Goal: Task Accomplishment & Management: Manage account settings

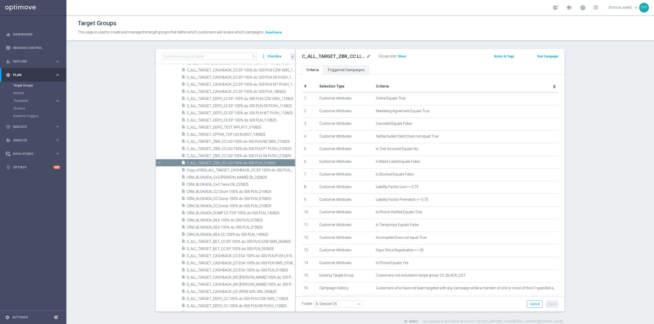
drag, startPoint x: 277, startPoint y: 165, endPoint x: 5, endPoint y: 208, distance: 275.9
click at [0, 0] on icon "content_copy" at bounding box center [0, 0] width 0 height 0
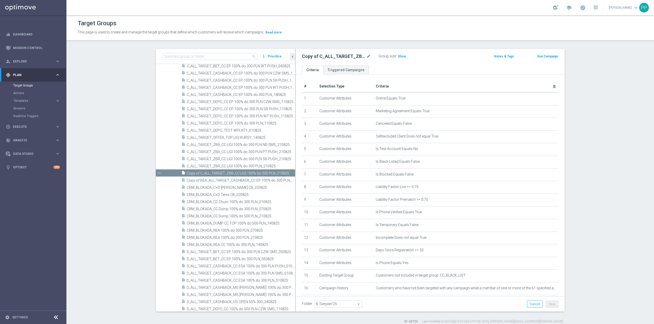
scroll to position [195, 0]
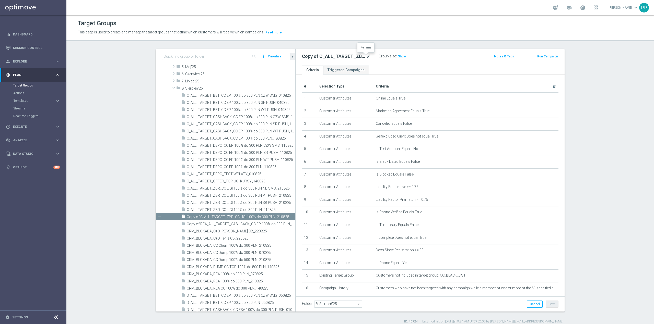
click at [366, 56] on icon "mode_edit" at bounding box center [368, 56] width 5 height 6
type input "C_ALL_TARGET_BET_CC EP 100% do 300 PLN_250825"
click at [363, 44] on div "Target Groups This page is used to create and manage the target groups that def…" at bounding box center [359, 169] width 587 height 309
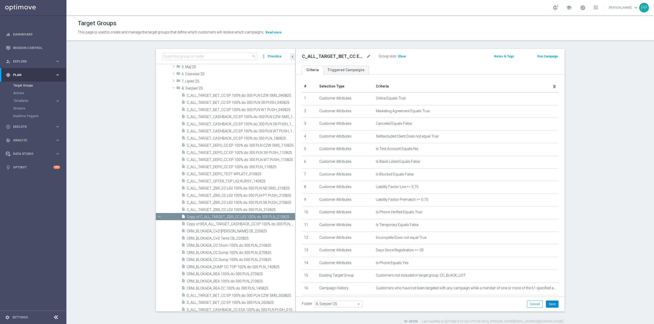
click at [552, 308] on button "Save" at bounding box center [552, 304] width 13 height 7
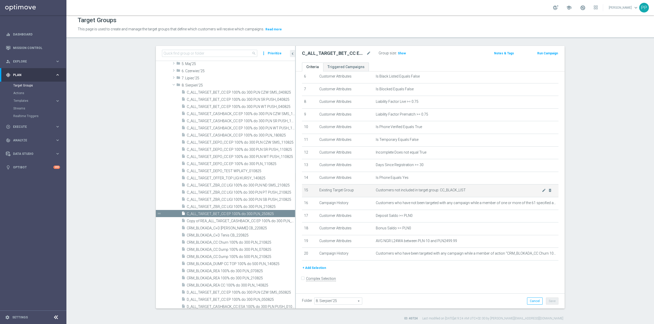
scroll to position [5, 0]
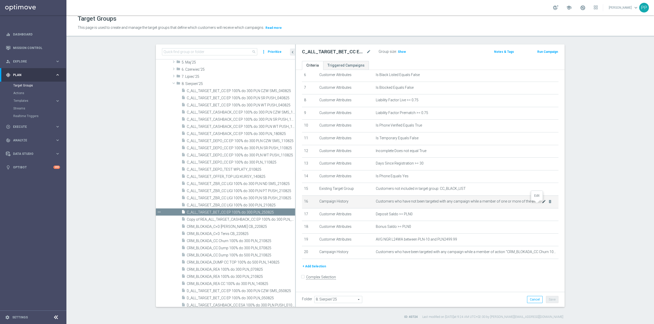
click at [542, 204] on icon "mode_edit" at bounding box center [544, 202] width 4 height 4
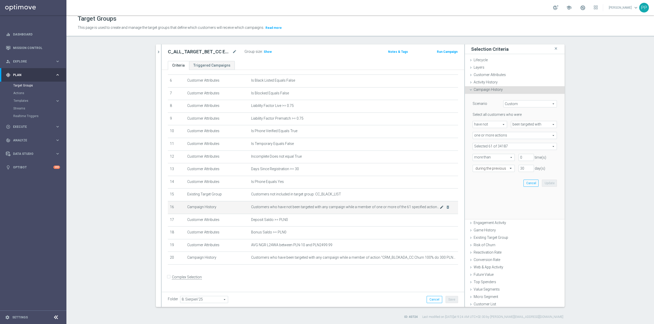
scroll to position [79, 0]
click at [446, 260] on icon "delete_forever" at bounding box center [448, 258] width 4 height 4
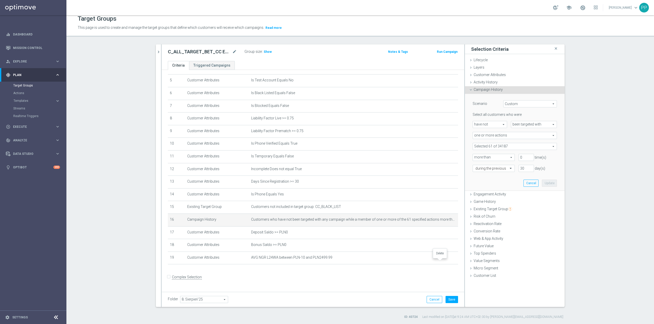
scroll to position [66, 0]
drag, startPoint x: 503, startPoint y: 91, endPoint x: 499, endPoint y: 86, distance: 5.5
click at [502, 90] on div "Campaign History done" at bounding box center [515, 90] width 100 height 8
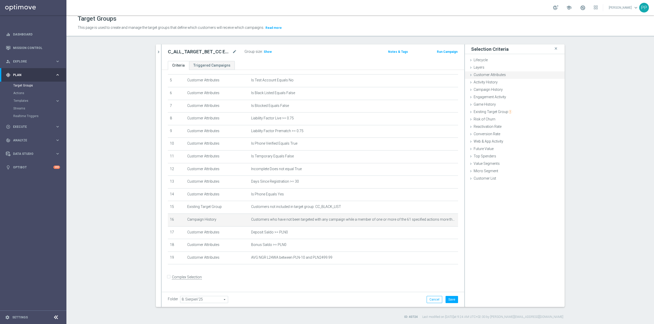
click at [497, 77] on div "Customer Attributes done" at bounding box center [515, 75] width 100 height 8
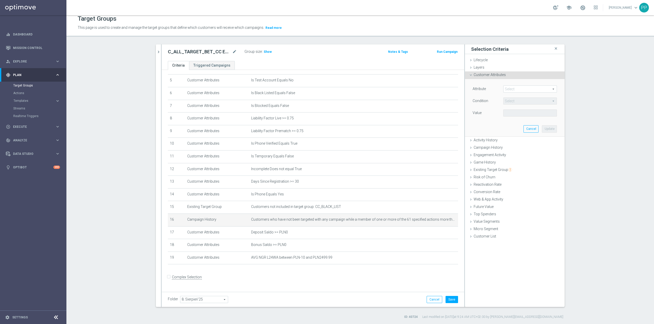
click at [510, 89] on span at bounding box center [529, 89] width 53 height 7
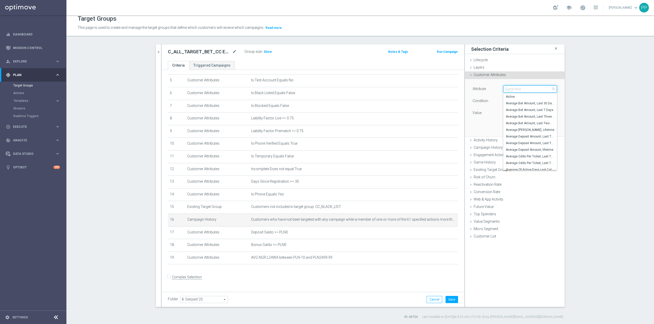
click at [510, 89] on input "search" at bounding box center [530, 89] width 54 height 7
type input "days since last"
click at [517, 96] on span "Days Since Last Activity" at bounding box center [530, 97] width 49 height 4
type input "Days Since Last Activity"
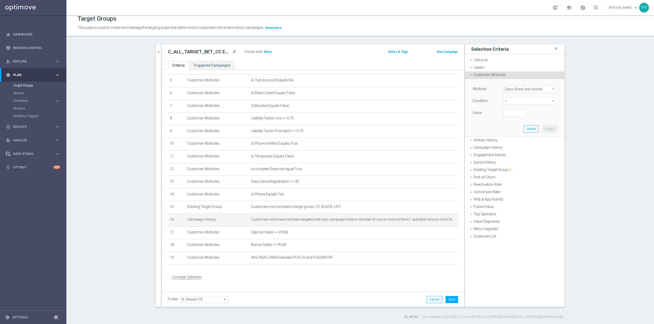
click at [515, 101] on span "=" at bounding box center [529, 101] width 53 height 7
click at [515, 147] on span "between" at bounding box center [530, 149] width 49 height 4
type input "between"
click at [515, 114] on input "number" at bounding box center [514, 113] width 23 height 7
type input "15"
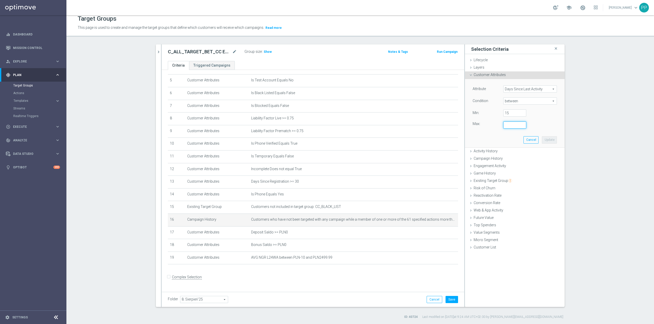
click at [517, 127] on input "number" at bounding box center [514, 125] width 23 height 7
type input "45"
click at [517, 138] on div "Attribute Days Since Last Activity Days Since Last Activity arrow_drop_down sea…" at bounding box center [515, 113] width 92 height 68
click at [547, 139] on button "Update" at bounding box center [549, 139] width 15 height 7
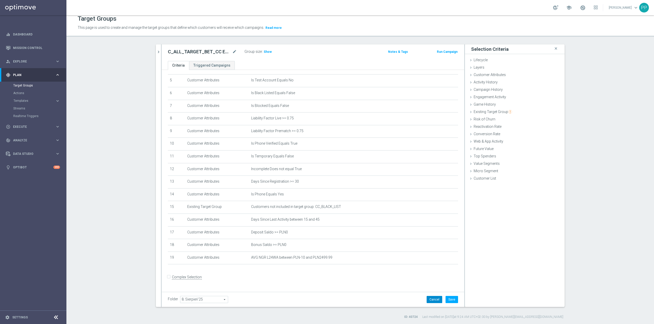
click at [428, 301] on button "Cancel" at bounding box center [434, 299] width 16 height 7
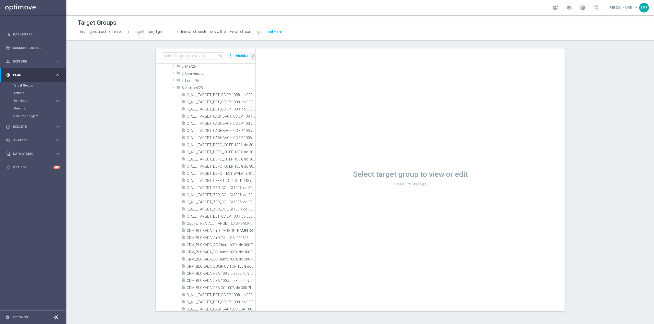
scroll to position [1, 0]
click at [257, 207] on div "Select target group to view or edit or create new target group" at bounding box center [410, 180] width 308 height 263
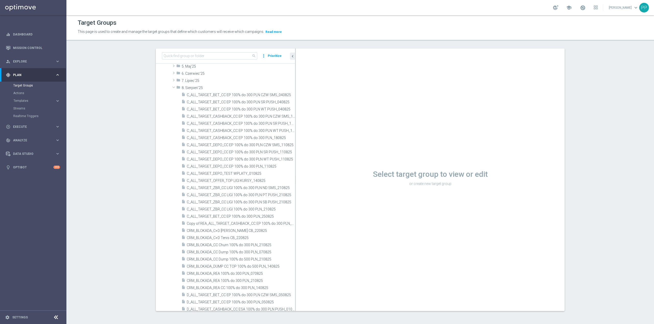
drag, startPoint x: 253, startPoint y: 214, endPoint x: 343, endPoint y: 217, distance: 90.7
click at [343, 217] on as-split "search more_vert Prioritize Customer Target Groups library_add create_new_folder" at bounding box center [360, 180] width 409 height 263
click at [257, 218] on span "C_ALL_TARGET_BET_CC EP 100% do 300 PLN_250825" at bounding box center [235, 216] width 96 height 4
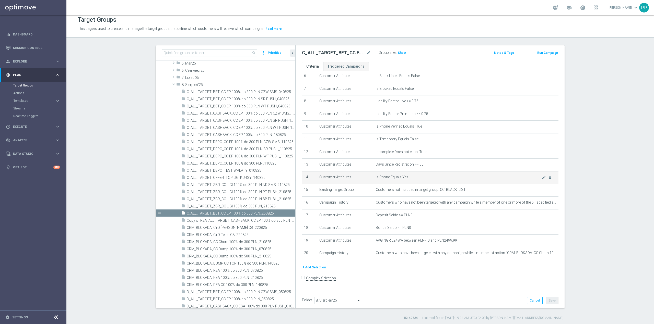
scroll to position [5, 0]
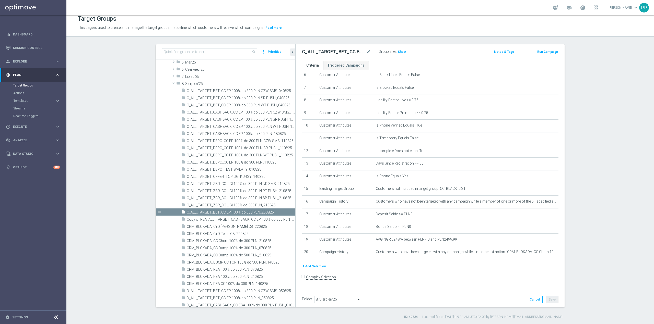
click at [0, 0] on icon "delete_forever" at bounding box center [0, 0] width 0 height 0
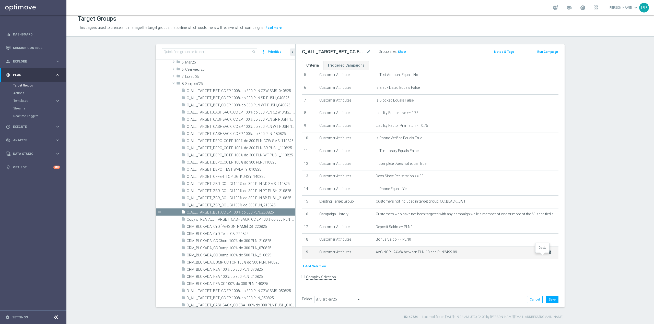
click at [548, 254] on icon "delete_forever" at bounding box center [550, 252] width 4 height 4
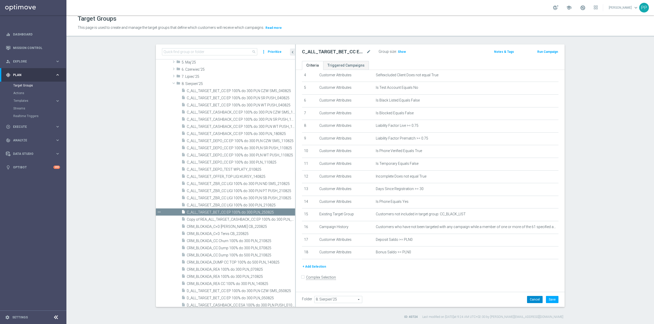
click at [531, 300] on button "Cancel" at bounding box center [535, 299] width 16 height 7
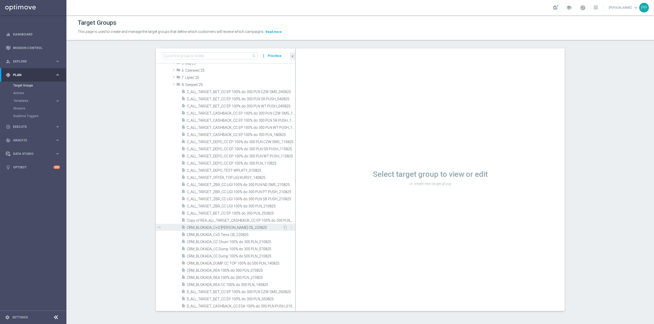
scroll to position [297, 0]
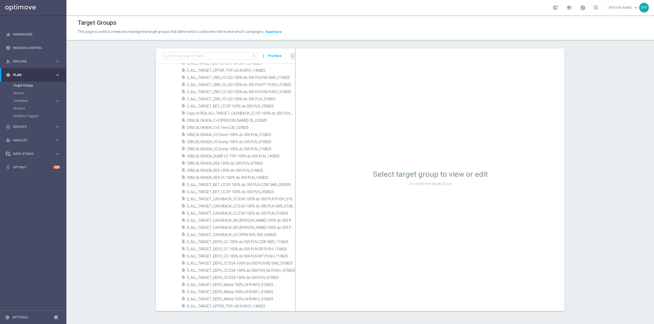
drag, startPoint x: 293, startPoint y: 126, endPoint x: 336, endPoint y: 130, distance: 43.0
click at [336, 130] on as-split "search more_vert Prioritize Customer Target Groups library_add create_new_folder" at bounding box center [360, 180] width 409 height 263
drag, startPoint x: 293, startPoint y: 129, endPoint x: 345, endPoint y: 131, distance: 52.7
click at [345, 131] on as-split "search more_vert Prioritize Customer Target Groups library_add create_new_folder" at bounding box center [360, 180] width 409 height 263
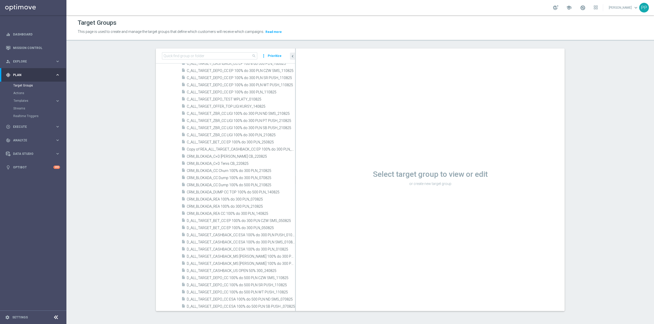
drag, startPoint x: 293, startPoint y: 158, endPoint x: 322, endPoint y: 159, distance: 29.4
click at [322, 159] on as-split "search more_vert Prioritize Customer Target Groups library_add create_new_folder" at bounding box center [360, 180] width 409 height 263
drag, startPoint x: 293, startPoint y: 196, endPoint x: 298, endPoint y: 195, distance: 5.7
click at [298, 195] on as-split "search more_vert Prioritize Customer Target Groups library_add create_new_folder" at bounding box center [360, 180] width 409 height 263
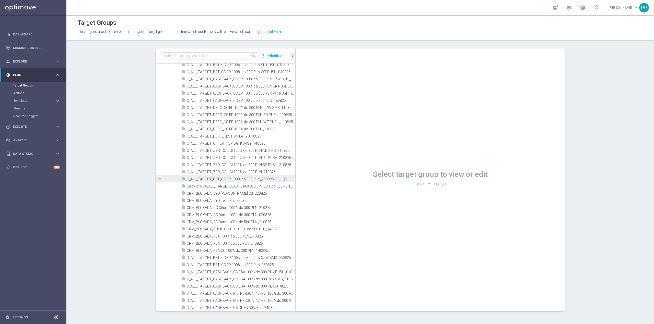
click at [242, 182] on div "insert_drive_file C_ALL_TARGET_BET_CC EP 100% do 300 PLN_250825" at bounding box center [231, 178] width 101 height 7
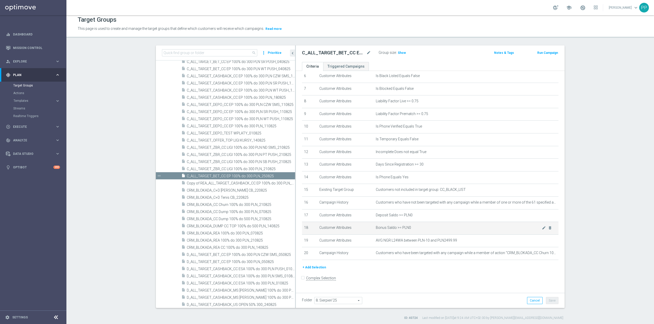
scroll to position [5, 0]
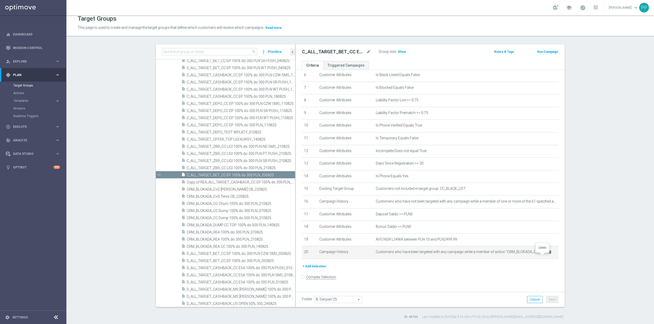
click at [548, 254] on icon "delete_forever" at bounding box center [550, 252] width 4 height 4
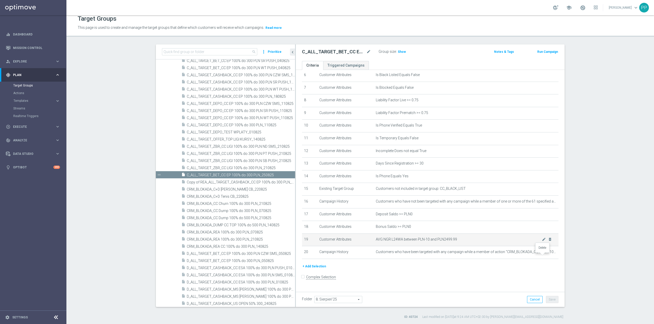
scroll to position [72, 0]
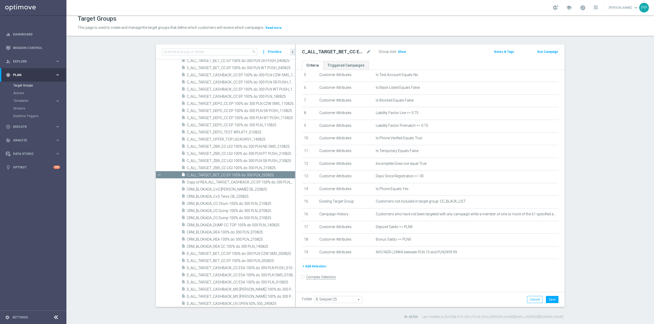
click at [319, 269] on button "+ Add Selection" at bounding box center [314, 267] width 25 height 6
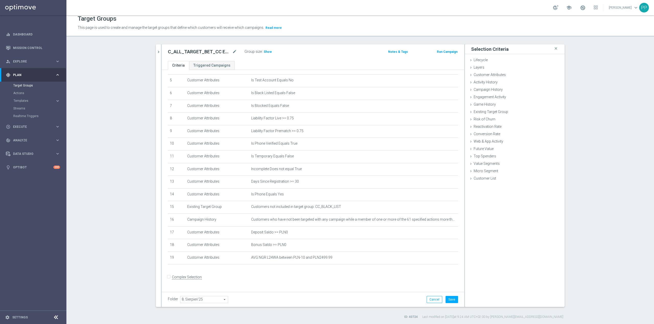
scroll to position [66, 0]
click at [493, 74] on span "Customer Attributes" at bounding box center [489, 75] width 32 height 4
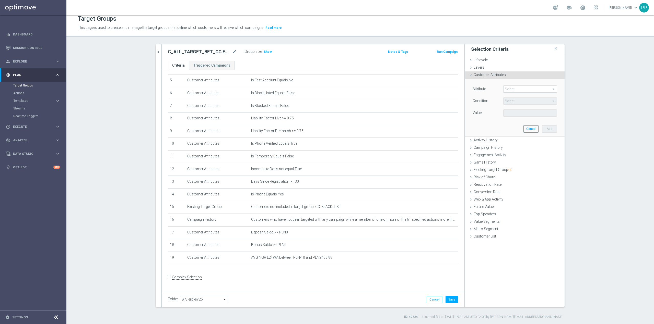
click at [518, 89] on span at bounding box center [529, 89] width 53 height 7
click at [0, 0] on input "search" at bounding box center [0, 0] width 0 height 0
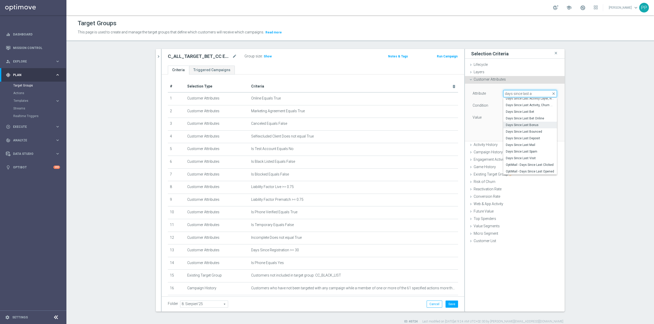
scroll to position [0, 0]
type input "days since last a"
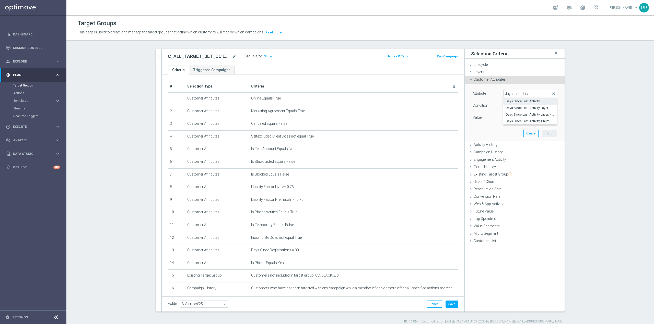
click at [519, 103] on span "Days Since Last Activity" at bounding box center [530, 101] width 49 height 4
type input "Days Since Last Activity"
click at [516, 108] on span "=" at bounding box center [529, 105] width 53 height 7
click at [510, 154] on span "between" at bounding box center [530, 153] width 49 height 4
type input "between"
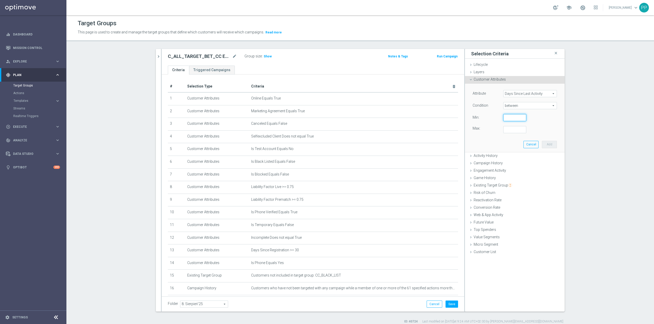
click at [510, 118] on input "number" at bounding box center [514, 117] width 23 height 7
type input "15"
click at [513, 128] on input "number" at bounding box center [514, 129] width 23 height 7
type input "45"
click at [509, 137] on div "Attribute Days Since Last Activity Days Since Last Activity arrow_drop_down sea…" at bounding box center [515, 118] width 92 height 68
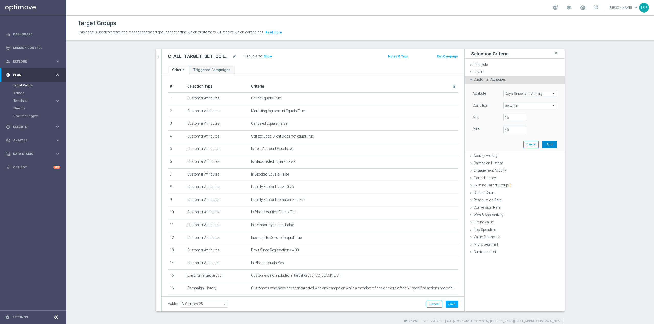
click at [548, 145] on button "Add" at bounding box center [549, 144] width 15 height 7
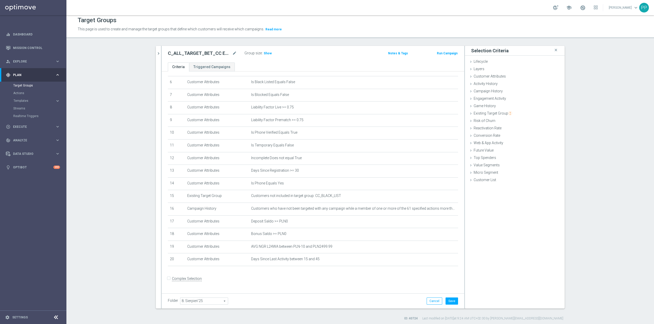
scroll to position [5, 0]
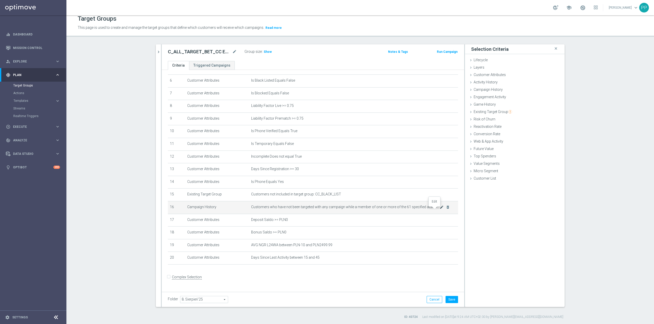
click at [439, 209] on icon "mode_edit" at bounding box center [441, 207] width 4 height 4
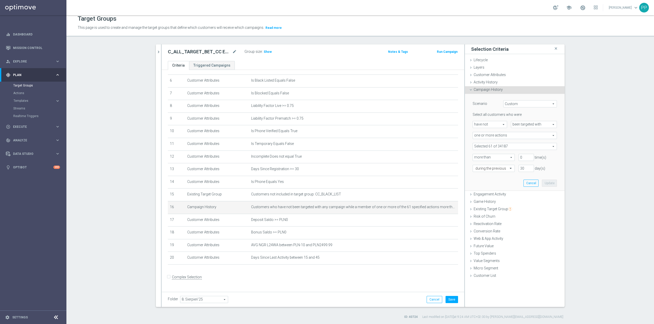
click at [504, 146] on span at bounding box center [515, 146] width 84 height 7
click at [474, 159] on input "Show Selected" at bounding box center [475, 157] width 3 height 3
checkbox input "true"
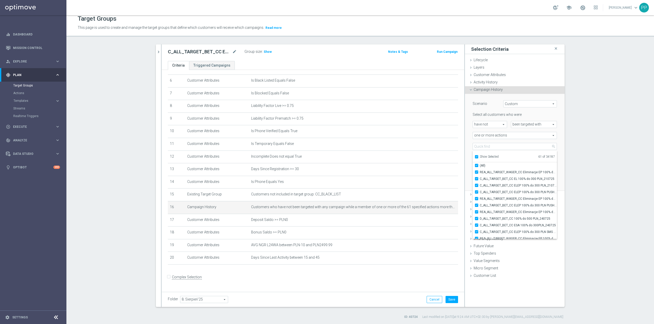
click at [474, 159] on input "Show Selected" at bounding box center [475, 157] width 3 height 3
checkbox input "false"
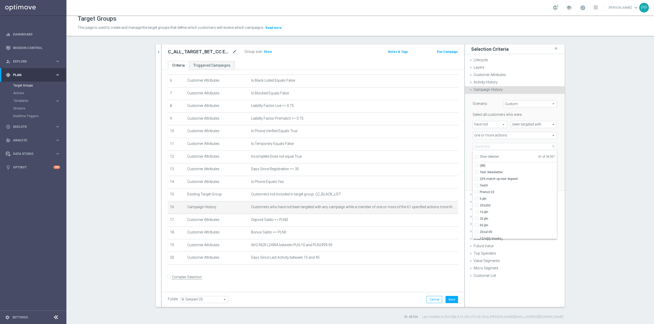
click at [469, 152] on div "Scenario Custom Custom arrow_drop_down search Select all customers who were hav…" at bounding box center [515, 142] width 92 height 97
click at [486, 146] on span at bounding box center [515, 146] width 84 height 7
click at [486, 146] on input "search" at bounding box center [514, 146] width 84 height 7
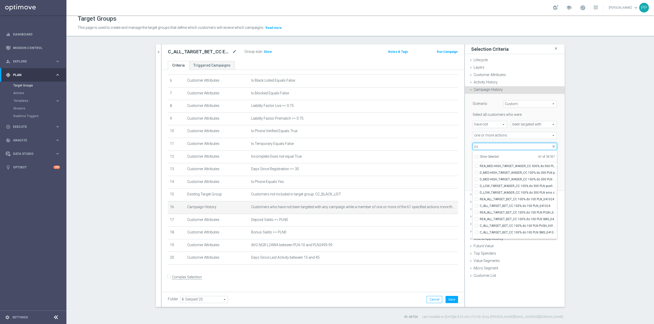
scroll to position [15824, 0]
type input "cc"
click at [532, 237] on span "REA_ALL_TARGET_ZBR_CC LIGI 100% do 300 PLN ND SMS_210825" at bounding box center [518, 236] width 77 height 4
click at [480, 237] on input "REA_ALL_TARGET_ZBR_CC LIGI 100% do 300 PLN ND SMS_210825" at bounding box center [477, 235] width 3 height 3
checkbox input "true"
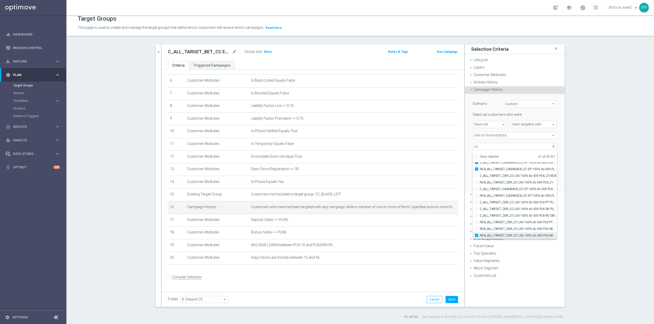
type input "Selected 62 of 34187"
click at [527, 231] on span "REA_ALL_TARGET_ZBR_CC LIGI 100% do 300 PLN SB PUSH_210825" at bounding box center [518, 229] width 77 height 4
click at [480, 231] on input "REA_ALL_TARGET_ZBR_CC LIGI 100% do 300 PLN SB PUSH_210825" at bounding box center [477, 228] width 3 height 3
checkbox input "true"
type input "Selected 63 of 34187"
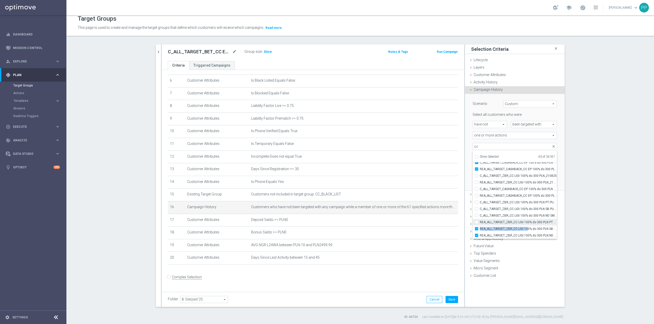
click at [520, 215] on span "C_ALL_TARGET_ZBR_CC LIGI 100% do 300 PLN ND SMS_210825" at bounding box center [518, 216] width 77 height 4
click at [480, 215] on input "C_ALL_TARGET_ZBR_CC LIGI 100% do 300 PLN ND SMS_210825" at bounding box center [477, 215] width 3 height 3
checkbox input "true"
type input "Selected 64 of 34187"
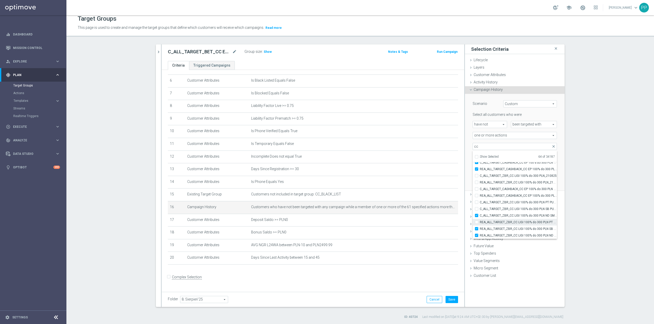
click at [512, 222] on span "REA_ALL_TARGET_ZBR_CC LIGI 100% do 300 PLN PT PUSH_210825" at bounding box center [518, 222] width 77 height 4
click at [480, 222] on input "REA_ALL_TARGET_ZBR_CC LIGI 100% do 300 PLN PT PUSH_210825" at bounding box center [477, 222] width 3 height 3
checkbox input "true"
type input "Selected 65 of 34187"
click at [509, 211] on label "C_ALL_TARGET_ZBR_CC LIGI 100% do 300 PLN SB PUSH_210825" at bounding box center [518, 209] width 77 height 7
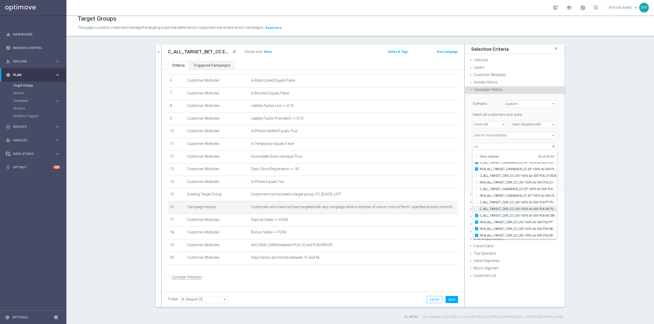
click at [480, 211] on input "C_ALL_TARGET_ZBR_CC LIGI 100% do 300 PLN SB PUSH_210825" at bounding box center [477, 208] width 3 height 3
checkbox input "true"
type input "Selected 66 of 34187"
click at [507, 202] on span "C_ALL_TARGET_ZBR_CC LIGI 100% do 300 PLN PT PUSH_210825" at bounding box center [518, 202] width 77 height 4
click at [480, 202] on input "C_ALL_TARGET_ZBR_CC LIGI 100% do 300 PLN PT PUSH_210825" at bounding box center [477, 202] width 3 height 3
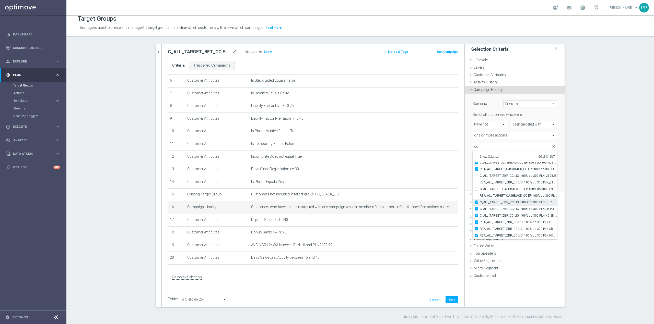
checkbox input "true"
type input "Selected 67 of 34187"
click at [504, 194] on span "REA_ALL_TARGET_CASHBACK_CC EP 100% do 300 PLN CZW SMS_180825" at bounding box center [518, 196] width 77 height 4
click at [480, 194] on input "REA_ALL_TARGET_CASHBACK_CC EP 100% do 300 PLN CZW SMS_180825" at bounding box center [477, 195] width 3 height 3
checkbox input "true"
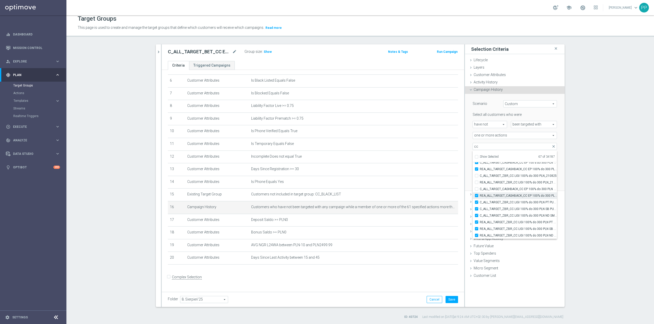
type input "Selected 68 of 34187"
click at [504, 189] on span "C_ALL_TARGET_CASHBACK_CC EP 100% do 300 PLN CZW SMS_180825" at bounding box center [518, 189] width 77 height 4
click at [480, 189] on input "C_ALL_TARGET_CASHBACK_CC EP 100% do 300 PLN CZW SMS_180825" at bounding box center [477, 188] width 3 height 3
checkbox input "true"
type input "Selected 69 of 34187"
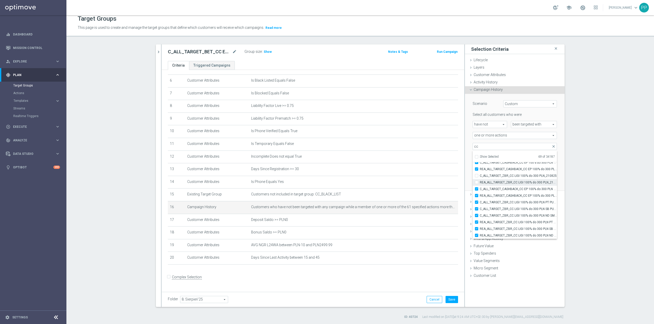
click at [502, 184] on label "REA_ALL_TARGET_ZBR_CC LIGI 100% do 300 PLN_210825" at bounding box center [518, 182] width 77 height 7
click at [480, 184] on input "REA_ALL_TARGET_ZBR_CC LIGI 100% do 300 PLN_210825" at bounding box center [477, 182] width 3 height 3
checkbox input "true"
type input "Selected 70 of 34187"
click at [499, 178] on span "C_ALL_TARGET_ZBR_CC LIGI 100% do 300 PLN_210825" at bounding box center [518, 176] width 77 height 4
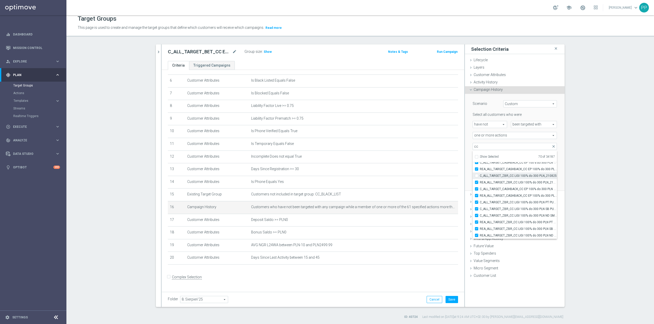
click at [480, 177] on input "C_ALL_TARGET_ZBR_CC LIGI 100% do 300 PLN_210825" at bounding box center [477, 175] width 3 height 3
checkbox input "true"
type input "Selected 71 of 34187"
drag, startPoint x: 496, startPoint y: 198, endPoint x: 496, endPoint y: 193, distance: 4.3
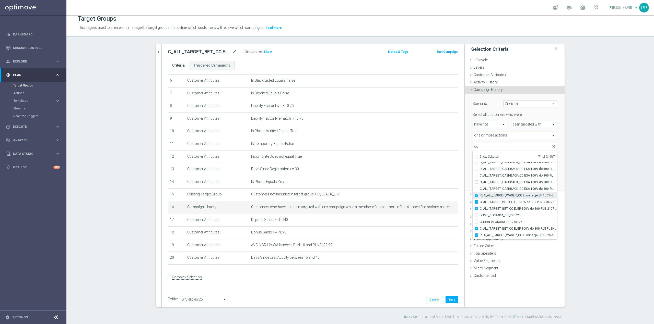
drag, startPoint x: 496, startPoint y: 193, endPoint x: 499, endPoint y: 195, distance: 3.5
click at [499, 195] on span "REA_ALL_TARGET_WAGER_CC Eliminacje EP 100% do 300 PLN_210725" at bounding box center [518, 196] width 77 height 4
click at [480, 195] on input "REA_ALL_TARGET_WAGER_CC Eliminacje EP 100% do 300 PLN_210725" at bounding box center [477, 195] width 3 height 3
checkbox input "false"
type input "Selected 70 of 34187"
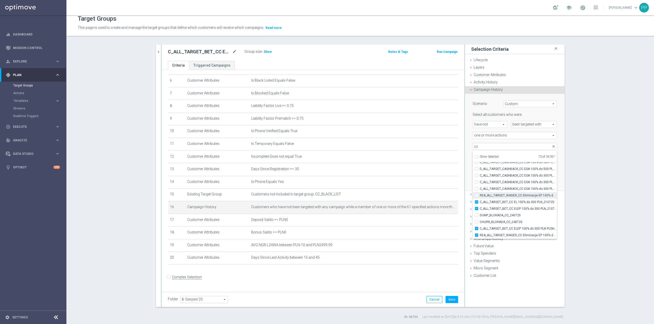
click at [503, 196] on span "REA_ALL_TARGET_WAGER_CC Eliminacje EP 100% do 300 PLN_210725" at bounding box center [518, 196] width 77 height 4
click at [480, 196] on input "REA_ALL_TARGET_WAGER_CC Eliminacje EP 100% do 300 PLN_210725" at bounding box center [477, 195] width 3 height 3
checkbox input "true"
type input "Selected 71 of 34187"
click at [513, 195] on span "REA_ALL_TARGET_WAGER_CC Eliminacje EP 100% do 300 PLN_210725" at bounding box center [518, 196] width 77 height 4
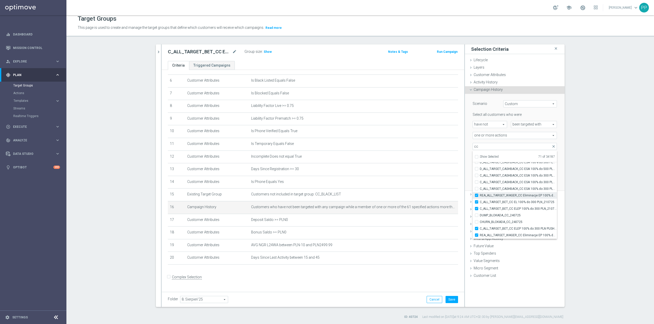
click at [480, 195] on input "REA_ALL_TARGET_WAGER_CC Eliminacje EP 100% do 300 PLN_210725" at bounding box center [477, 195] width 3 height 3
checkbox input "false"
type input "Selected 70 of 34187"
click at [512, 203] on span "C_ALL_TARGET_BET_CC EL 100% do 300 PLN_210725" at bounding box center [518, 202] width 77 height 4
click at [480, 203] on input "C_ALL_TARGET_BET_CC EL 100% do 300 PLN_210725" at bounding box center [477, 201] width 3 height 3
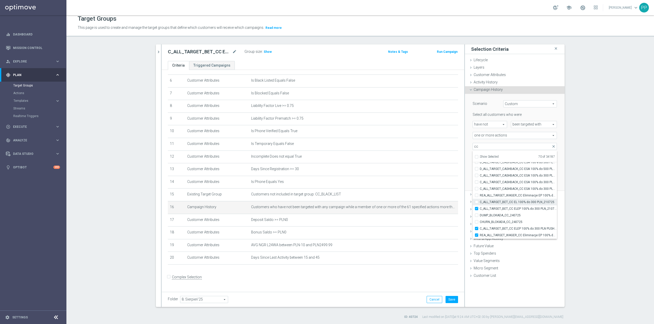
checkbox input "false"
type input "Selected 69 of 34187"
click at [512, 208] on span "C_ALL_TARGET_BET_CC ELEP 100% do 300 PLN_210725" at bounding box center [518, 209] width 77 height 4
click at [480, 208] on input "C_ALL_TARGET_BET_CC ELEP 100% do 300 PLN_210725" at bounding box center [477, 208] width 3 height 3
checkbox input "false"
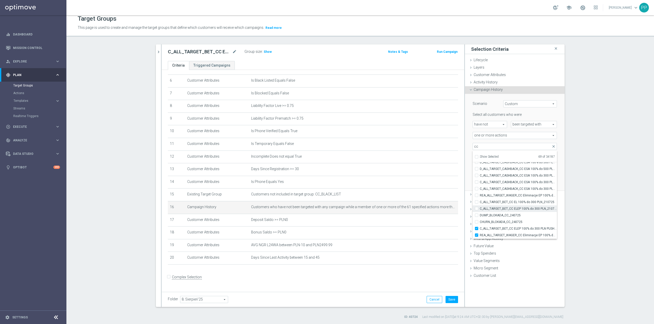
type input "Selected 68 of 34187"
click at [506, 195] on span "C_ALL_TARGET_BET_CC ELEP 100% do 300 PLN PUSH WT_210725" at bounding box center [518, 195] width 77 height 4
click at [480, 195] on input "C_ALL_TARGET_BET_CC ELEP 100% do 300 PLN PUSH WT_210725" at bounding box center [477, 194] width 3 height 3
checkbox input "false"
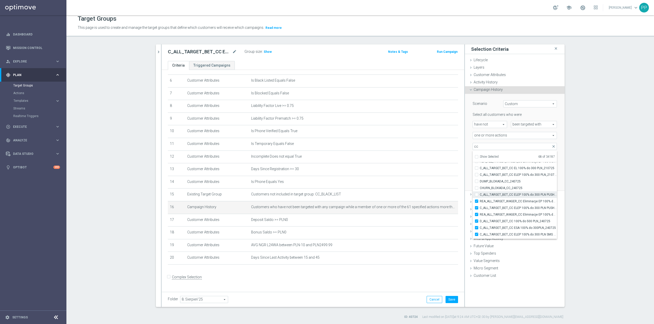
type input "Selected 67 of 34187"
click at [506, 199] on span "REA_ALL_TARGET_WAGER_CC Eliminacje EP 100% do 300 PLN PUSH WT_210725" at bounding box center [518, 201] width 77 height 4
click at [480, 200] on input "REA_ALL_TARGET_WAGER_CC Eliminacje EP 100% do 300 PLN PUSH WT_210725" at bounding box center [477, 201] width 3 height 3
checkbox input "false"
type input "Selected 66 of 34187"
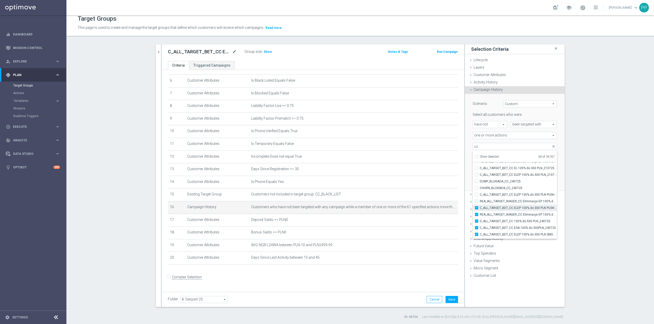
click at [507, 207] on span "C_ALL_TARGET_BET_CC ELEP 100% do 300 PLN PUSH SR_210725" at bounding box center [518, 208] width 77 height 4
click at [480, 207] on input "C_ALL_TARGET_BET_CC ELEP 100% do 300 PLN PUSH SR_210725" at bounding box center [477, 207] width 3 height 3
checkbox input "false"
type input "Selected 65 of 34187"
click at [507, 213] on span "REA_ALL_TARGET_WAGER_CC Eliminacje EP 100% do 300 PLN PUSH SR_210725" at bounding box center [518, 215] width 77 height 4
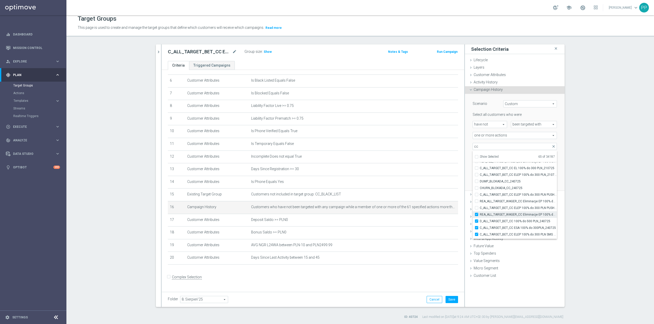
click at [480, 213] on input "REA_ALL_TARGET_WAGER_CC Eliminacje EP 100% do 300 PLN PUSH SR_210725" at bounding box center [477, 214] width 3 height 3
checkbox input "false"
type input "Selected 64 of 34187"
click at [507, 202] on span "C_ALL_TARGET_BET_CC ELEP 100% do 300 PLN SMS CZW_210725" at bounding box center [518, 200] width 77 height 4
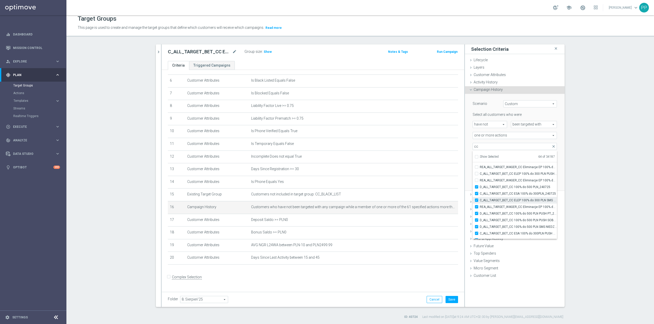
click at [480, 202] on input "C_ALL_TARGET_BET_CC ELEP 100% do 300 PLN SMS CZW_210725" at bounding box center [477, 200] width 3 height 3
checkbox input "false"
type input "Selected 63 of 34187"
click at [511, 208] on span "REA_ALL_TARGET_WAGER_CC Eliminacje EP 100% do 300 PLN SMS CZW_210725" at bounding box center [518, 207] width 77 height 4
click at [480, 208] on input "REA_ALL_TARGET_WAGER_CC Eliminacje EP 100% do 300 PLN SMS CZW_210725" at bounding box center [477, 206] width 3 height 3
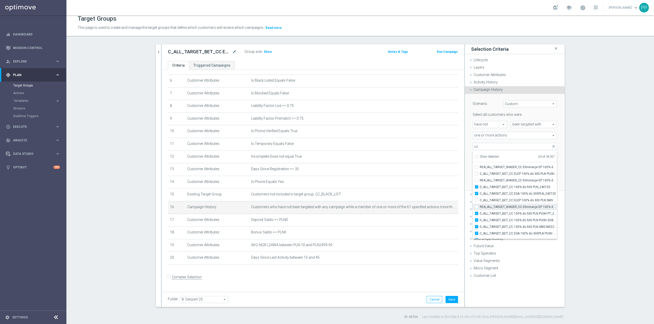
checkbox input "false"
type input "Selected 62 of 34187"
click at [558, 168] on div "Scenario Custom Custom arrow_drop_down search Select all customers who were hav…" at bounding box center [515, 142] width 100 height 97
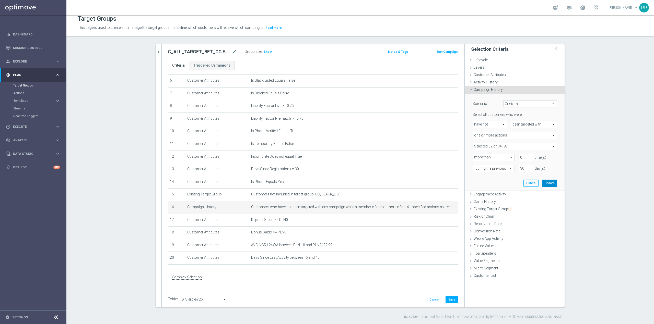
click at [547, 183] on button "Update" at bounding box center [549, 183] width 15 height 7
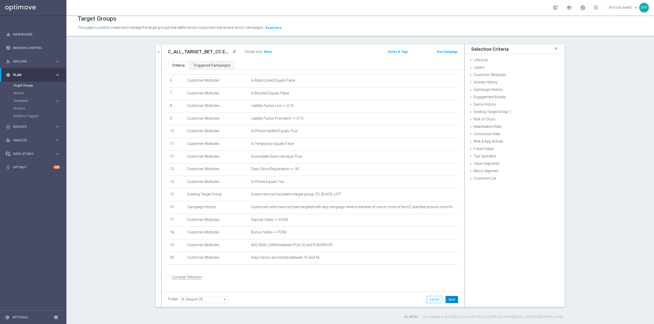
click at [452, 300] on button "Save" at bounding box center [451, 299] width 13 height 7
click at [266, 53] on span "Show" at bounding box center [268, 52] width 8 height 4
click at [433, 209] on td "Customers who have not been targeted with any campaign while a member of one or…" at bounding box center [353, 207] width 209 height 13
click at [439, 209] on icon "mode_edit" at bounding box center [441, 207] width 4 height 4
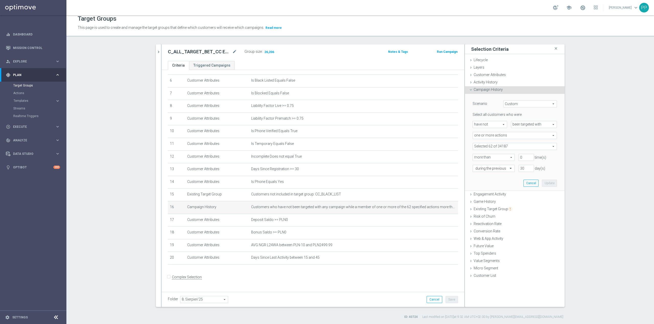
click at [502, 147] on span at bounding box center [515, 146] width 84 height 7
click at [498, 150] on input "search" at bounding box center [514, 146] width 84 height 7
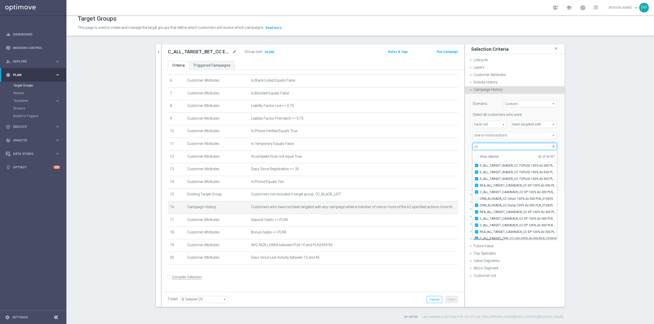
scroll to position [15760, 0]
type input "cc"
click at [476, 206] on input "CRM_BLOKADA_CC Dump 100% do 500 PLN_210825" at bounding box center [477, 206] width 3 height 3
checkbox input "false"
type input "Selected 61 of 34187"
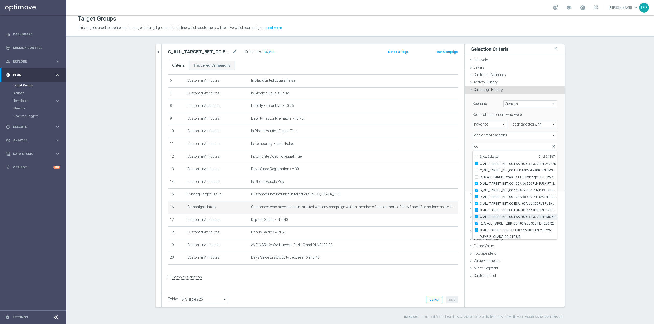
scroll to position [15454, 0]
click at [465, 172] on div "Scenario Custom Custom arrow_drop_down search Select all customers who were hav…" at bounding box center [515, 142] width 100 height 97
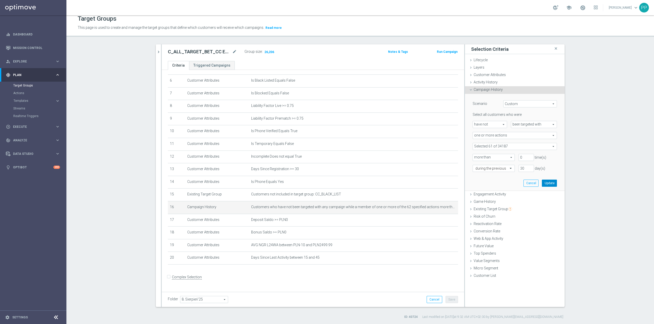
click at [543, 181] on button "Update" at bounding box center [549, 183] width 15 height 7
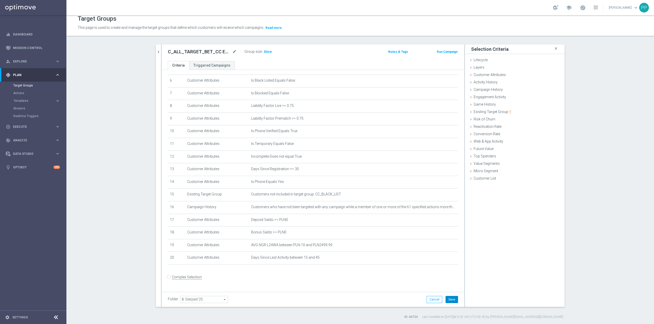
click at [452, 301] on button "Save" at bounding box center [451, 299] width 13 height 7
click at [497, 76] on span "Customer Attributes" at bounding box center [489, 75] width 32 height 4
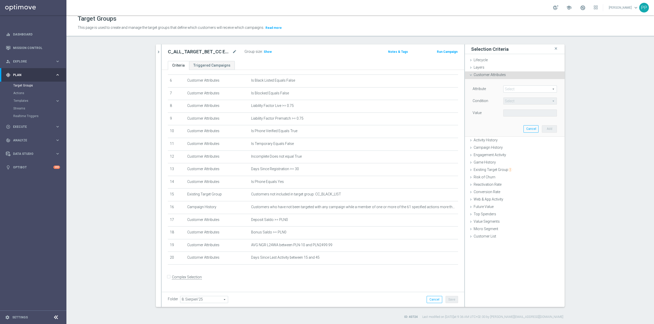
click at [513, 87] on span at bounding box center [529, 89] width 53 height 7
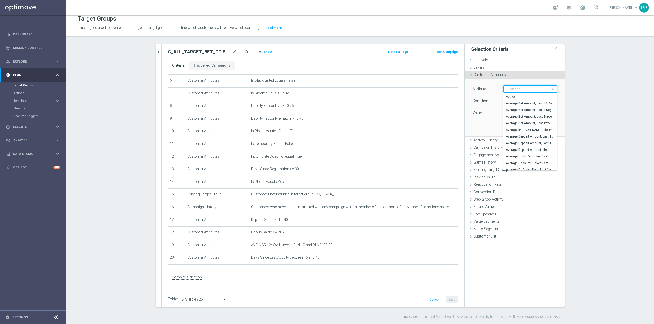
click at [513, 87] on input "search" at bounding box center [530, 89] width 54 height 7
type input "d"
type input "a"
type input "number of active"
click at [539, 139] on label "Number of Active Days, Lifetime" at bounding box center [530, 136] width 54 height 7
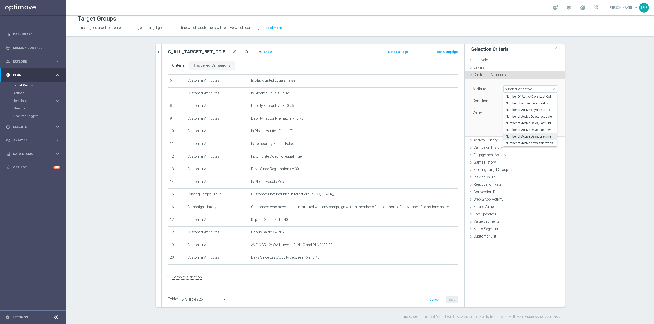
type input "Number of Active Days, Lifetime"
click at [523, 102] on span "=" at bounding box center [529, 101] width 53 height 7
click at [509, 147] on span "between" at bounding box center [530, 149] width 49 height 4
click at [508, 115] on input "number" at bounding box center [514, 113] width 23 height 7
click at [520, 101] on span "between" at bounding box center [529, 101] width 53 height 7
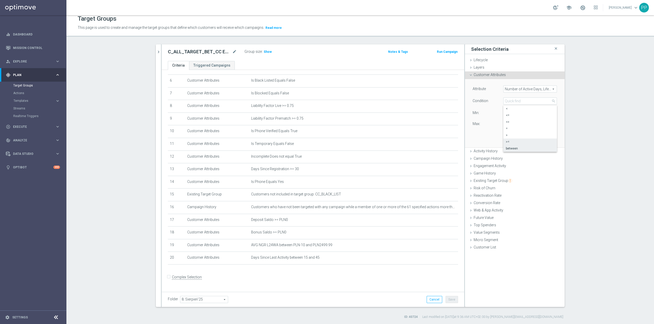
click at [521, 140] on span ">=" at bounding box center [530, 142] width 49 height 4
type input ">="
click at [513, 113] on input "number" at bounding box center [514, 113] width 23 height 7
type input "50"
click at [543, 128] on button "Add" at bounding box center [549, 128] width 15 height 7
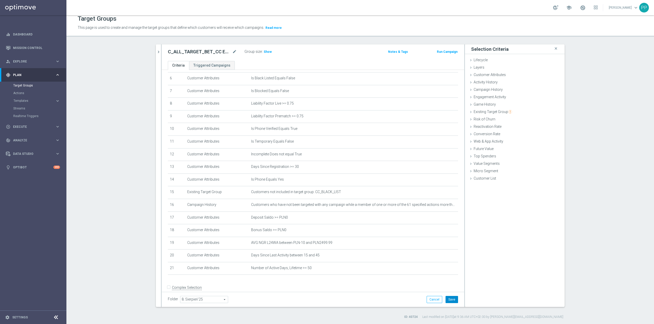
click at [451, 300] on button "Save" at bounding box center [451, 299] width 13 height 7
click at [267, 51] on span "Show" at bounding box center [268, 52] width 8 height 4
drag, startPoint x: 496, startPoint y: 75, endPoint x: 515, endPoint y: 80, distance: 19.3
click at [496, 75] on span "Customer Attributes" at bounding box center [489, 75] width 32 height 4
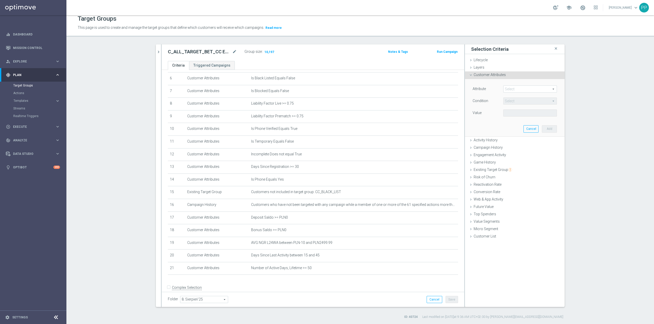
click at [511, 92] on span at bounding box center [529, 89] width 53 height 7
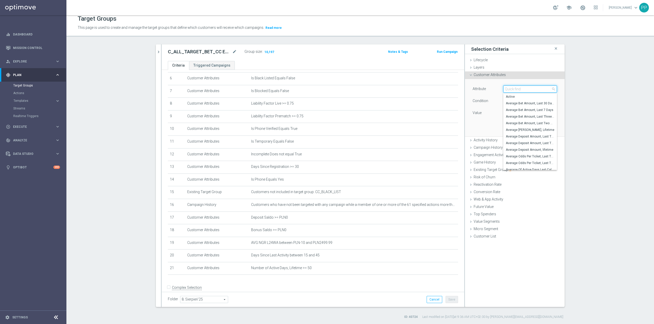
click at [511, 91] on input "search" at bounding box center [530, 89] width 54 height 7
type input "l"
type input "Lifetime activity"
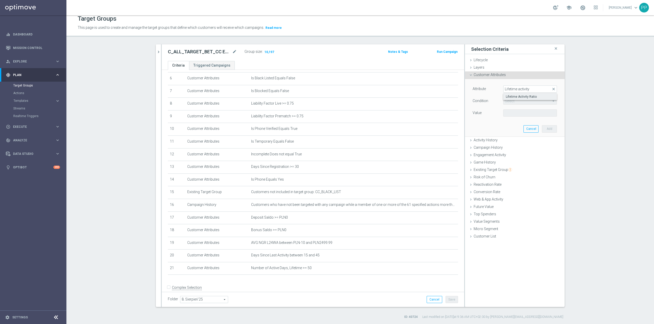
click at [511, 94] on label "Lifetime Activity Ratio" at bounding box center [530, 96] width 54 height 7
type input "Lifetime Activity Ratio"
click at [511, 105] on div "Condition = = arrow_drop_down search" at bounding box center [515, 102] width 92 height 8
click at [511, 100] on span "=" at bounding box center [529, 101] width 53 height 7
click at [524, 141] on span ">=" at bounding box center [530, 142] width 49 height 4
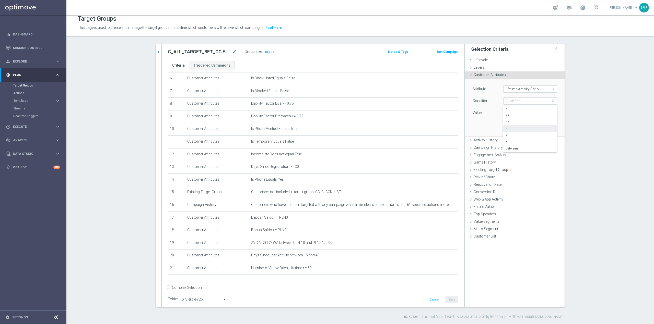
type input ">="
click at [513, 103] on span ">=" at bounding box center [529, 101] width 53 height 7
click at [510, 141] on span ">=" at bounding box center [530, 142] width 49 height 4
click at [508, 112] on input "%" at bounding box center [514, 113] width 23 height 7
click at [546, 126] on button "Add" at bounding box center [549, 128] width 15 height 7
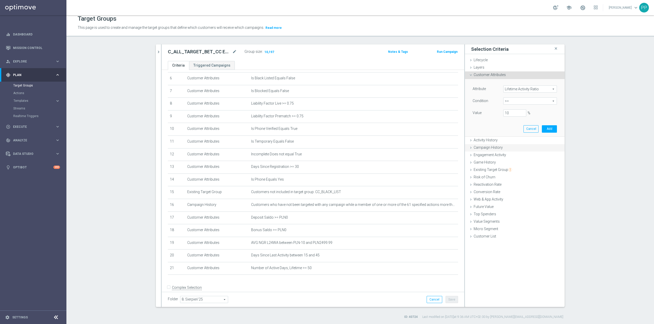
type input "0.1"
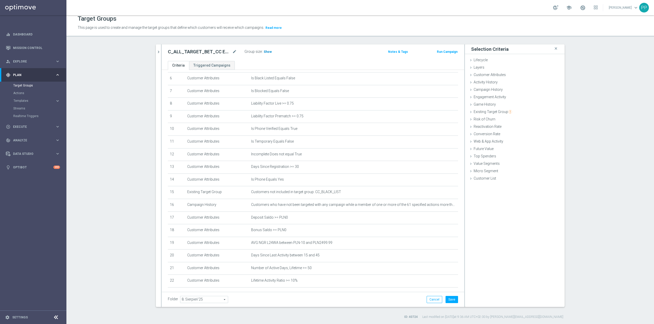
click at [267, 52] on span "Show" at bounding box center [268, 52] width 8 height 4
click at [452, 301] on button "Save" at bounding box center [451, 299] width 13 height 7
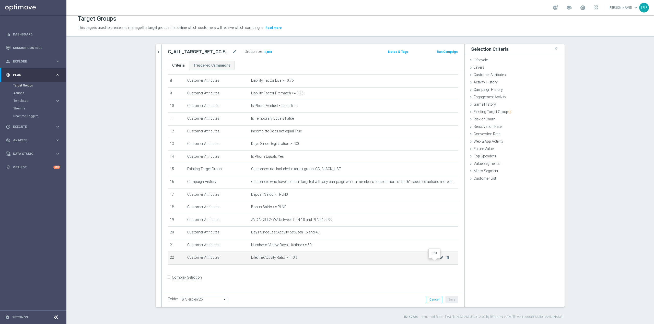
click at [439, 260] on icon "mode_edit" at bounding box center [441, 258] width 4 height 4
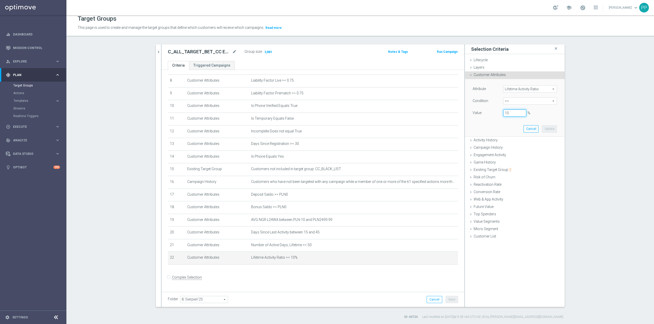
drag, startPoint x: 510, startPoint y: 115, endPoint x: 502, endPoint y: 113, distance: 8.0
click at [503, 113] on input "10" at bounding box center [514, 113] width 23 height 7
click at [553, 129] on button "Update" at bounding box center [549, 128] width 15 height 7
type input "0.15"
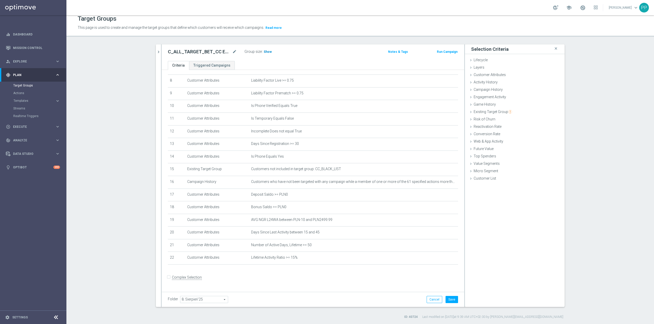
click at [266, 52] on span "Show" at bounding box center [268, 52] width 8 height 4
click at [453, 299] on button "Save" at bounding box center [451, 299] width 13 height 7
click at [439, 260] on icon "mode_edit" at bounding box center [441, 258] width 4 height 4
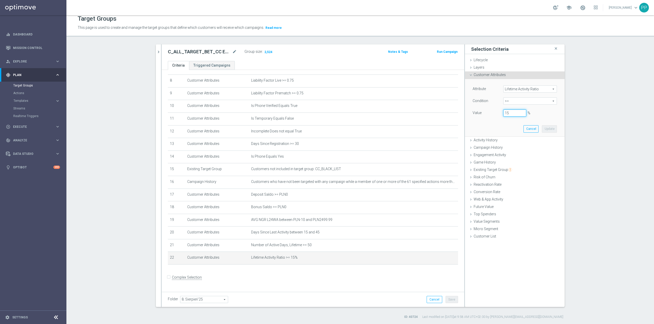
drag, startPoint x: 509, startPoint y: 113, endPoint x: 498, endPoint y: 113, distance: 10.7
click at [499, 113] on div "15 %" at bounding box center [514, 113] width 31 height 7
click at [543, 130] on button "Update" at bounding box center [549, 128] width 15 height 7
type input "0.12"
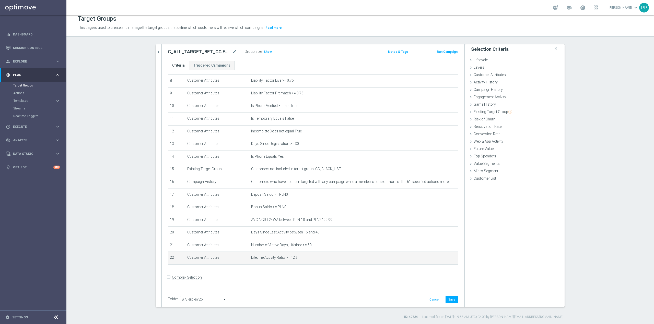
click at [269, 53] on div "Group size : Show" at bounding box center [269, 51] width 51 height 6
click at [265, 52] on span "Show" at bounding box center [268, 52] width 8 height 4
drag, startPoint x: 452, startPoint y: 288, endPoint x: 452, endPoint y: 294, distance: 5.4
click at [452, 292] on div "C_ALL_TARGET_BET_CC EP 100% do 300 PLN_250825 mode_edit Group size : Show Calcu…" at bounding box center [313, 175] width 302 height 263
click at [450, 300] on button "Save" at bounding box center [451, 299] width 13 height 7
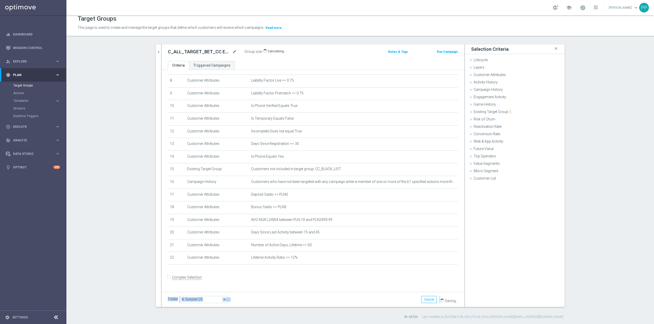
click at [390, 297] on div "Folder 8. Sierpień'25 8. Sierpień'25 arrow_drop_down search Cancel Save Saving.…" at bounding box center [313, 299] width 290 height 7
click at [439, 260] on icon "mode_edit" at bounding box center [441, 258] width 4 height 4
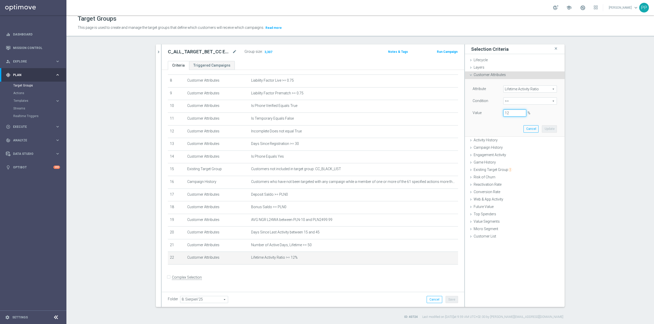
drag, startPoint x: 509, startPoint y: 112, endPoint x: 498, endPoint y: 113, distance: 10.7
click at [499, 113] on div "12 %" at bounding box center [514, 113] width 31 height 7
click at [545, 129] on button "Update" at bounding box center [549, 128] width 15 height 7
type input "0.14"
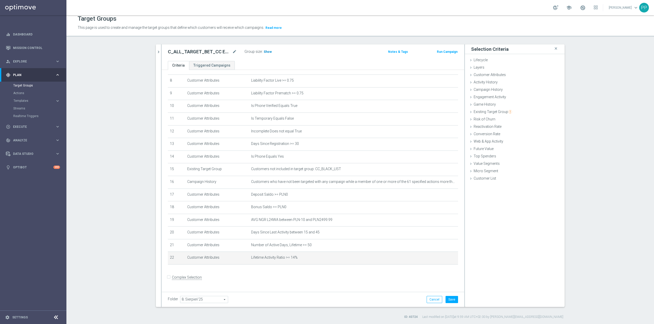
click at [264, 51] on span "Show" at bounding box center [268, 52] width 8 height 4
click at [453, 301] on button "Save" at bounding box center [451, 299] width 13 height 7
click at [581, 8] on link at bounding box center [582, 8] width 7 height 8
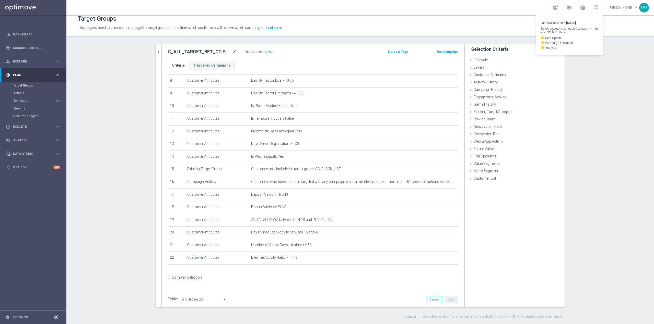
click at [499, 18] on div "Target Groups" at bounding box center [360, 19] width 565 height 10
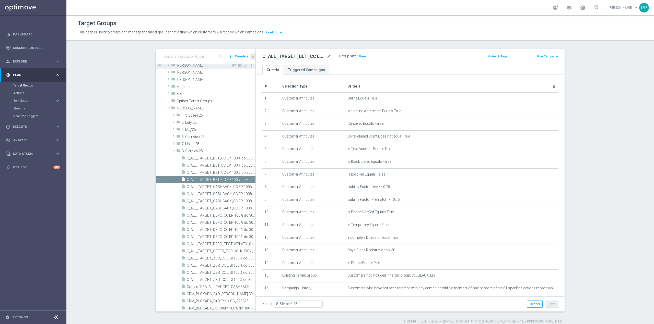
scroll to position [136, 0]
click at [221, 177] on span "C_ALL_TARGET_BET_CC EP 100% do 300 PLN_250825" at bounding box center [215, 178] width 57 height 4
click at [580, 8] on span at bounding box center [583, 8] width 6 height 6
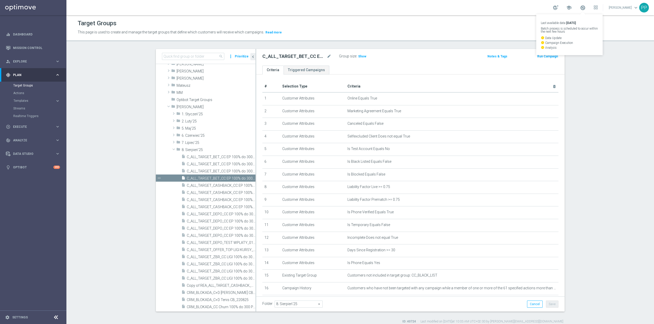
click at [509, 27] on div "Target Groups" at bounding box center [360, 23] width 565 height 10
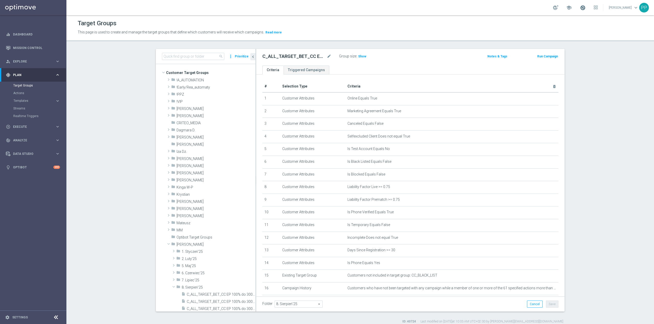
click at [580, 9] on span at bounding box center [583, 8] width 6 height 6
click at [485, 10] on div "school Last available data: 23 Aug 2025 Batch process is scheduled to occur wit…" at bounding box center [359, 7] width 587 height 15
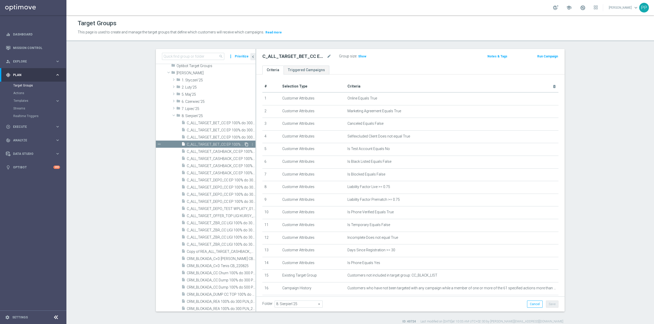
click at [244, 145] on icon "content_copy" at bounding box center [246, 144] width 4 height 4
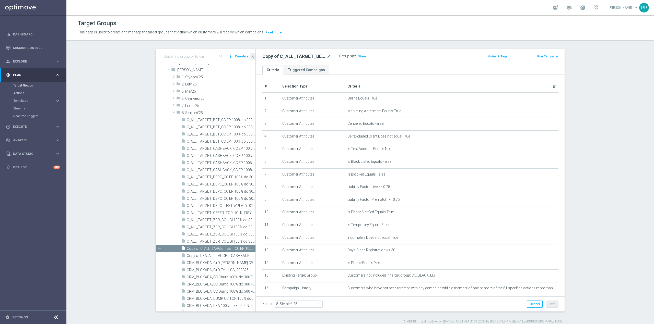
scroll to position [201, 0]
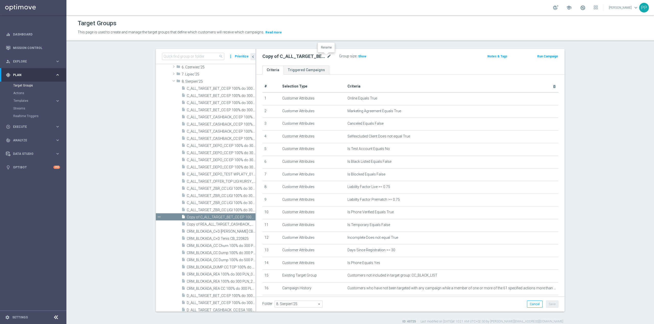
click at [327, 56] on icon "mode_edit" at bounding box center [329, 56] width 5 height 6
click at [294, 56] on input "Copy of C_ALL_TARGET_BET_CC EP 100% do 300 PLN_250825" at bounding box center [296, 56] width 69 height 7
drag, startPoint x: 290, startPoint y: 57, endPoint x: 260, endPoint y: 59, distance: 30.5
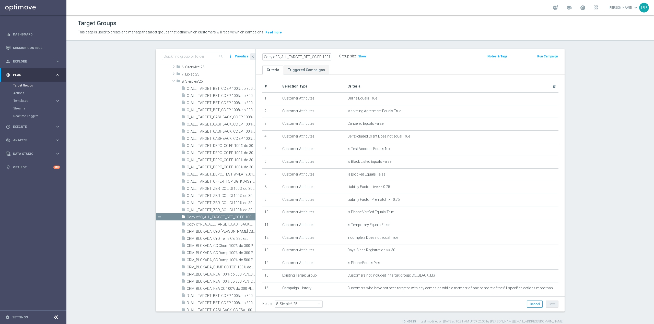
click at [262, 59] on input "Copy of C_ALL_TARGET_BET_CC EP 100% do 300 PLN_250825" at bounding box center [296, 56] width 69 height 7
click at [277, 56] on input "Copy of C_ALL_TARGET_BET_CC EP 100% do 300 PLN_250825" at bounding box center [296, 56] width 69 height 7
drag, startPoint x: 276, startPoint y: 56, endPoint x: 249, endPoint y: 58, distance: 26.9
click at [249, 58] on as-split "search more_vert Prioritize Customer Target Groups library_add create_new_folder" at bounding box center [360, 180] width 409 height 263
type input "REA_ALL_TARGET_BET_CC EP 100% do 300 PLN_250825"
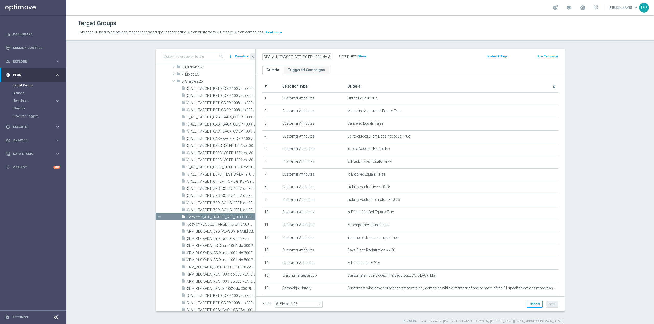
click at [373, 41] on header "Target Groups This page is used to create and manage the target groups that def…" at bounding box center [359, 28] width 587 height 26
click at [546, 305] on button "Save" at bounding box center [552, 304] width 13 height 7
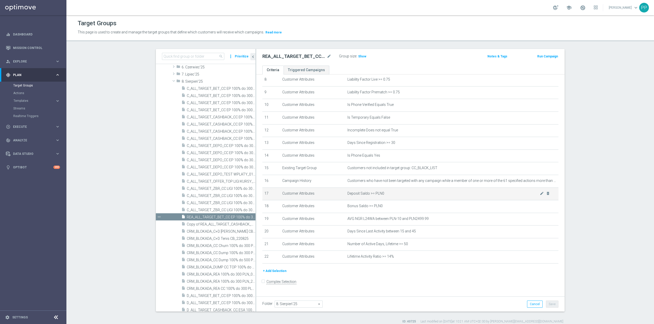
scroll to position [111, 0]
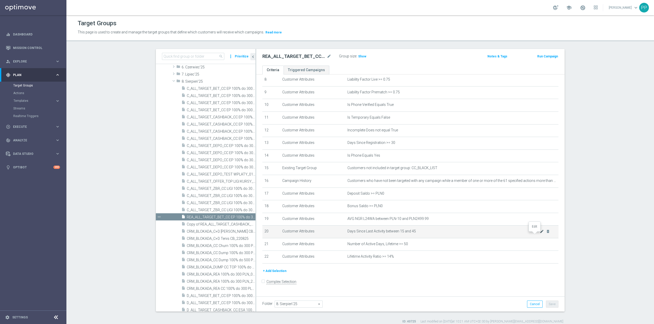
click at [540, 234] on icon "mode_edit" at bounding box center [542, 232] width 4 height 4
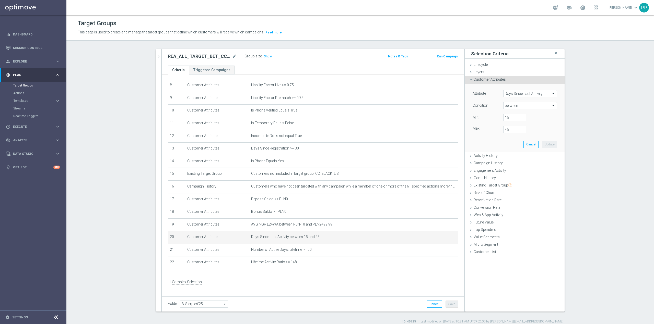
click at [509, 94] on span "Days Since Last Activity" at bounding box center [529, 93] width 53 height 7
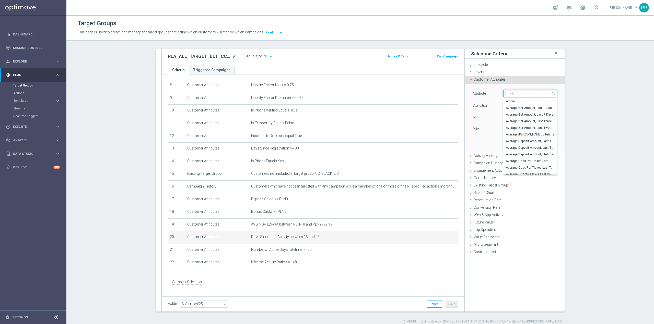
click at [509, 94] on input "search" at bounding box center [530, 93] width 54 height 7
type input "stage"
click at [524, 131] on label "Stage Deposit" at bounding box center [530, 134] width 54 height 7
type input "Stage Deposit"
type input "Equals"
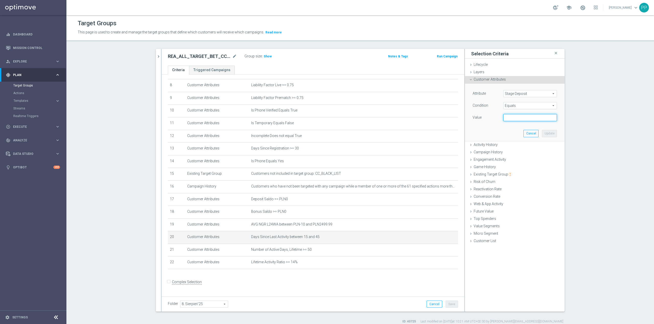
click at [512, 118] on input "text" at bounding box center [530, 117] width 54 height 7
type input "Reactivated Churn"
click at [513, 102] on div "Attribute Stage Deposit Stage Deposit arrow_drop_down search Condition Equals E…" at bounding box center [514, 106] width 84 height 32
click at [514, 105] on span "Equals" at bounding box center [529, 105] width 53 height 7
click at [524, 172] on span "One of" at bounding box center [530, 173] width 49 height 4
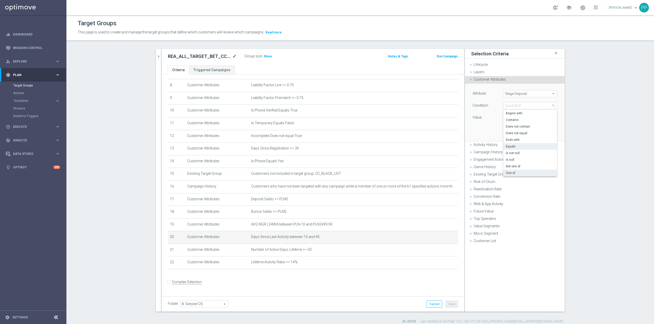
type input "One of"
click at [535, 119] on textarea "Reactivated Churn" at bounding box center [530, 120] width 54 height 13
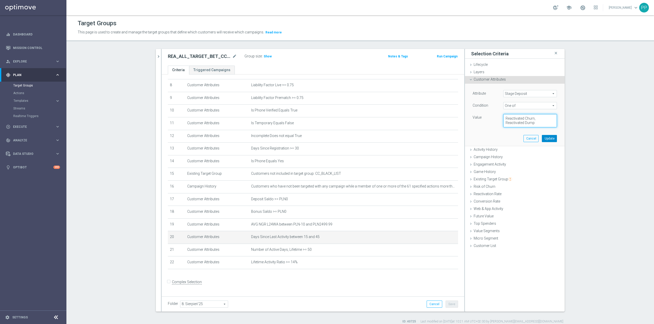
type textarea "Reactivated Churn, Reactivated Dump"
click at [547, 137] on button "Update" at bounding box center [549, 138] width 15 height 7
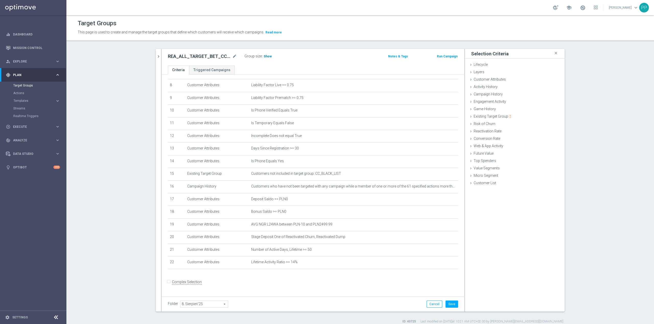
click at [264, 55] on span "Show" at bounding box center [268, 57] width 8 height 4
click at [448, 303] on button "Save" at bounding box center [451, 304] width 13 height 7
click at [396, 287] on form "Complex Selection Invalid Expression" at bounding box center [313, 287] width 290 height 19
click at [580, 8] on span at bounding box center [583, 8] width 6 height 6
click at [467, 21] on div "Target Groups" at bounding box center [360, 23] width 565 height 10
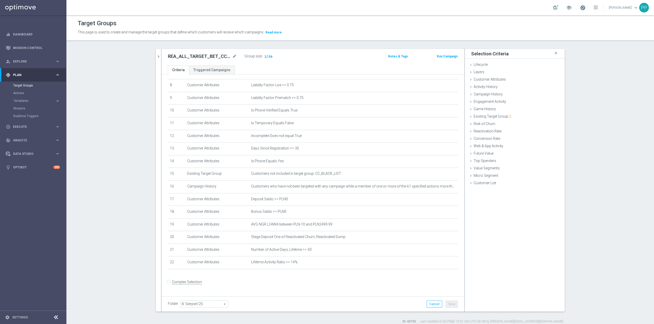
click at [581, 7] on div "school" at bounding box center [575, 7] width 45 height 9
click at [580, 7] on span at bounding box center [583, 8] width 6 height 6
click at [507, 33] on div "This page is used to create and manage the target groups that define which cust…" at bounding box center [360, 32] width 572 height 8
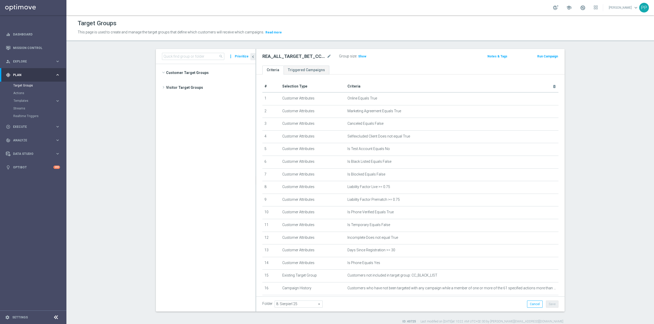
scroll to position [420, 0]
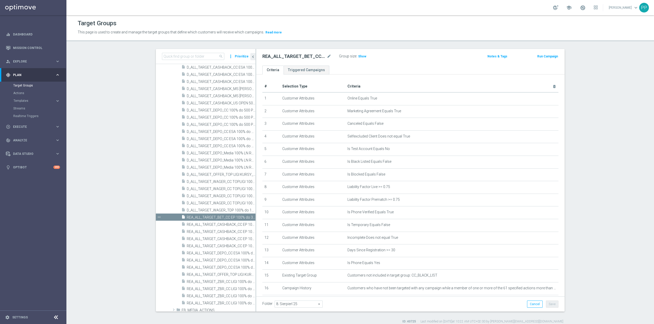
click at [574, 8] on div "school" at bounding box center [575, 7] width 45 height 9
click at [580, 8] on span at bounding box center [583, 8] width 6 height 6
click at [512, 21] on div "Target Groups" at bounding box center [360, 23] width 565 height 10
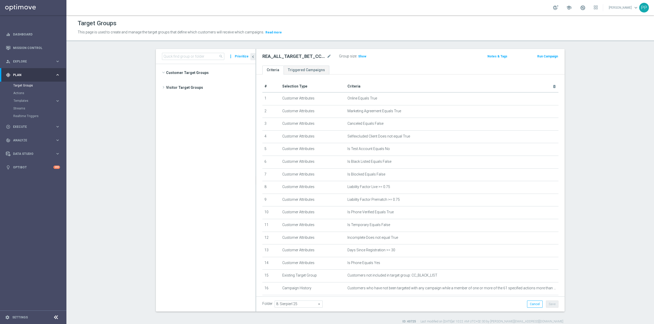
scroll to position [420, 0]
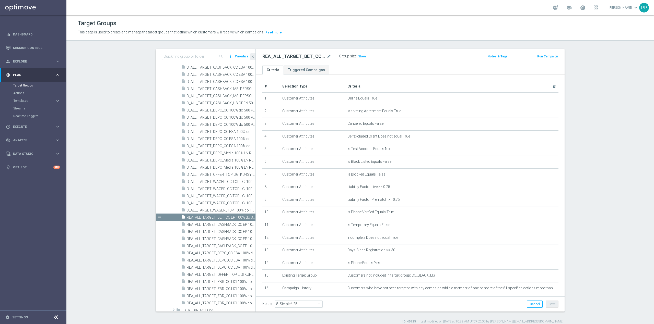
click at [134, 60] on section "search more_vert Prioritize Customer Target Groups library_add create_new_folder" at bounding box center [359, 186] width 587 height 275
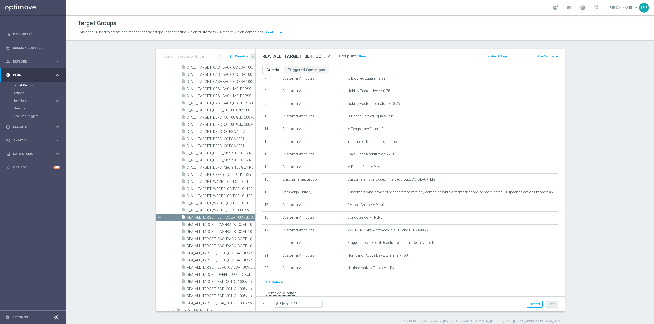
scroll to position [111, 0]
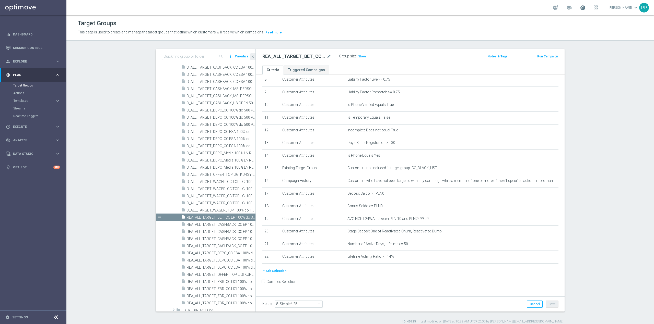
click at [580, 8] on span at bounding box center [583, 8] width 6 height 6
drag, startPoint x: 580, startPoint y: 8, endPoint x: 505, endPoint y: 31, distance: 78.4
click at [505, 31] on div "This page is used to create and manage the target groups that define which cust…" at bounding box center [360, 32] width 572 height 8
click at [580, 9] on span at bounding box center [583, 8] width 6 height 6
click at [496, 30] on div "This page is used to create and manage the target groups that define which cust…" at bounding box center [288, 32] width 429 height 8
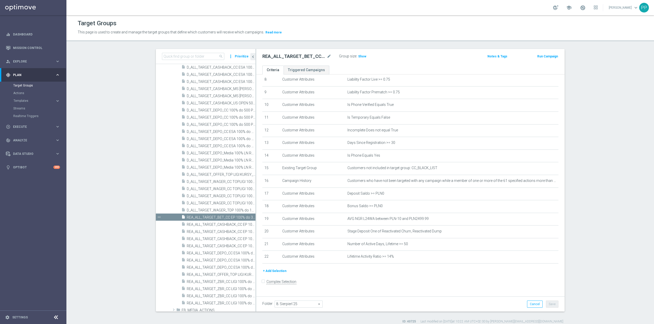
click at [579, 11] on link at bounding box center [582, 8] width 7 height 8
click at [497, 22] on div "Target Groups" at bounding box center [360, 23] width 565 height 10
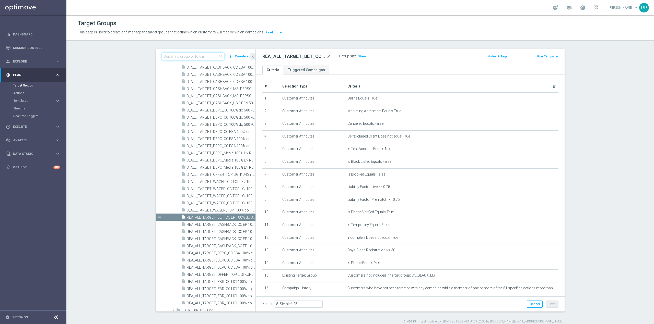
click at [189, 57] on input at bounding box center [193, 56] width 62 height 7
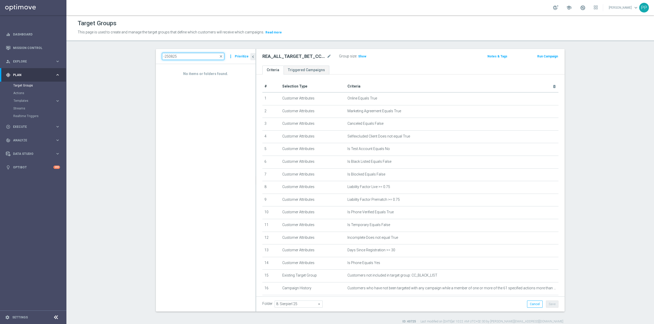
click at [163, 56] on input "-250825" at bounding box center [193, 56] width 62 height 7
click at [162, 56] on input "-250825" at bounding box center [193, 56] width 62 height 7
type input "_250825"
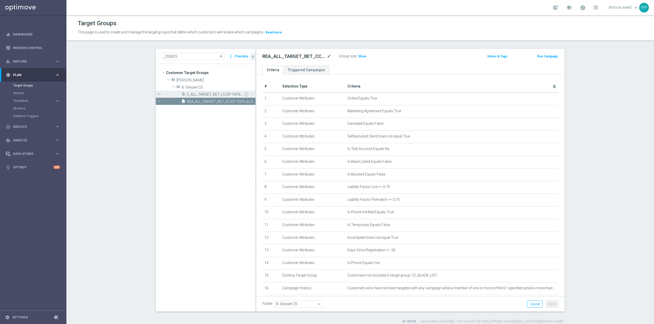
click at [205, 95] on span "C_ALL_TARGET_BET_CC EP 100% do 300 PLN_250825" at bounding box center [215, 94] width 57 height 4
click at [358, 58] on span "Show" at bounding box center [362, 57] width 8 height 4
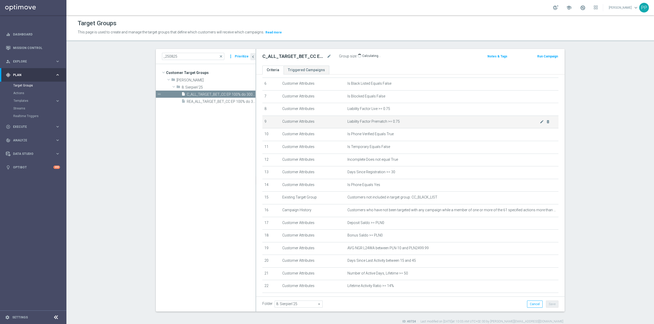
scroll to position [111, 0]
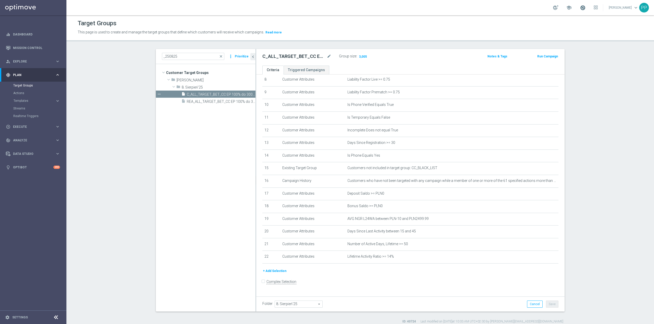
click at [580, 8] on span at bounding box center [583, 8] width 6 height 6
click at [499, 22] on div "Target Groups" at bounding box center [360, 23] width 565 height 10
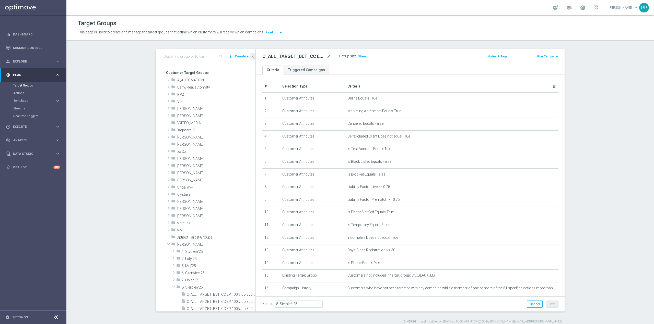
click at [357, 49] on div "C_ALL_TARGET_BET_CC EP 100% do 300 PLN_250825 mode_edit Group size : Show Notes…" at bounding box center [410, 57] width 308 height 17
click at [360, 51] on div "C_ALL_TARGET_BET_CC EP 100% do 300 PLN_250825 mode_edit Group size : Show Notes…" at bounding box center [410, 57] width 308 height 17
click at [360, 55] on span "Show" at bounding box center [362, 57] width 8 height 4
click at [327, 55] on icon "mode_edit" at bounding box center [329, 56] width 5 height 6
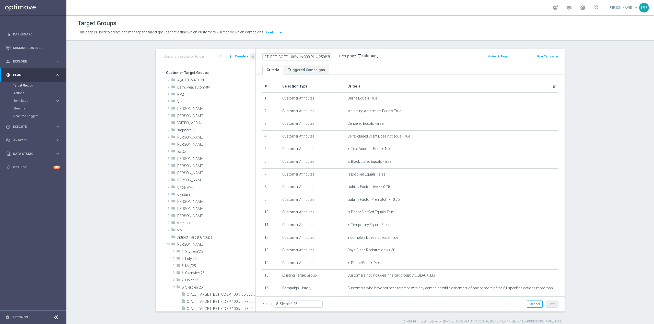
click at [328, 36] on div "This page is used to create and manage the target groups that define which cust…" at bounding box center [288, 32] width 429 height 8
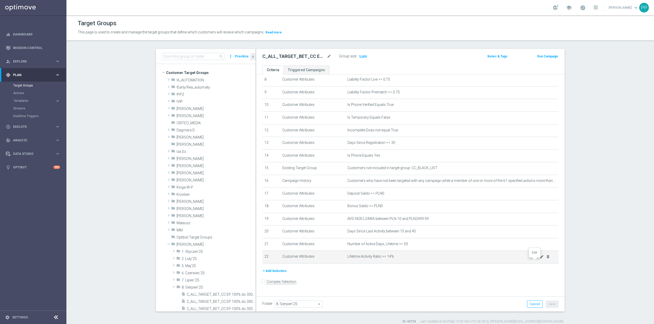
drag, startPoint x: 535, startPoint y: 261, endPoint x: 535, endPoint y: 257, distance: 3.8
click at [0, 0] on icon "mode_edit" at bounding box center [0, 0] width 0 height 0
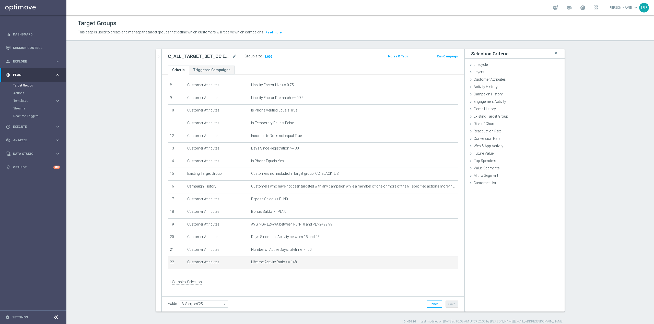
scroll to position [105, 0]
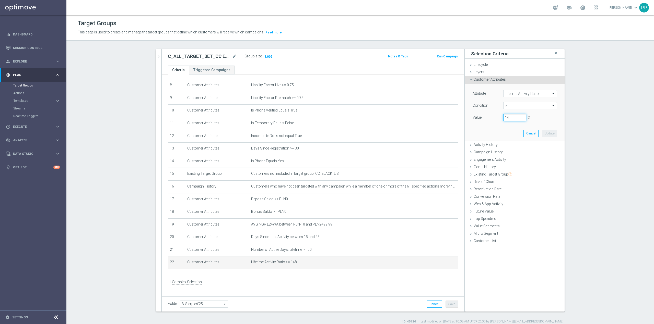
drag, startPoint x: 508, startPoint y: 118, endPoint x: 498, endPoint y: 118, distance: 10.0
click at [499, 118] on div "14 %" at bounding box center [514, 117] width 31 height 7
click at [550, 133] on button "Update" at bounding box center [549, 133] width 15 height 7
type input "0.13"
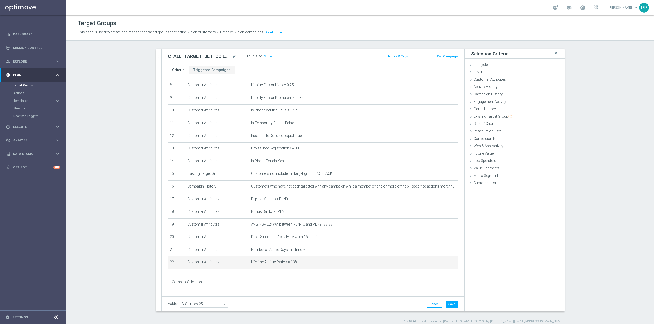
click at [264, 53] on div "Group size : Show" at bounding box center [269, 56] width 51 height 6
click at [265, 56] on span "Show" at bounding box center [268, 57] width 8 height 4
click at [448, 304] on button "Save" at bounding box center [451, 304] width 13 height 7
click at [232, 55] on icon "mode_edit" at bounding box center [234, 56] width 5 height 6
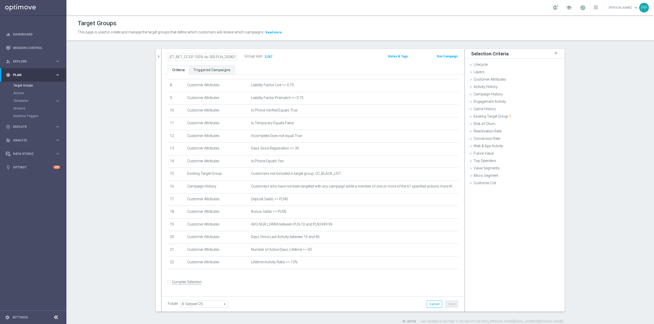
click at [209, 36] on div "This page is used to create and manage the target groups that define which cust…" at bounding box center [288, 32] width 429 height 8
click at [24, 128] on div "play_circle_outline Execute" at bounding box center [30, 127] width 49 height 5
click at [439, 187] on icon "mode_edit" at bounding box center [441, 187] width 4 height 4
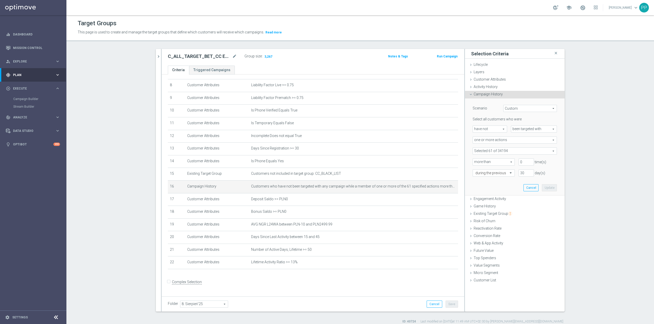
click at [492, 150] on span at bounding box center [515, 151] width 84 height 7
click at [492, 150] on input "search" at bounding box center [514, 151] width 84 height 7
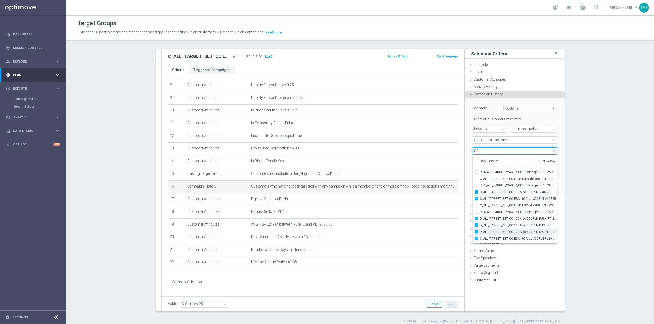
scroll to position [15387, 0]
type input "CC"
click at [566, 208] on div "search more_vert Prioritize Customer Target Groups library_add create_new_folde…" at bounding box center [360, 186] width 429 height 275
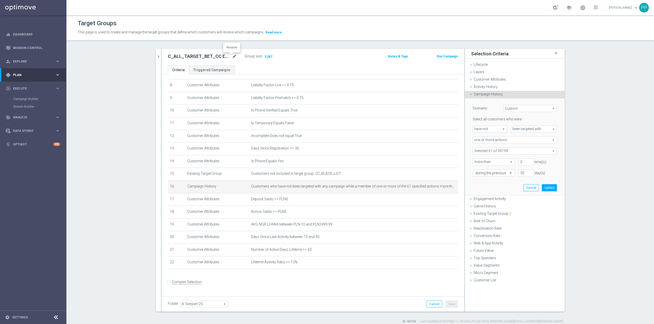
click at [232, 55] on icon "mode_edit" at bounding box center [234, 56] width 5 height 6
click at [439, 265] on icon "mode_edit" at bounding box center [441, 262] width 4 height 4
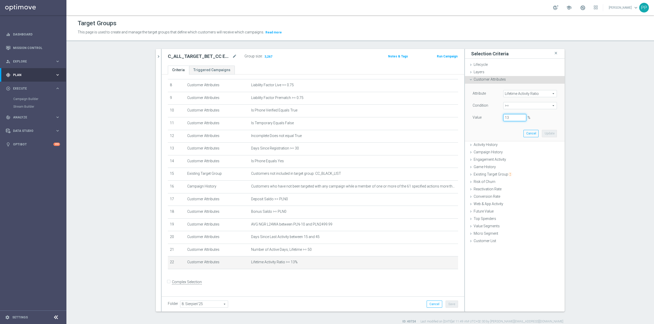
drag, startPoint x: 509, startPoint y: 117, endPoint x: 500, endPoint y: 118, distance: 8.2
click at [503, 118] on input "13" at bounding box center [514, 117] width 23 height 7
click at [544, 136] on button "Update" at bounding box center [549, 133] width 15 height 7
type input "0.12"
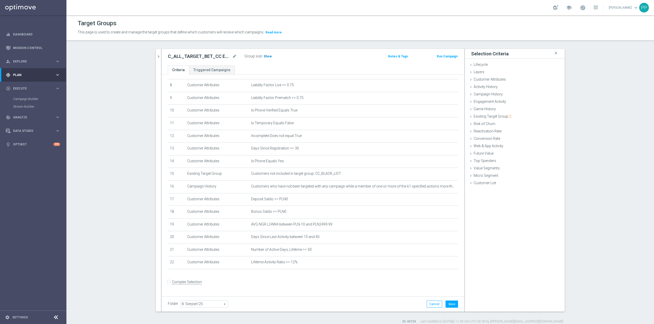
click at [264, 55] on span "Show" at bounding box center [268, 57] width 8 height 4
click at [454, 307] on button "Save" at bounding box center [451, 304] width 13 height 7
click at [232, 59] on icon "mode_edit" at bounding box center [234, 56] width 5 height 6
click at [237, 42] on div "Target Groups This page is used to create and manage the target groups that def…" at bounding box center [359, 169] width 587 height 309
click at [156, 56] on icon "chevron_right" at bounding box center [158, 56] width 5 height 5
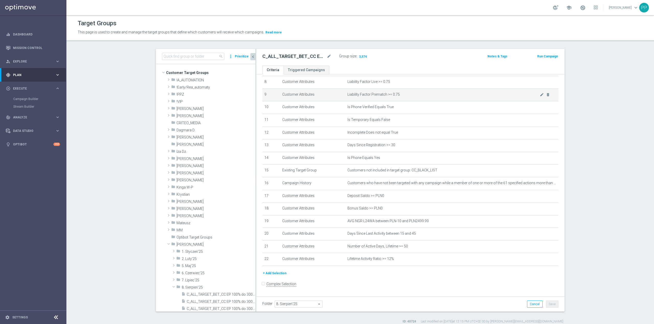
scroll to position [111, 0]
click at [195, 58] on input at bounding box center [193, 56] width 62 height 7
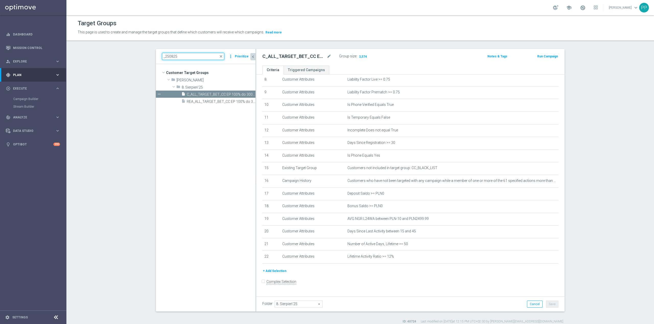
type input "_250825"
click at [206, 102] on span "REA_ALL_TARGET_BET_CC EP 100% do 300 PLN_250825" at bounding box center [215, 102] width 57 height 4
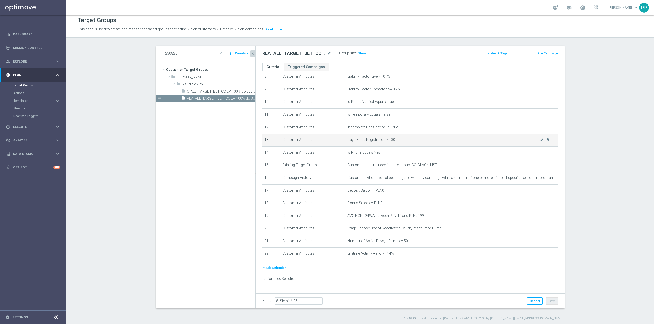
scroll to position [5, 0]
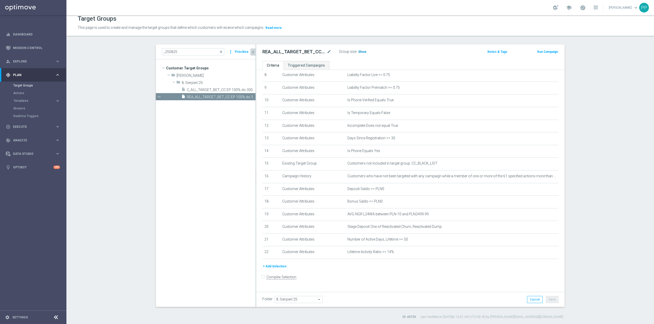
click at [358, 53] on span "Show" at bounding box center [362, 52] width 8 height 4
click at [327, 50] on icon "mode_edit" at bounding box center [329, 52] width 5 height 6
drag, startPoint x: 332, startPoint y: 34, endPoint x: 312, endPoint y: 4, distance: 35.8
click at [332, 33] on header "Target Groups This page is used to create and manage the target groups that def…" at bounding box center [359, 24] width 587 height 26
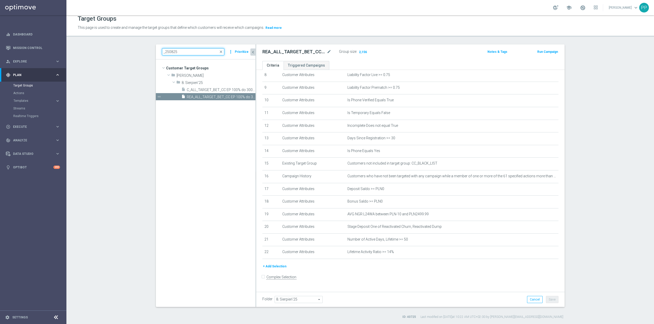
click at [202, 52] on input "_250825" at bounding box center [193, 51] width 62 height 7
click at [540, 216] on icon "mode_edit" at bounding box center [542, 214] width 4 height 4
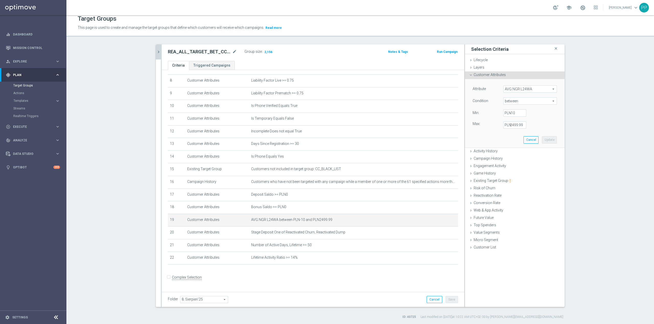
click at [519, 91] on span "AVG NGR L24WA" at bounding box center [529, 89] width 53 height 7
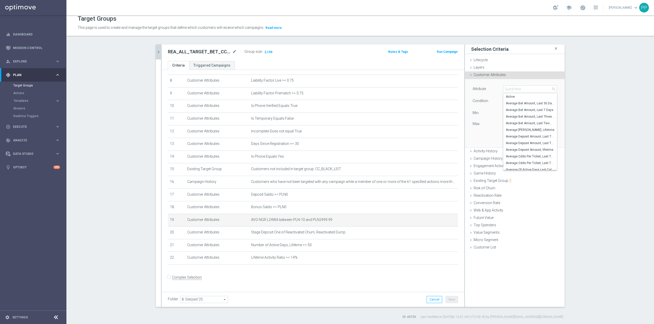
click at [519, 83] on div "Attribute AVG NGR L24WA AVG NGR L24WA arrow_drop_down search Active Average Bet…" at bounding box center [515, 113] width 92 height 68
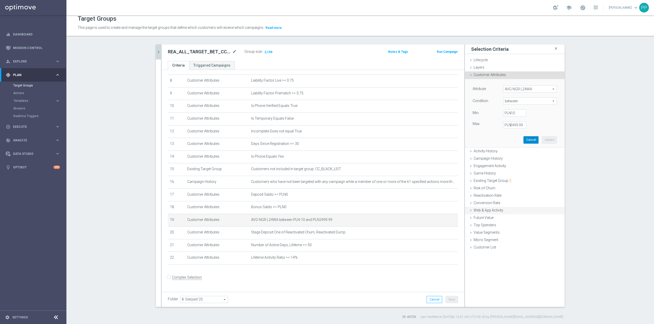
drag, startPoint x: 530, startPoint y: 141, endPoint x: 510, endPoint y: 171, distance: 35.1
click at [529, 141] on button "Cancel" at bounding box center [530, 139] width 15 height 7
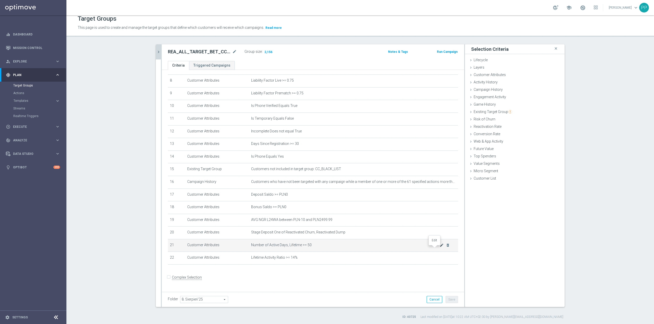
click at [439, 247] on icon "mode_edit" at bounding box center [441, 245] width 4 height 4
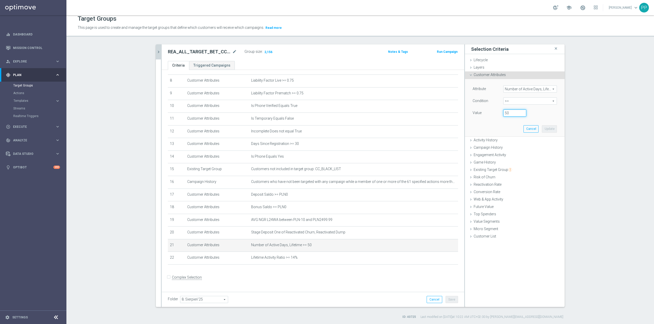
drag, startPoint x: 509, startPoint y: 115, endPoint x: 499, endPoint y: 114, distance: 10.3
click at [499, 114] on div "50" at bounding box center [514, 113] width 31 height 7
type input "40"
click at [532, 130] on button "Cancel" at bounding box center [530, 128] width 15 height 7
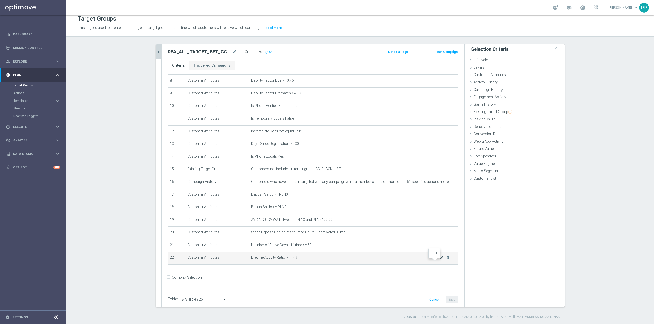
click at [439, 260] on icon "mode_edit" at bounding box center [441, 258] width 4 height 4
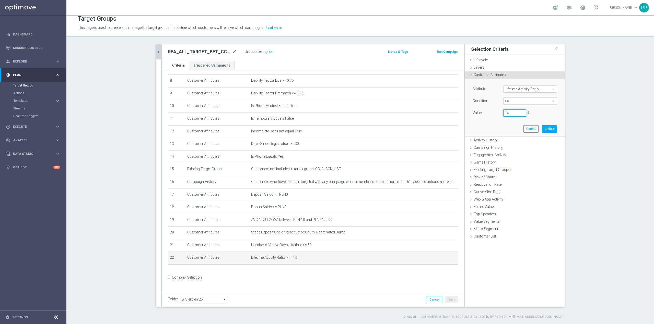
drag, startPoint x: 512, startPoint y: 114, endPoint x: 493, endPoint y: 114, distance: 18.4
click at [493, 114] on div "Value 14 %" at bounding box center [515, 114] width 92 height 8
click at [547, 129] on button "Update" at bounding box center [549, 128] width 15 height 7
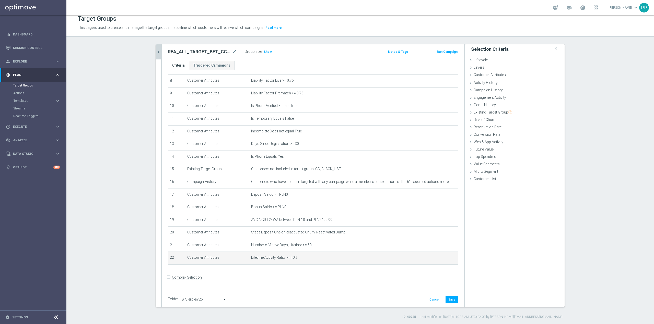
type input "0.1"
click at [449, 300] on button "Save" at bounding box center [451, 299] width 13 height 7
click at [266, 54] on h3 "Show" at bounding box center [267, 52] width 9 height 6
click at [234, 50] on div "REA_ALL_TARGET_BET_CC EP 100% do 300 PLN_250825 mode_edit" at bounding box center [206, 51] width 77 height 7
click at [232, 53] on icon "mode_edit" at bounding box center [234, 52] width 5 height 6
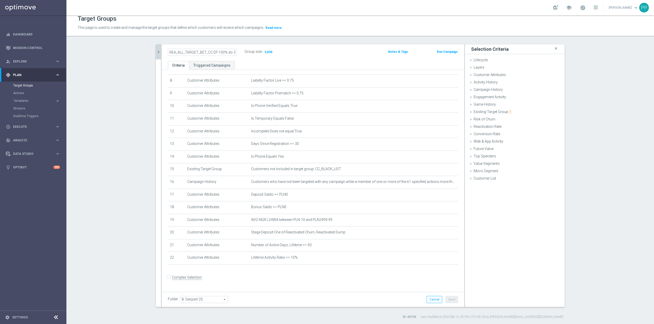
scroll to position [0, 25]
click at [249, 38] on div "Target Groups This page is used to create and manage the target groups that def…" at bounding box center [359, 169] width 587 height 309
click at [439, 247] on icon "mode_edit" at bounding box center [441, 245] width 4 height 4
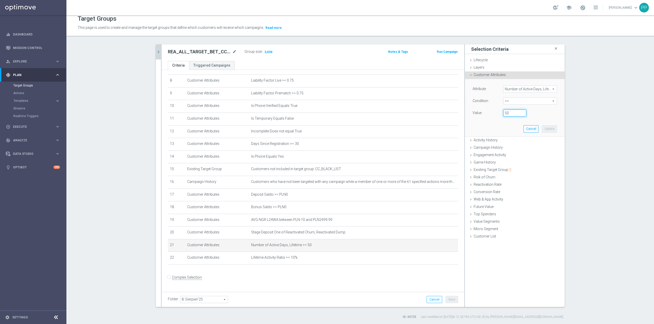
drag, startPoint x: 512, startPoint y: 115, endPoint x: 499, endPoint y: 113, distance: 13.1
click at [499, 113] on div "50" at bounding box center [514, 113] width 31 height 7
type input "45"
click at [547, 128] on button "Update" at bounding box center [549, 128] width 15 height 7
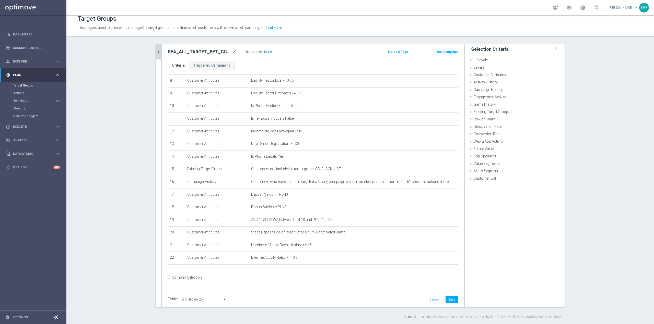
click at [264, 50] on span "Show" at bounding box center [268, 52] width 8 height 4
click at [447, 298] on button "Save" at bounding box center [451, 299] width 13 height 7
click at [0, 0] on icon "mode_edit" at bounding box center [0, 0] width 0 height 0
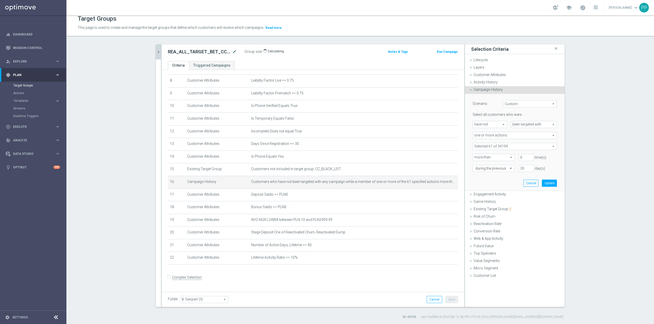
click at [486, 144] on span at bounding box center [515, 146] width 84 height 7
click at [485, 148] on input "search" at bounding box center [514, 146] width 84 height 7
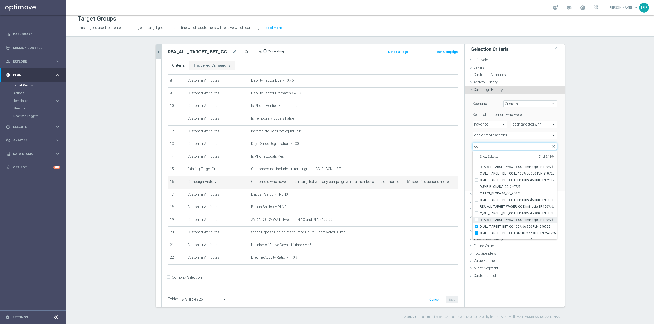
scroll to position [15415, 0]
type input "cc"
click at [574, 206] on section "_250825 close more_vert Prioritize Customer Target Groups library_add create_ne…" at bounding box center [359, 181] width 587 height 275
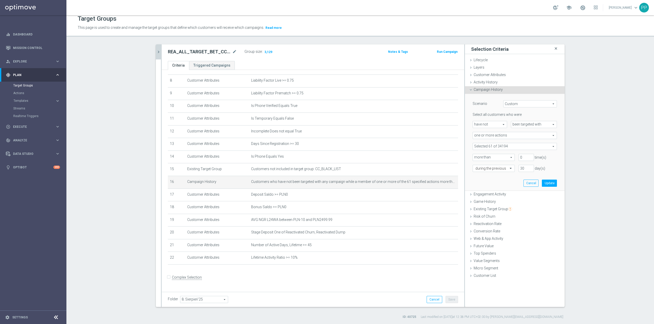
click at [555, 48] on icon "close" at bounding box center [555, 48] width 5 height 7
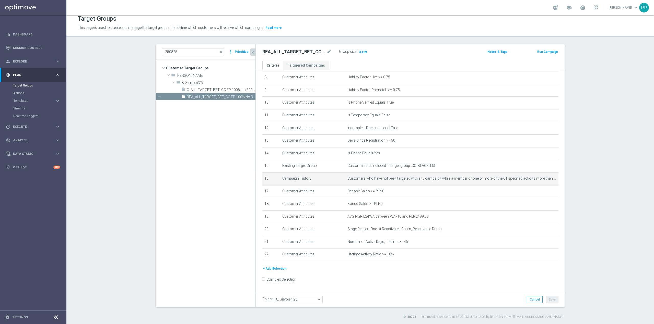
scroll to position [111, 0]
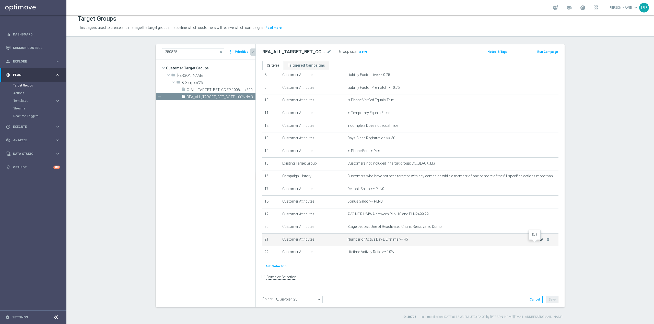
click at [540, 242] on icon "mode_edit" at bounding box center [542, 240] width 4 height 4
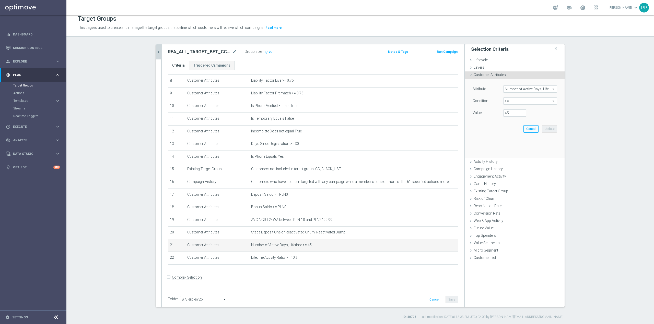
scroll to position [105, 0]
drag, startPoint x: 508, startPoint y: 114, endPoint x: 497, endPoint y: 111, distance: 11.8
click at [499, 111] on div "45" at bounding box center [514, 113] width 31 height 7
type input "40"
click at [548, 129] on button "Update" at bounding box center [549, 128] width 15 height 7
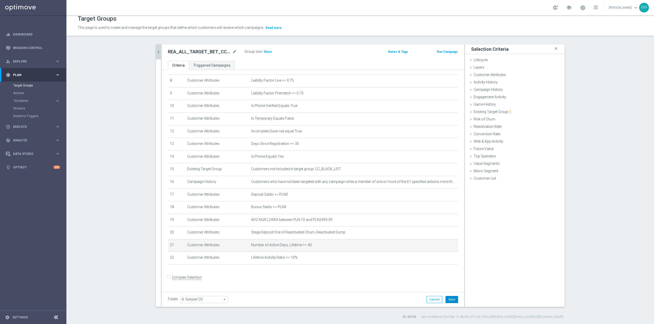
click at [454, 300] on button "Save" at bounding box center [451, 299] width 13 height 7
click at [267, 49] on h3 "Show" at bounding box center [267, 52] width 9 height 6
click at [232, 53] on icon "mode_edit" at bounding box center [234, 52] width 5 height 6
click at [242, 45] on div "REA_ALL_TARGET_BET_CC EP 100% do 300 PLN_250825 Group size : 3,227 Notes & Tags…" at bounding box center [313, 52] width 302 height 17
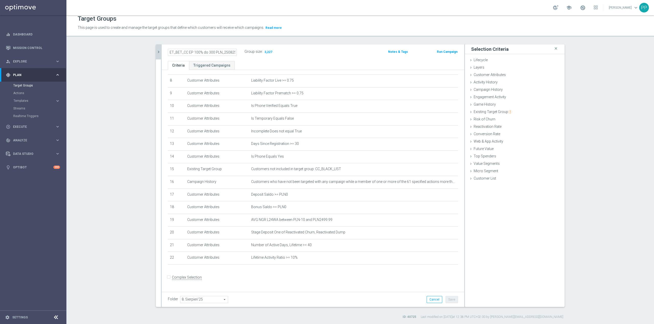
scroll to position [0, 0]
click at [232, 51] on icon "mode_edit" at bounding box center [234, 52] width 5 height 6
click at [299, 54] on div "REA_ALL_TARGET_BET_CC EP 100% do 300 PLN_250825 mode_edit Group size : 3,227" at bounding box center [263, 51] width 198 height 7
click at [157, 53] on icon "chevron_right" at bounding box center [158, 52] width 5 height 5
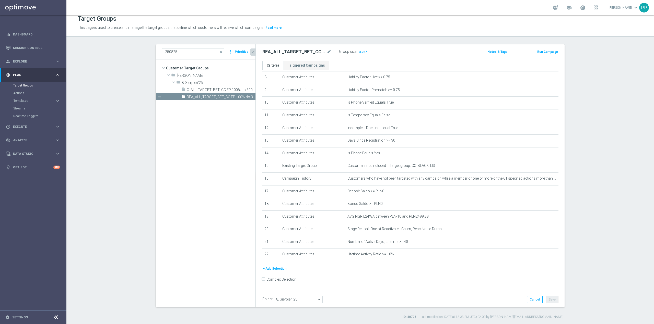
scroll to position [111, 0]
click at [220, 51] on span "close" at bounding box center [221, 52] width 4 height 4
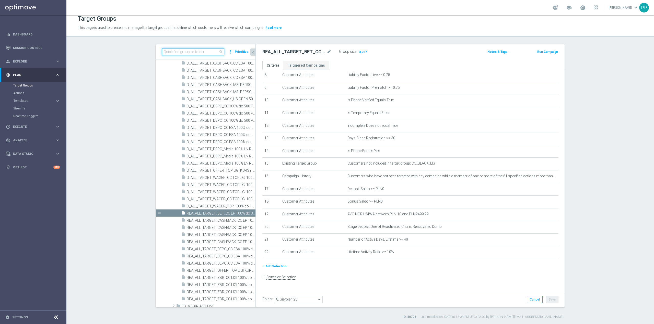
click at [205, 50] on input at bounding box center [193, 51] width 62 height 7
paste input "D_ALL_TARGET_CASHBACK_MS SIATKA 100% do 300 PLN SB SMS_220825"
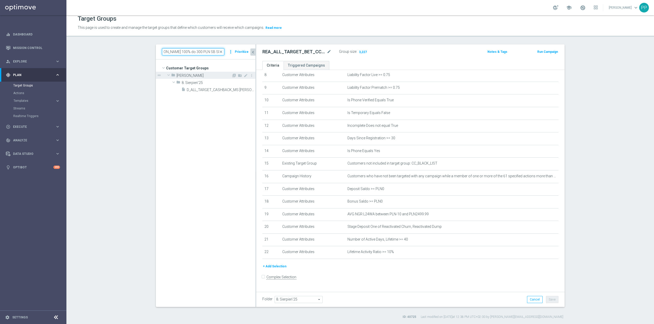
scroll to position [0, 0]
type input "D_ALL_TARGET_CASHBACK_MS SIATKA 100% do 300 PLN SB SMS_220825"
click at [212, 86] on div "folder 8. Sierpień'25" at bounding box center [203, 82] width 55 height 7
click at [211, 85] on div "folder 8. Sierpień'25" at bounding box center [203, 82] width 55 height 7
click at [210, 89] on span "D_ALL_TARGET_CASHBACK_MS SIATKA 100% do 300 PLN SB SMS_220825" at bounding box center [215, 90] width 57 height 4
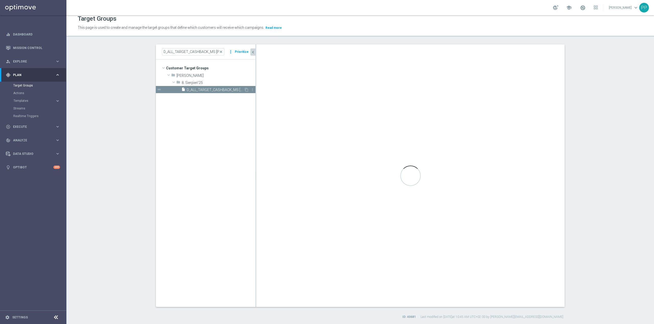
scroll to position [72, 0]
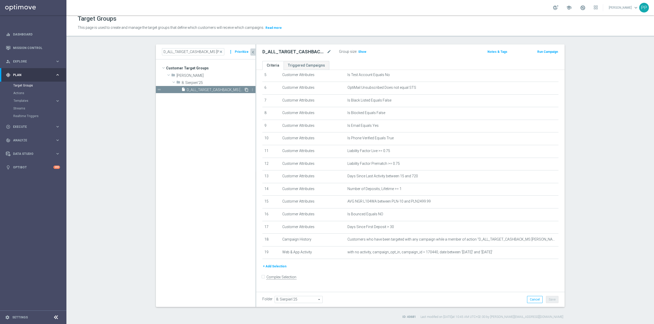
click at [244, 89] on icon "content_copy" at bounding box center [246, 90] width 4 height 4
click at [327, 51] on icon "mode_edit" at bounding box center [329, 52] width 5 height 6
click at [334, 30] on p "This page is used to create and manage the target groups that define which cust…" at bounding box center [289, 28] width 422 height 6
drag, startPoint x: 295, startPoint y: 51, endPoint x: 352, endPoint y: 48, distance: 56.5
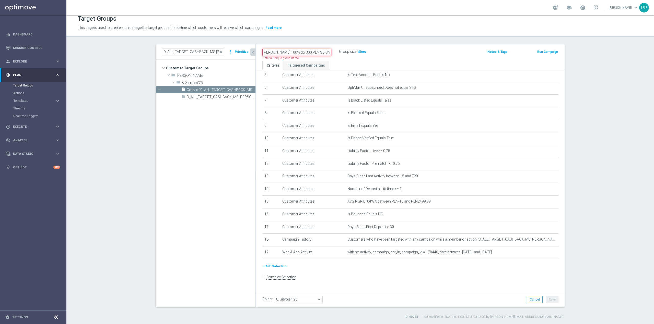
click at [352, 48] on div "D_ALL_TARGET_CASHBACK_MS SIATKA 100% do 300 PLN SB SMS_220825 Name length must …" at bounding box center [359, 52] width 202 height 8
click at [287, 53] on input "D_ALL_TARGET_CASHBACK_MS SIATKA 100% do 300 PLN SB SMS_220825" at bounding box center [296, 52] width 69 height 7
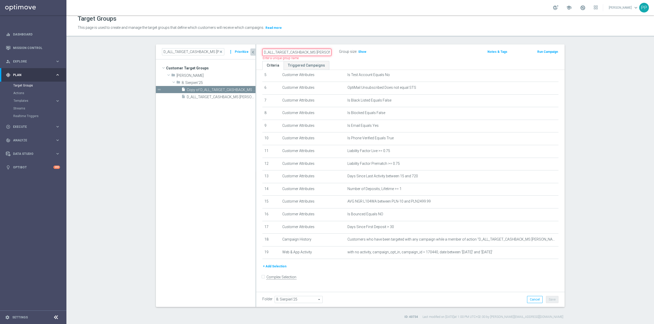
paste input "PN PUSH"
type input "D_ALL_TARGET_CASHBACK_MS SIATKA 100% do 300 PLN PN PUSH_220825"
click at [313, 34] on header "Target Groups This page is used to create and manage the target groups that def…" at bounding box center [359, 24] width 587 height 26
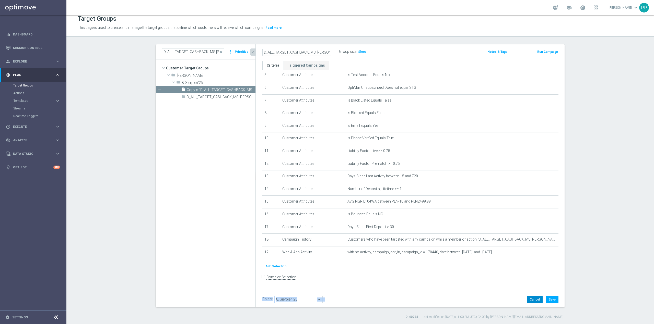
drag, startPoint x: 523, startPoint y: 291, endPoint x: 538, endPoint y: 298, distance: 15.7
click at [536, 298] on div "D_ALL_TARGET_CASHBACK_MS SIATKA 100% do 300 PLN PN PUSH_220825 Group size : Sho…" at bounding box center [410, 175] width 308 height 263
click at [553, 301] on button "Save" at bounding box center [552, 299] width 13 height 7
click at [465, 284] on form "Complex Selection Invalid Expression" at bounding box center [410, 282] width 296 height 19
click at [425, 280] on form "Complex Selection Invalid Expression" at bounding box center [410, 282] width 296 height 19
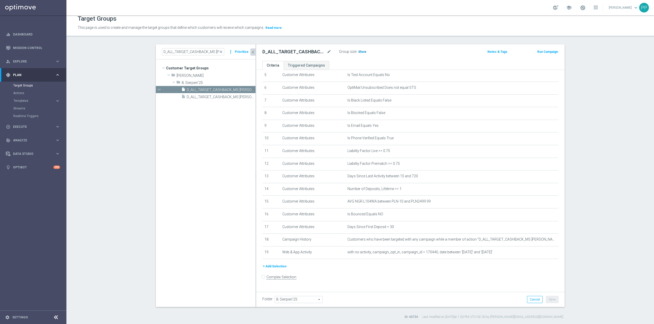
click at [358, 52] on span "Show" at bounding box center [362, 52] width 8 height 4
click at [266, 269] on button "+ Add Selection" at bounding box center [274, 267] width 25 height 6
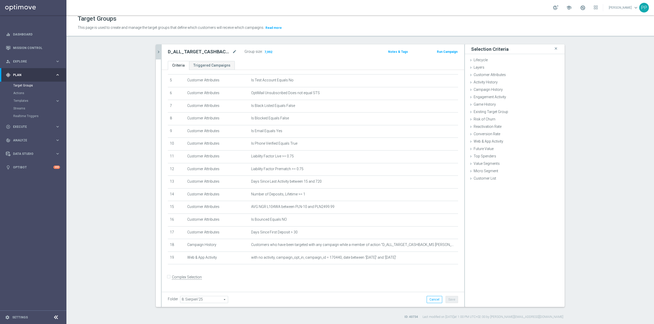
scroll to position [66, 0]
click at [483, 176] on span "Customer List" at bounding box center [484, 178] width 22 height 4
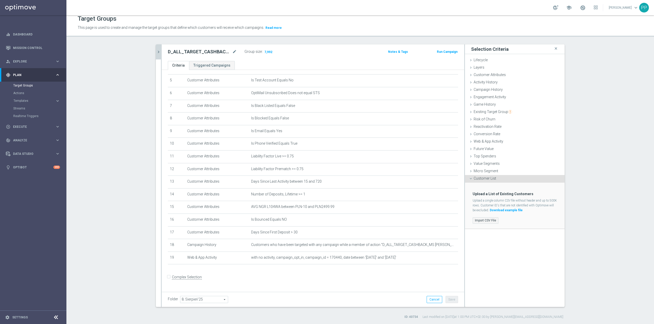
click at [486, 220] on label "Import CSV File" at bounding box center [485, 221] width 26 height 6
click at [0, 0] on input "Import CSV File" at bounding box center [0, 0] width 0 height 0
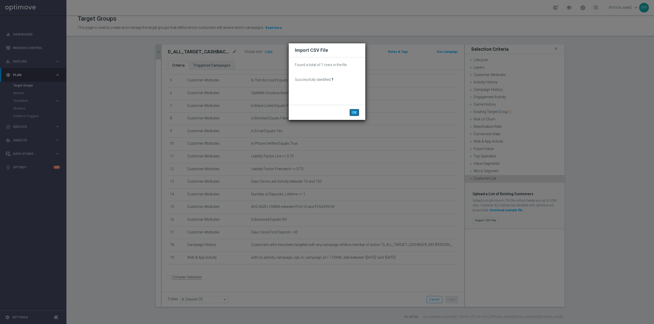
click at [356, 111] on button "OK" at bounding box center [354, 112] width 10 height 7
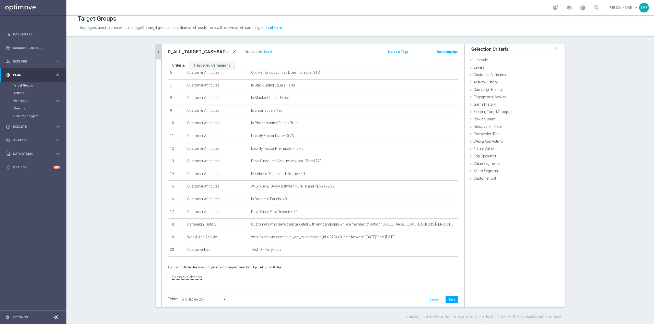
scroll to position [87, 0]
click at [188, 280] on label "Complex Selection" at bounding box center [187, 277] width 30 height 5
click at [171, 280] on input "Complex Selection" at bounding box center [169, 278] width 3 height 7
checkbox input "true"
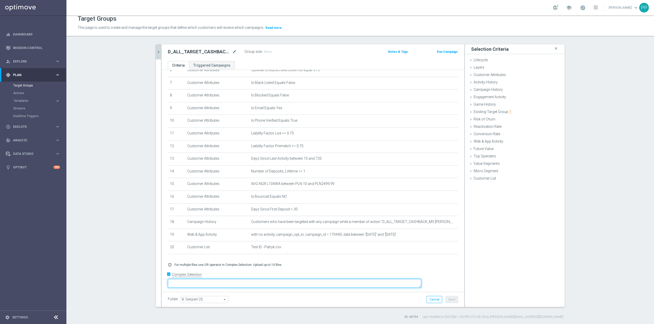
click at [226, 283] on textarea at bounding box center [294, 283] width 253 height 9
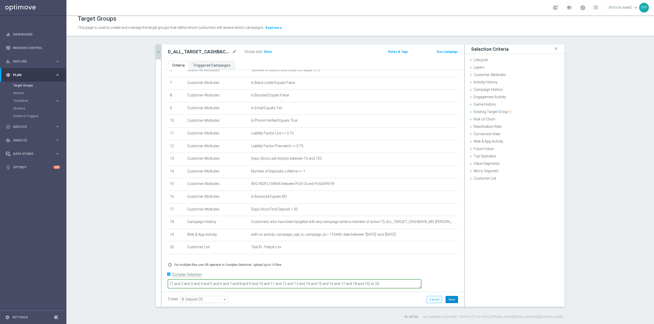
type textarea "(1 and 2 and 3 and 4 and 5 and 6 and 7 and 8 and 9 and 10 and 11 and 12 and 13 …"
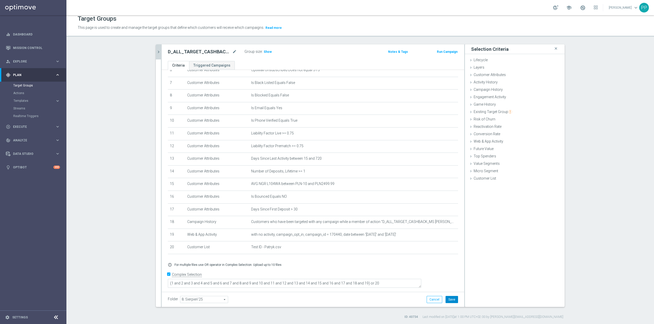
click at [451, 297] on button "Save" at bounding box center [451, 299] width 13 height 7
click at [267, 51] on span "Show" at bounding box center [268, 52] width 8 height 4
click at [232, 53] on icon "mode_edit" at bounding box center [234, 52] width 5 height 6
click at [291, 51] on div "Group size : 7,993" at bounding box center [269, 51] width 51 height 6
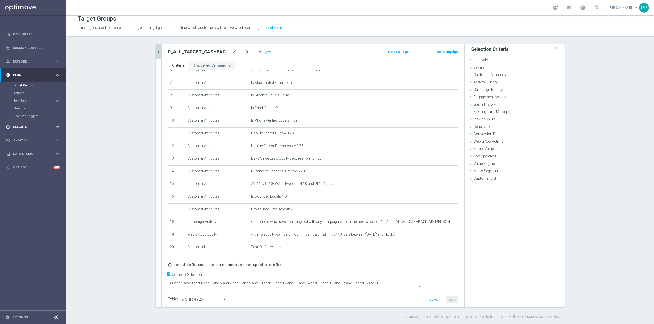
click at [25, 128] on div "play_circle_outline Execute" at bounding box center [30, 127] width 49 height 5
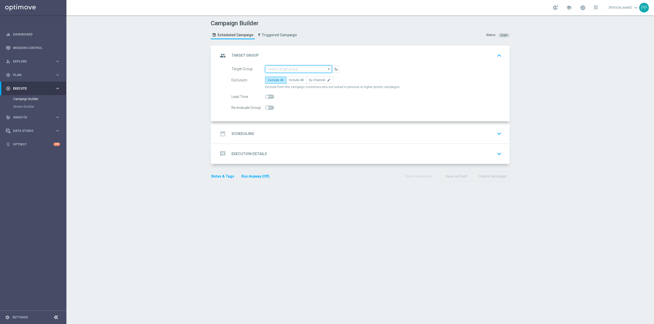
click at [271, 71] on input at bounding box center [298, 69] width 67 height 7
paste input "C_ALL_TARGET_BET_CC EP 100% do 300 PLN_250825"
drag, startPoint x: 282, startPoint y: 79, endPoint x: 287, endPoint y: 79, distance: 4.9
click at [282, 79] on div "C_ALL_TARGET_BET_CC EP 100% do 300 PLN_250825" at bounding box center [303, 78] width 62 height 9
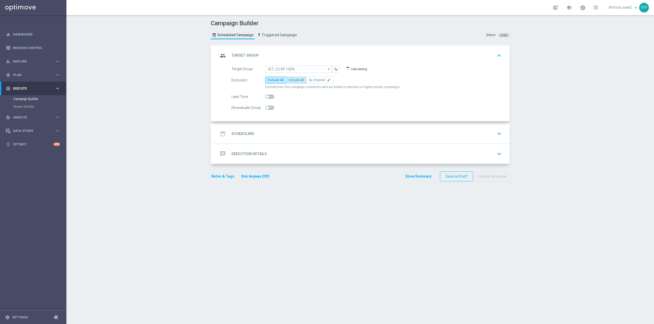
type input "C_ALL_TARGET_BET_CC EP 100% do 300 PLN_250825"
click at [327, 79] on icon "edit" at bounding box center [329, 80] width 4 height 4
click at [312, 79] on input "By Channel edit" at bounding box center [310, 80] width 3 height 3
radio input "true"
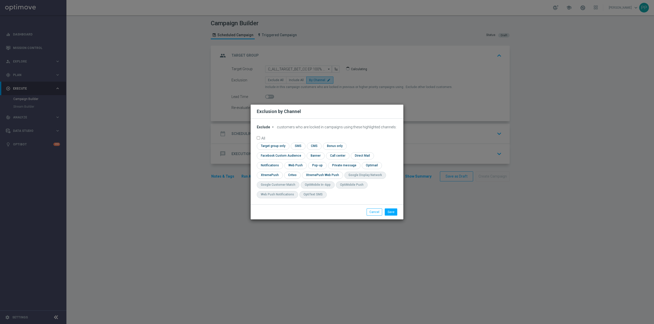
click at [264, 129] on span "Exclude" at bounding box center [263, 127] width 13 height 4
click at [0, 0] on span "Include" at bounding box center [0, 0] width 0 height 0
click at [303, 152] on input "checkbox" at bounding box center [280, 155] width 46 height 7
checkbox input "true"
click at [294, 178] on input "checkbox" at bounding box center [292, 175] width 16 height 7
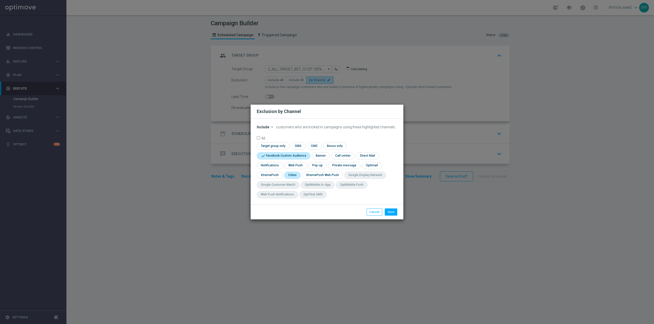
checkbox input "true"
click at [387, 213] on button "Save" at bounding box center [391, 212] width 13 height 7
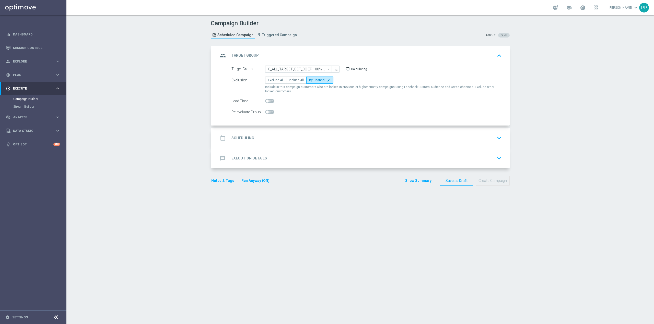
click at [329, 141] on div "date_range Scheduling keyboard_arrow_down" at bounding box center [360, 138] width 285 height 10
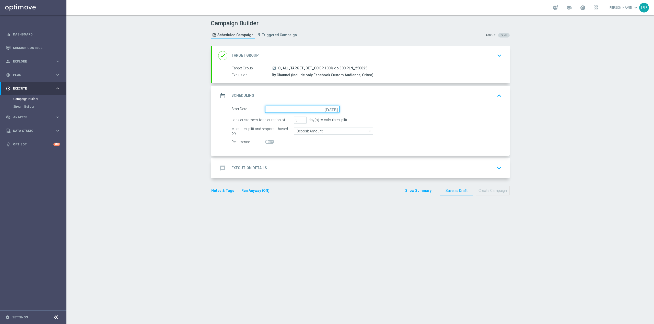
click at [297, 110] on input at bounding box center [302, 109] width 74 height 7
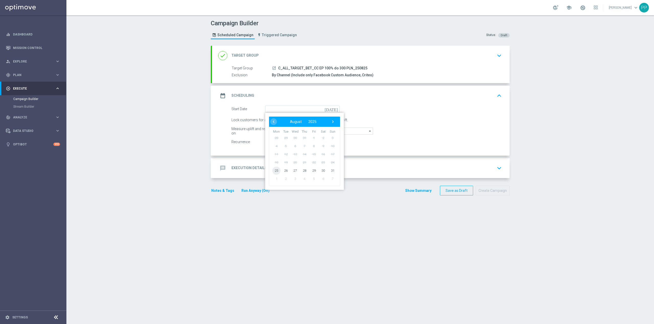
drag, startPoint x: 278, startPoint y: 173, endPoint x: 274, endPoint y: 172, distance: 4.0
click at [274, 172] on span "25" at bounding box center [276, 170] width 8 height 8
type input "[DATE]"
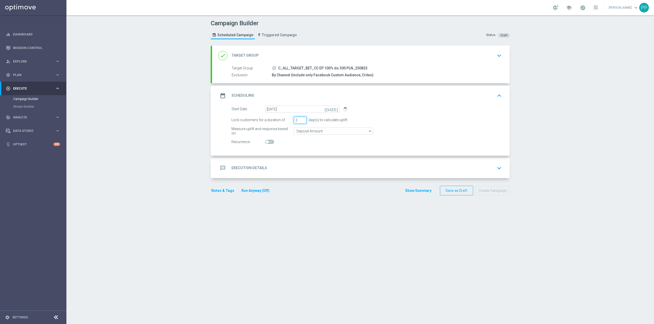
drag, startPoint x: 296, startPoint y: 120, endPoint x: 289, endPoint y: 122, distance: 6.7
click at [290, 121] on div "Lock customers for a duration of 3 day(s) to calculate uplift." at bounding box center [367, 120] width 278 height 7
type input "4"
click at [318, 133] on input "Deposit Amount" at bounding box center [333, 131] width 79 height 7
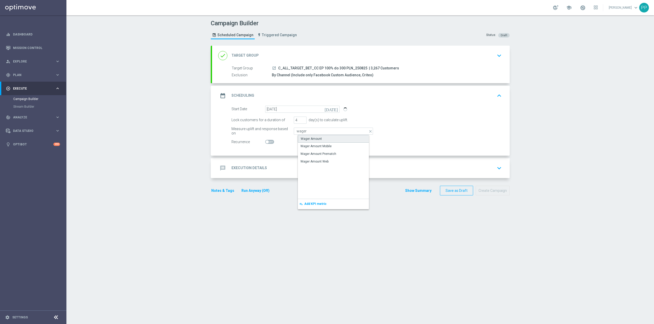
click at [319, 140] on div "Wager Amount" at bounding box center [337, 139] width 79 height 8
type input "Wager Amount"
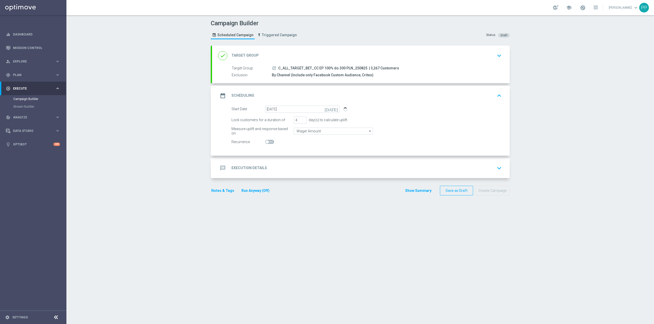
click at [185, 143] on div "Campaign Builder Scheduled Campaign Triggered Campaign Status: Draft done Targe…" at bounding box center [359, 169] width 587 height 309
click at [343, 91] on div "date_range Scheduling keyboard_arrow_up" at bounding box center [360, 96] width 285 height 10
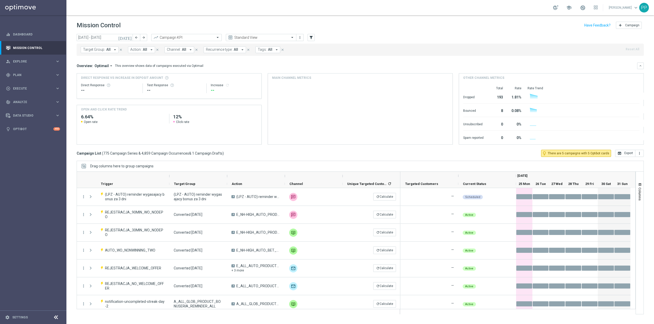
click at [269, 49] on span "All" at bounding box center [270, 49] width 4 height 4
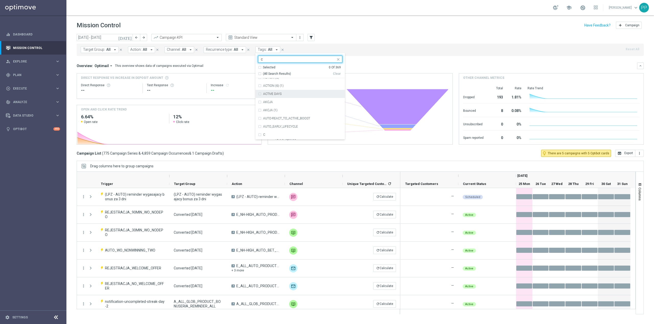
scroll to position [374, 0]
click at [288, 125] on div "C" at bounding box center [302, 124] width 79 height 3
type input "c"
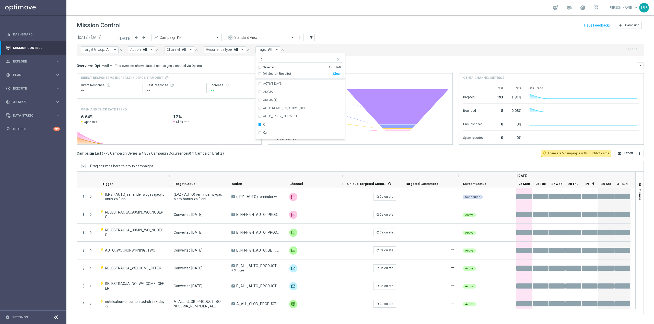
click at [269, 60] on input "c" at bounding box center [298, 59] width 75 height 4
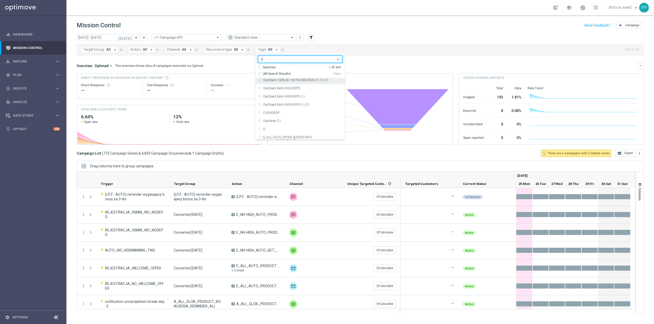
scroll to position [817, 0]
click at [278, 120] on div "D" at bounding box center [300, 123] width 84 height 8
type input "d"
click at [268, 62] on input "d" at bounding box center [298, 59] width 75 height 4
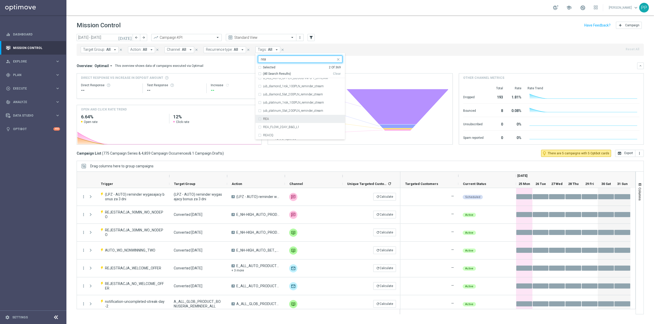
click at [284, 121] on div "REA" at bounding box center [302, 118] width 79 height 3
type input "rea"
click at [368, 53] on div "Target Group: All arrow_drop_down close Action: All arrow_drop_down close Chann…" at bounding box center [360, 50] width 567 height 12
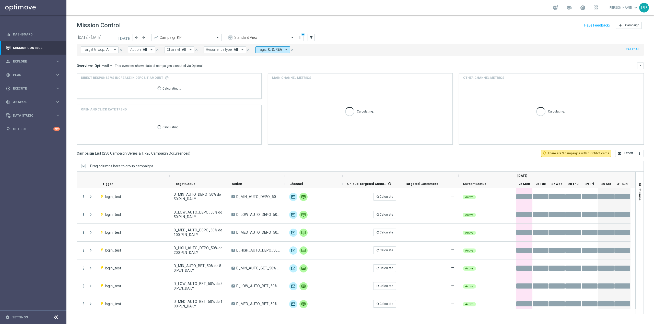
click at [235, 49] on span "All" at bounding box center [236, 49] width 4 height 4
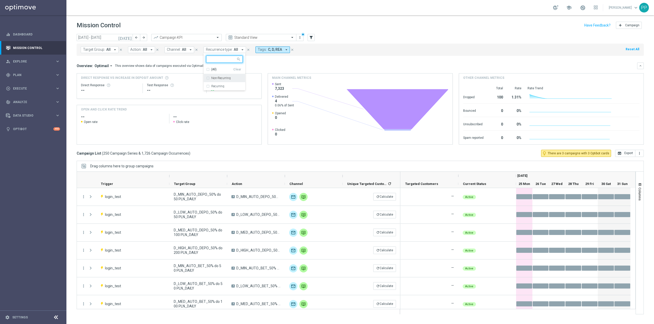
drag, startPoint x: 213, startPoint y: 84, endPoint x: 214, endPoint y: 79, distance: 5.1
click at [214, 79] on div "Non-Recurring Recurring" at bounding box center [225, 82] width 42 height 16
click at [214, 79] on label "Non-Recurring" at bounding box center [220, 78] width 19 height 3
click at [302, 67] on div "Overview: Optimail arrow_drop_down This overview shows data of campaigns execut…" at bounding box center [357, 66] width 560 height 5
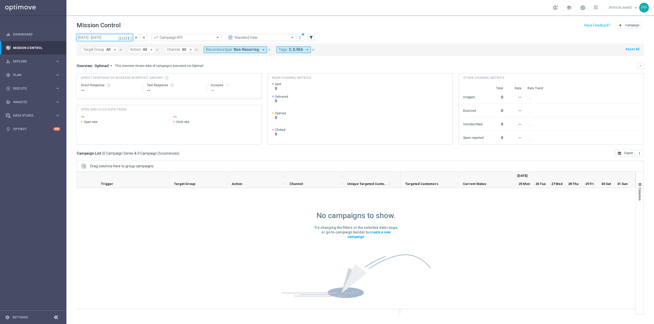
click at [98, 36] on input "25 Aug 2025 - 31 Aug 2025" at bounding box center [105, 37] width 56 height 7
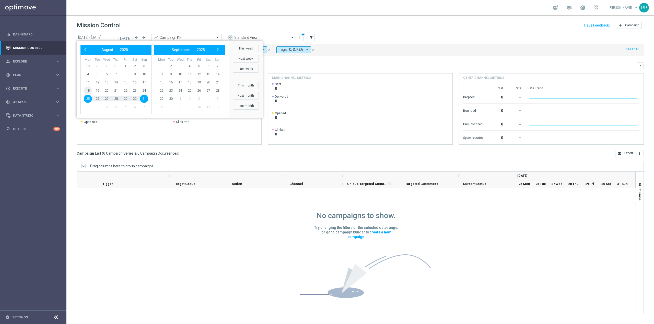
click at [90, 92] on span "18" at bounding box center [88, 91] width 8 height 8
click at [146, 91] on span "24" at bounding box center [144, 91] width 8 height 8
type input "18 Aug 2025 - 24 Aug 2025"
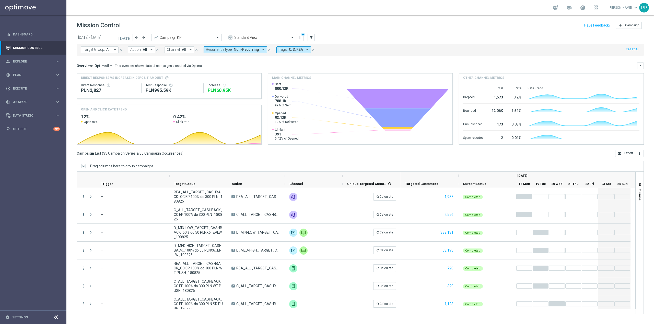
click at [167, 52] on button "Channel: All arrow_drop_down" at bounding box center [179, 49] width 30 height 7
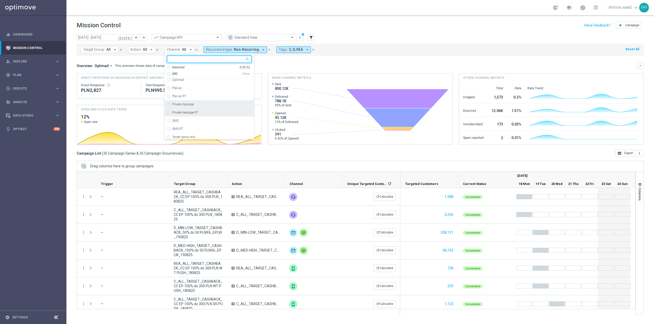
scroll to position [84, 0]
click at [184, 79] on div "Optimail" at bounding box center [211, 79] width 79 height 3
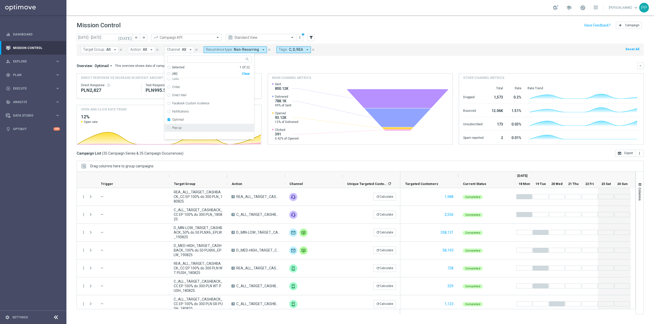
scroll to position [0, 0]
click at [195, 112] on div "Call center" at bounding box center [209, 115] width 84 height 8
click at [255, 62] on mini-dashboard "Overview: Optimail arrow_drop_down This overview shows data of campaigns execut…" at bounding box center [360, 103] width 567 height 94
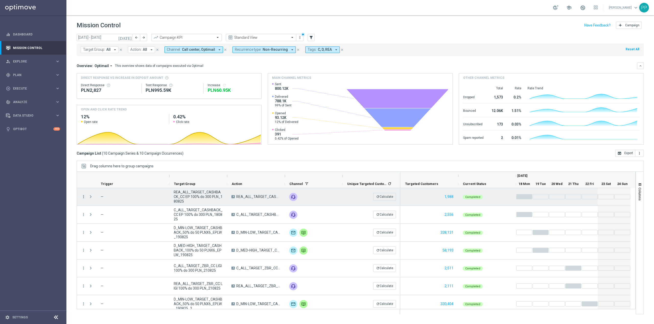
click at [84, 197] on icon "more_vert" at bounding box center [83, 197] width 5 height 5
click at [100, 207] on span "Campaign Metrics" at bounding box center [107, 208] width 27 height 4
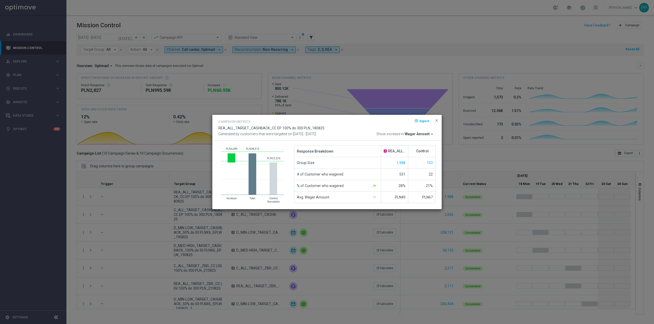
click at [420, 132] on span "Wager Amount" at bounding box center [416, 134] width 25 height 5
type input "de"
click at [404, 154] on div "Deposit Amount" at bounding box center [399, 155] width 79 height 7
click at [148, 202] on modal-container "Campaign Metrics open_in_browser Export REA_ALL_TARGET_CASHBACK_CC EP 100% do 3…" at bounding box center [327, 162] width 654 height 324
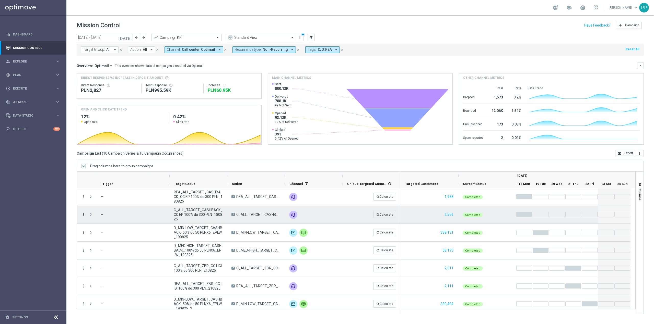
click at [82, 216] on icon "more_vert" at bounding box center [83, 214] width 5 height 5
click at [111, 227] on div "Campaign Metrics" at bounding box center [117, 226] width 47 height 4
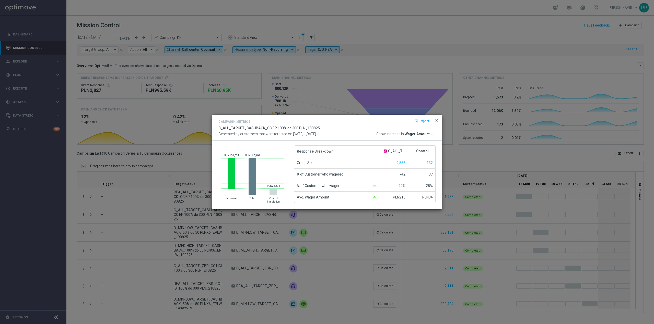
click at [423, 135] on span "Wager Amount" at bounding box center [416, 134] width 25 height 5
type input "de"
click at [400, 154] on div "Deposit Amount" at bounding box center [399, 155] width 79 height 7
click at [108, 222] on modal-container "Campaign Metrics open_in_browser Export C_ALL_TARGET_CASHBACK_CC EP 100% do 300…" at bounding box center [327, 162] width 654 height 324
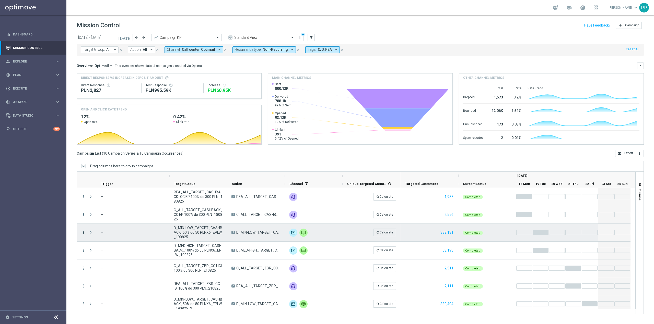
click at [83, 233] on icon "more_vert" at bounding box center [83, 232] width 5 height 5
click at [100, 242] on span "Campaign Metrics" at bounding box center [107, 244] width 27 height 4
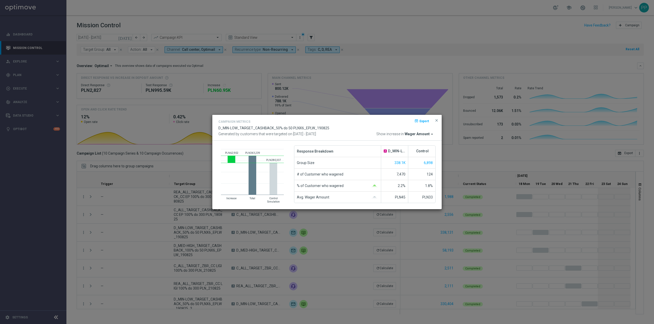
click at [418, 135] on span "Wager Amount" at bounding box center [416, 134] width 25 height 5
type input "de"
click at [383, 157] on div "Deposit Amount" at bounding box center [374, 155] width 23 height 5
click at [126, 231] on modal-container "Campaign Metrics open_in_browser Export D_MIN-LOW_TARGET_CASHBACK_50% do 50 PLN…" at bounding box center [327, 162] width 654 height 324
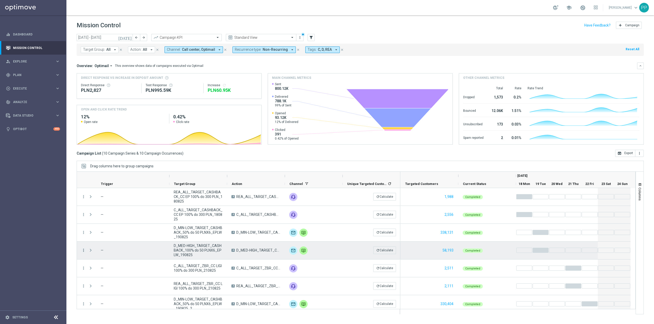
click at [83, 251] on icon "more_vert" at bounding box center [83, 250] width 5 height 5
click at [103, 261] on span "Campaign Metrics" at bounding box center [107, 261] width 27 height 4
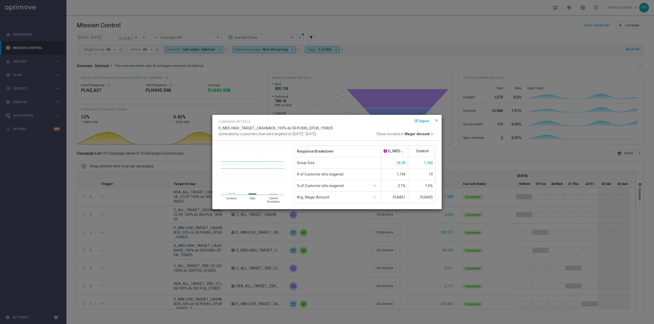
click at [412, 134] on span "Wager Amount" at bounding box center [416, 134] width 25 height 5
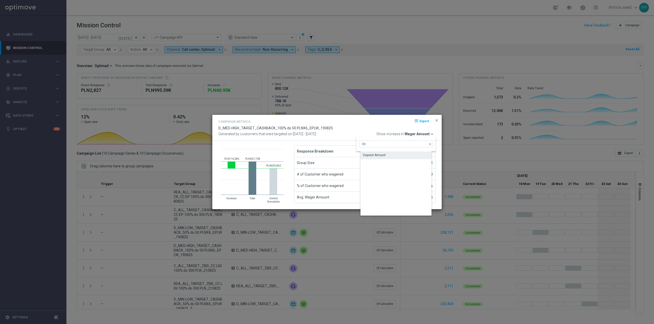
type input "de"
click at [390, 152] on div "Deposit Amount" at bounding box center [399, 155] width 79 height 7
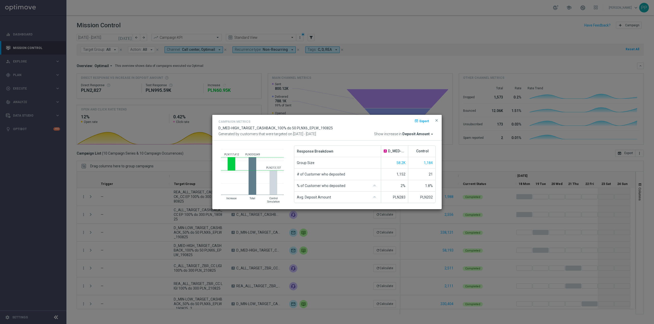
click at [128, 241] on modal-container "Campaign Metrics open_in_browser Export D_MED-HIGH_TARGET_CASHBACK_100% do 50 P…" at bounding box center [327, 162] width 654 height 324
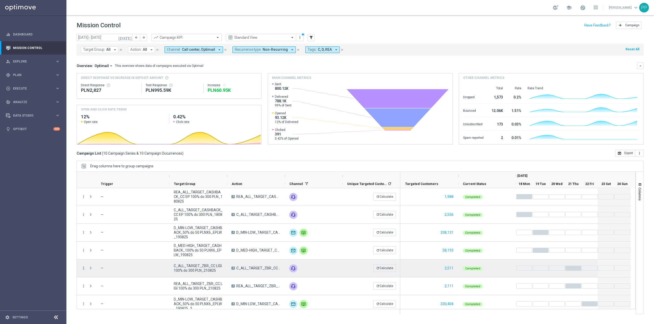
click at [83, 269] on icon "more_vert" at bounding box center [83, 268] width 5 height 5
click at [109, 217] on div "Campaign Metrics" at bounding box center [117, 216] width 47 height 4
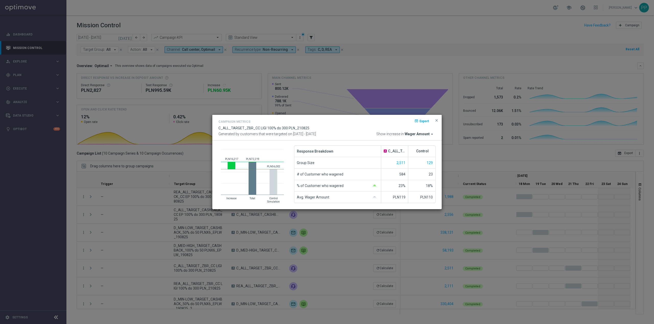
click at [412, 134] on span "Wager Amount" at bounding box center [416, 134] width 25 height 5
type input "de"
click at [373, 152] on div "Deposit Amount" at bounding box center [399, 155] width 79 height 7
click at [136, 240] on modal-container "Campaign Metrics open_in_browser Export C_ALL_TARGET_ZBR_CC LIGI 100% do 300 PL…" at bounding box center [327, 162] width 654 height 324
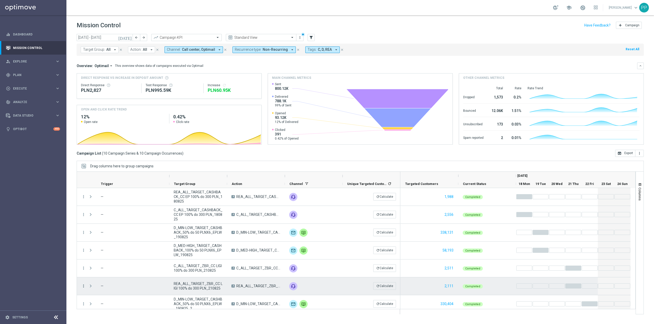
click at [84, 285] on icon "more_vert" at bounding box center [83, 286] width 5 height 5
click at [105, 232] on span "Campaign Metrics" at bounding box center [107, 234] width 27 height 4
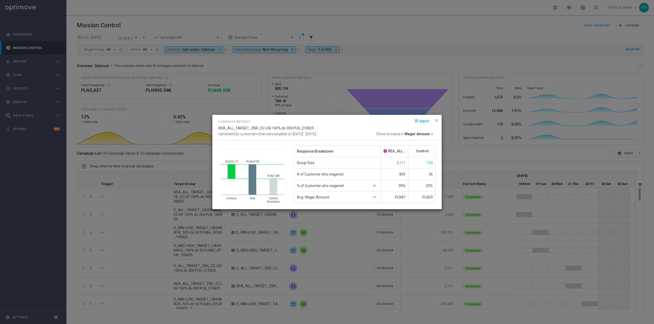
click at [411, 134] on span "Wager Amount" at bounding box center [416, 134] width 25 height 5
type input "de"
click at [391, 154] on div "Deposit Amount" at bounding box center [399, 155] width 79 height 7
click at [70, 285] on modal-container "Campaign Metrics open_in_browser Export REA_ALL_TARGET_ZBR_CC LIGI 100% do 300 …" at bounding box center [327, 162] width 654 height 324
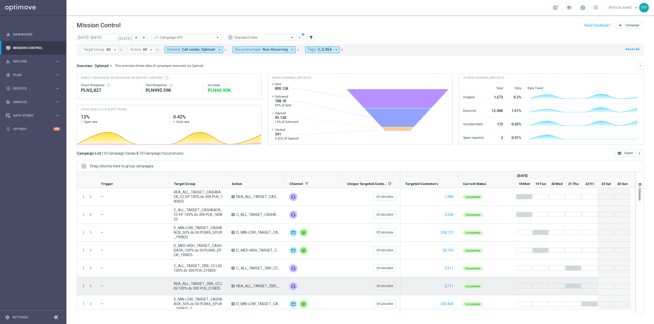
click at [83, 284] on icon "more_vert" at bounding box center [83, 286] width 5 height 5
click at [116, 232] on span "Campaign Metrics" at bounding box center [107, 234] width 27 height 4
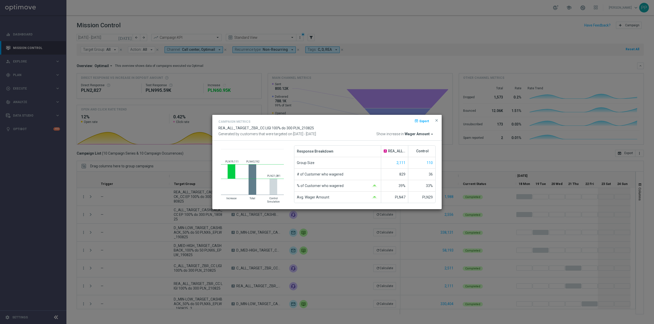
click at [415, 134] on span "Wager Amount" at bounding box center [416, 134] width 25 height 5
type input "de"
click at [386, 156] on div "Deposit Amount" at bounding box center [399, 155] width 79 height 7
click at [130, 262] on modal-container "Campaign Metrics open_in_browser Export REA_ALL_TARGET_ZBR_CC LIGI 100% do 300 …" at bounding box center [327, 162] width 654 height 324
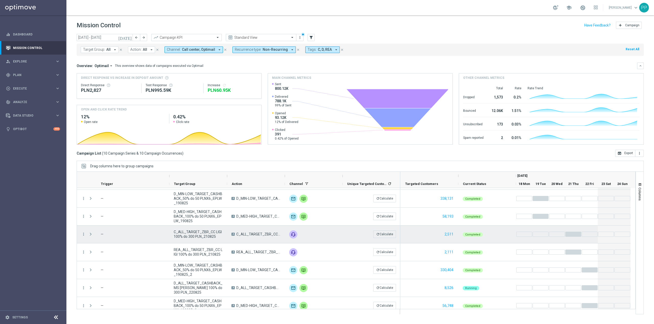
scroll to position [58, 0]
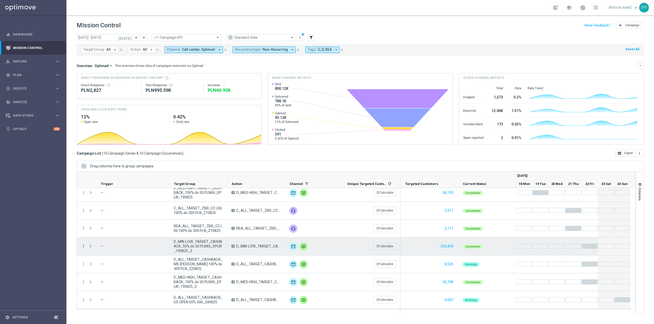
click at [83, 245] on icon "more_vert" at bounding box center [83, 246] width 5 height 5
click at [110, 254] on div "show_chart Campaign Metrics" at bounding box center [114, 256] width 57 height 7
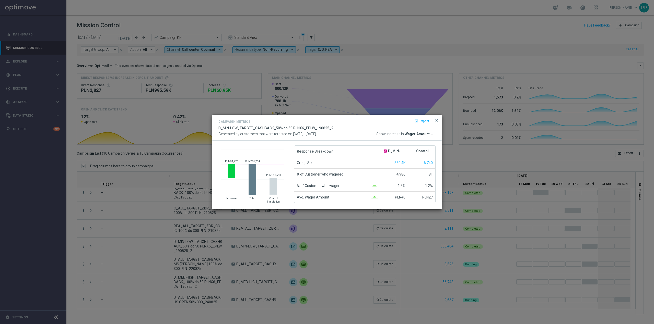
click at [100, 267] on modal-container "Campaign Metrics open_in_browser Export D_MIN-LOW_TARGET_CASHBACK_50% do 50 PLN…" at bounding box center [327, 162] width 654 height 324
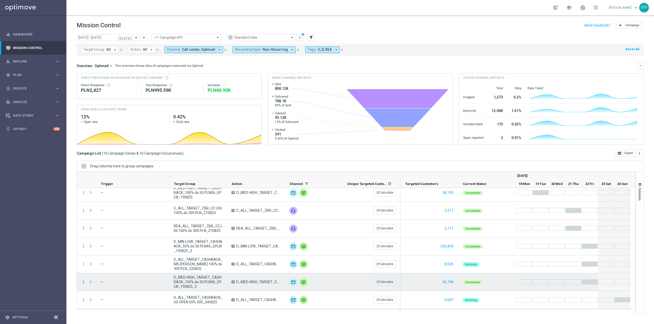
click at [81, 281] on icon "more_vert" at bounding box center [83, 282] width 5 height 5
click at [110, 228] on span "Campaign Metrics" at bounding box center [107, 229] width 27 height 4
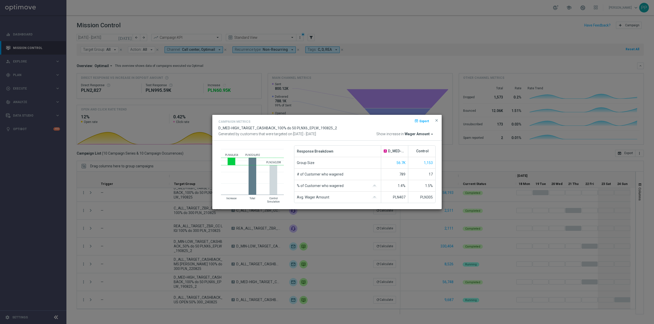
click at [412, 134] on span "Wager Amount" at bounding box center [416, 134] width 25 height 5
type input "de"
click at [396, 157] on div "Deposit Amount" at bounding box center [399, 156] width 79 height 8
click at [121, 239] on modal-container "Campaign Metrics open_in_browser Export D_MED-HIGH_TARGET_CASHBACK_100% do 50 P…" at bounding box center [327, 162] width 654 height 324
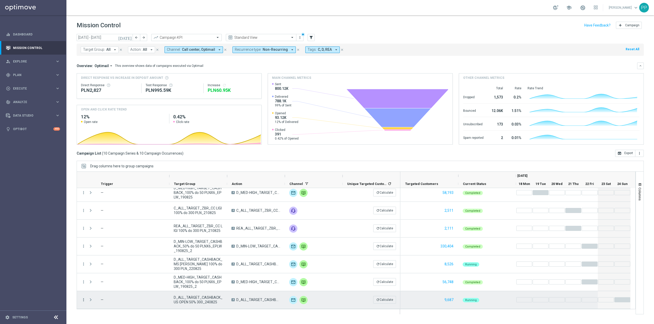
click at [84, 299] on icon "more_vert" at bounding box center [83, 300] width 5 height 5
click at [100, 247] on span "Campaign Metrics" at bounding box center [107, 247] width 27 height 4
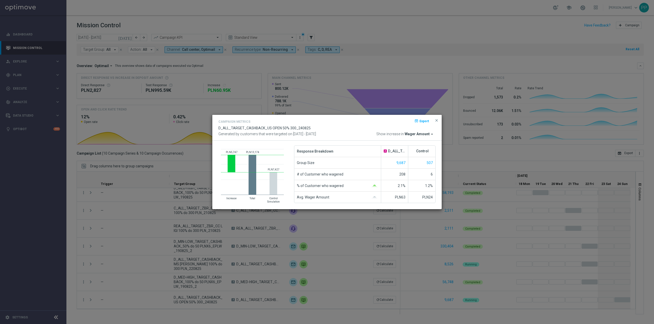
click at [63, 244] on modal-container "Campaign Metrics open_in_browser Export D_ALL_TARGET_CASHBACK_US OPEN 50% 300_2…" at bounding box center [327, 162] width 654 height 324
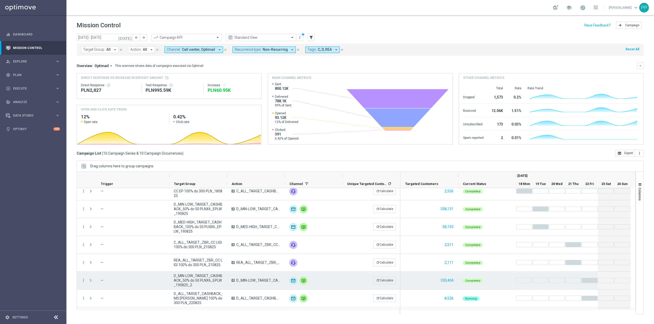
scroll to position [0, 0]
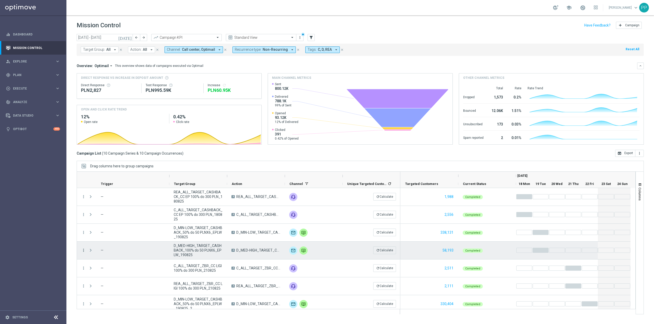
click at [84, 252] on icon "more_vert" at bounding box center [83, 250] width 5 height 5
click at [110, 260] on span "Campaign Metrics" at bounding box center [107, 261] width 27 height 4
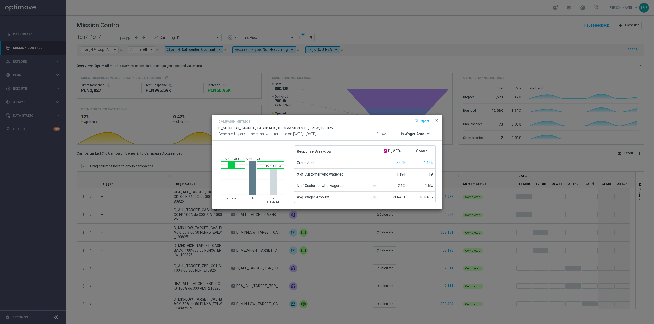
click at [439, 120] on div "Campaign Metrics open_in_browser Export D_MED-HIGH_TARGET_CASHBACK_100% do 50 P…" at bounding box center [326, 128] width 229 height 26
click at [437, 120] on span "close" at bounding box center [436, 120] width 4 height 4
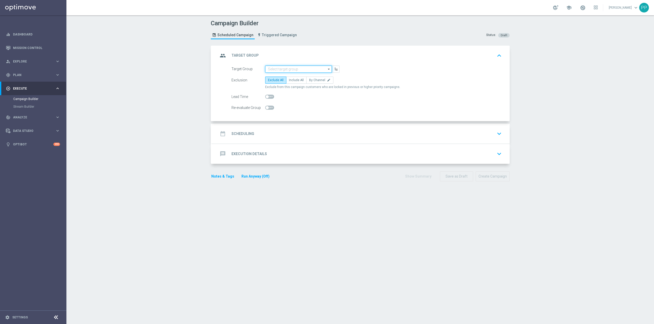
click at [272, 69] on input at bounding box center [298, 69] width 67 height 7
paste input "C_ALL_TARGET_BET_CC EP 100% do 300 PLN_250825"
click at [278, 77] on div "C_ALL_TARGET_BET_CC EP 100% do 300 PLN_250825" at bounding box center [303, 78] width 62 height 9
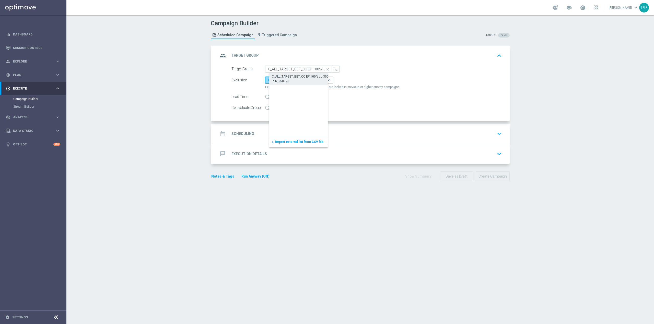
type input "C_ALL_TARGET_BET_CC EP 100% do 300 PLN_250825"
click at [309, 80] on span "By Channel" at bounding box center [317, 80] width 16 height 4
click at [309, 80] on input "By Channel edit" at bounding box center [310, 80] width 3 height 3
radio input "true"
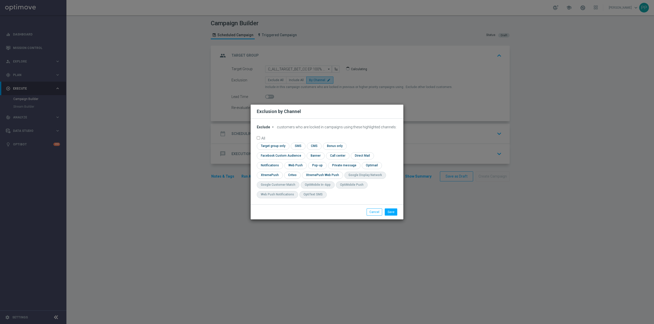
click at [265, 129] on span "Exclude" at bounding box center [263, 127] width 13 height 4
click at [0, 0] on span "Include" at bounding box center [0, 0] width 0 height 0
click at [303, 152] on input "checkbox" at bounding box center [280, 155] width 46 height 7
checkbox input "true"
click at [300, 175] on div "check Target group only check SMS check CMS check Bonus only check Facebook Cus…" at bounding box center [327, 172] width 140 height 58
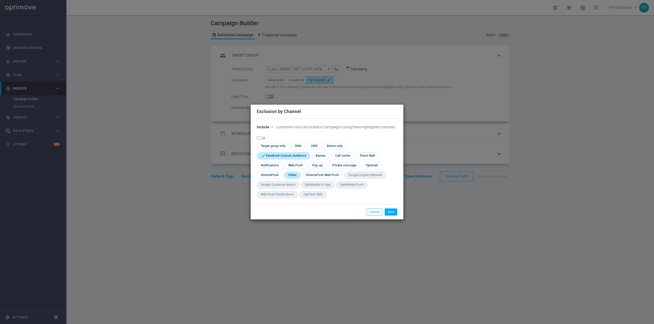
click at [295, 175] on input "checkbox" at bounding box center [292, 175] width 16 height 7
checkbox input "true"
drag, startPoint x: 389, startPoint y: 212, endPoint x: 385, endPoint y: 206, distance: 7.4
click at [389, 211] on button "Save" at bounding box center [391, 212] width 13 height 7
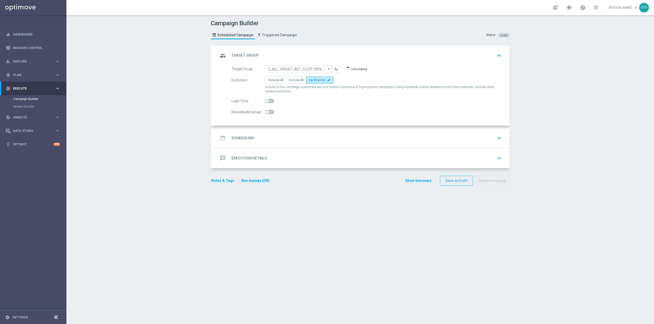
click at [280, 125] on div "Target Group C_ALL_TARGET_BET_CC EP 100% do 300 PLN_250825 C_ALL_TARGET_BET_CC …" at bounding box center [360, 96] width 297 height 60
click at [279, 130] on div "date_range Scheduling keyboard_arrow_down" at bounding box center [360, 138] width 297 height 20
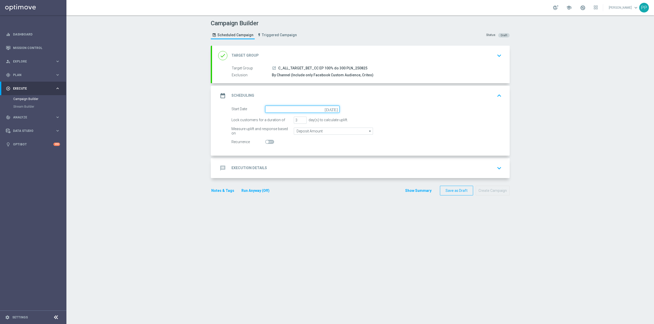
click at [276, 110] on input at bounding box center [302, 109] width 74 height 7
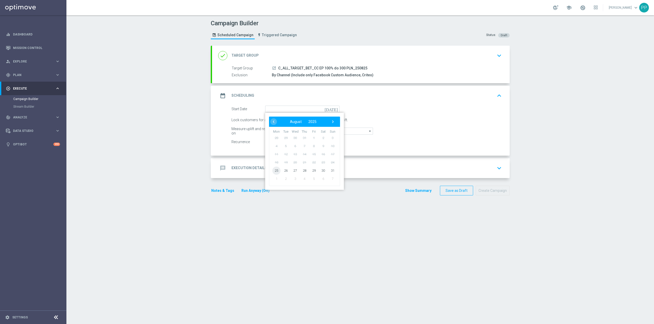
click at [276, 172] on span "25" at bounding box center [276, 170] width 8 height 8
type input "[DATE]"
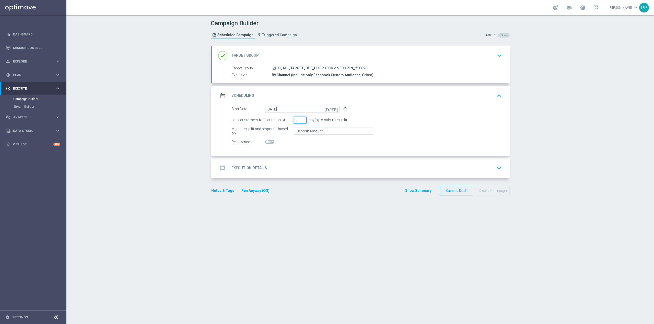
drag, startPoint x: 294, startPoint y: 119, endPoint x: 288, endPoint y: 121, distance: 6.3
click at [288, 121] on div "Lock customers for a duration of 3 day(s) to calculate uplift." at bounding box center [367, 120] width 278 height 7
drag, startPoint x: 174, startPoint y: 129, endPoint x: 176, endPoint y: 125, distance: 4.5
click at [174, 128] on div "Campaign Builder Scheduled Campaign Triggered Campaign Status: Draft done Targe…" at bounding box center [359, 169] width 587 height 309
drag, startPoint x: 298, startPoint y: 119, endPoint x: 282, endPoint y: 119, distance: 15.8
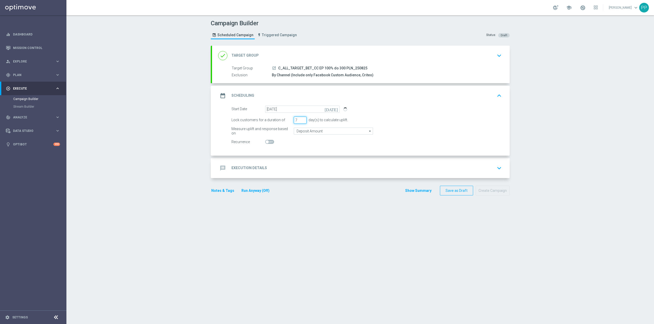
click at [294, 119] on input "7" at bounding box center [300, 120] width 13 height 7
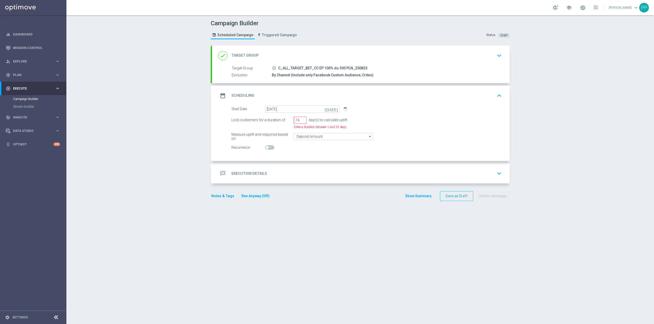
click at [296, 115] on form "Start Date [DATE] [DATE] Lock customers for a duration of 74 day(s) to calculat…" at bounding box center [366, 129] width 270 height 46
click at [296, 120] on input "74" at bounding box center [300, 120] width 13 height 7
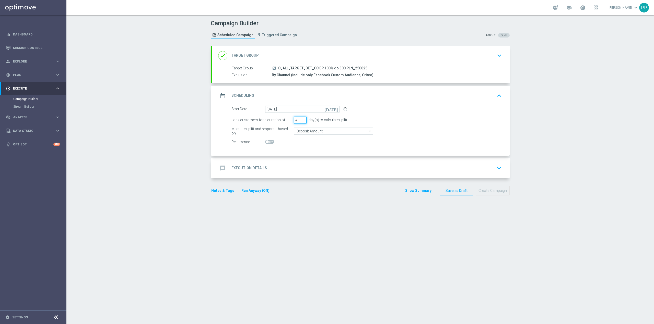
type input "4"
click at [304, 133] on input "Deposit Amount" at bounding box center [333, 131] width 79 height 7
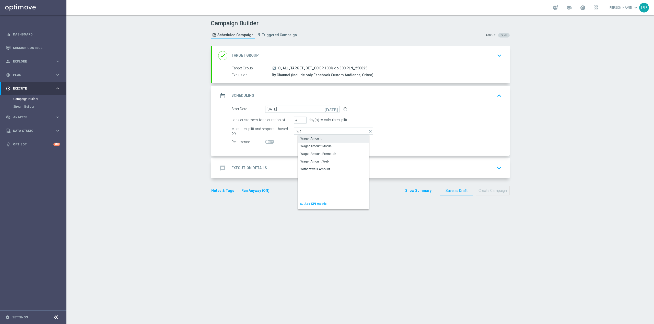
click at [305, 141] on div "Wager Amount" at bounding box center [310, 138] width 21 height 5
type input "Wager Amount"
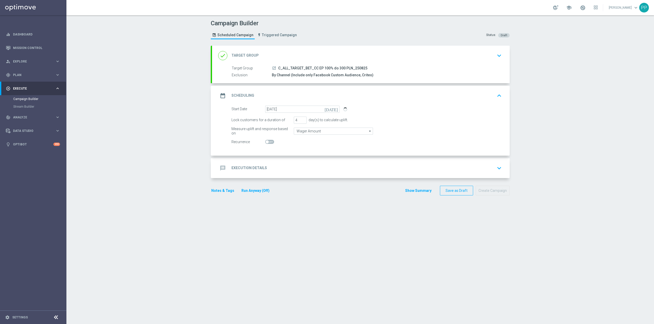
drag, startPoint x: 153, startPoint y: 108, endPoint x: 160, endPoint y: 99, distance: 11.2
click at [153, 108] on div "Campaign Builder Scheduled Campaign Triggered Campaign Status: Draft done Targe…" at bounding box center [359, 169] width 587 height 309
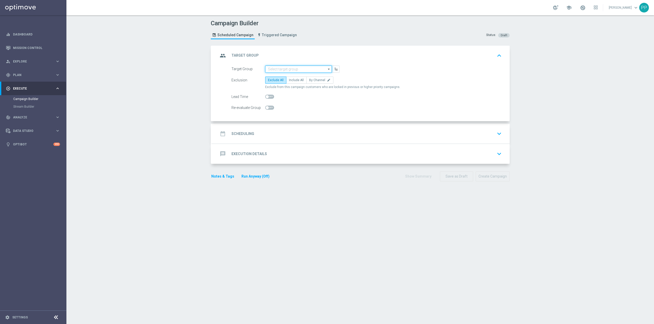
click at [292, 68] on input at bounding box center [298, 69] width 67 height 7
paste input "C_ALL_TARGET_BET_CC EP 100% do 300 PLN_250825"
click at [291, 79] on div "C_ALL_TARGET_BET_CC EP 100% do 300 PLN_250825" at bounding box center [302, 79] width 61 height 9
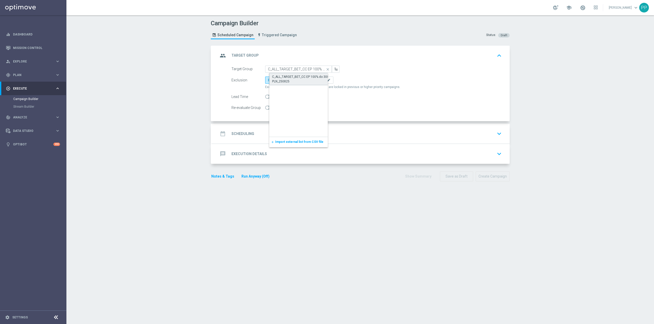
type input "C_ALL_TARGET_BET_CC EP 100% do 300 PLN_250825"
click at [310, 79] on span "By Channel" at bounding box center [317, 80] width 16 height 4
click at [310, 79] on input "By Channel edit" at bounding box center [310, 80] width 3 height 3
radio input "true"
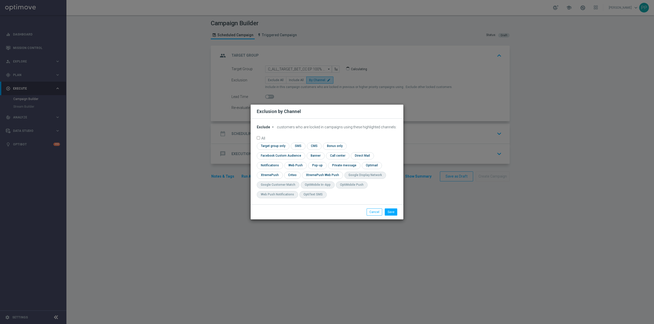
click at [268, 129] on span "Exclude" at bounding box center [263, 127] width 13 height 4
click at [0, 0] on span "Include" at bounding box center [0, 0] width 0 height 0
drag, startPoint x: 360, startPoint y: 150, endPoint x: 352, endPoint y: 151, distance: 8.2
click at [303, 152] on input "checkbox" at bounding box center [280, 155] width 46 height 7
checkbox input "true"
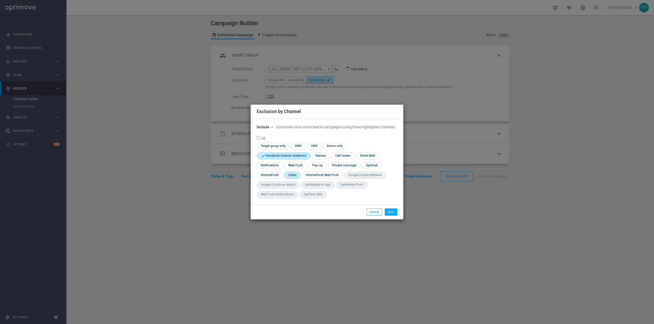
click at [297, 177] on input "checkbox" at bounding box center [292, 175] width 16 height 7
checkbox input "true"
click at [390, 212] on button "Save" at bounding box center [391, 212] width 13 height 7
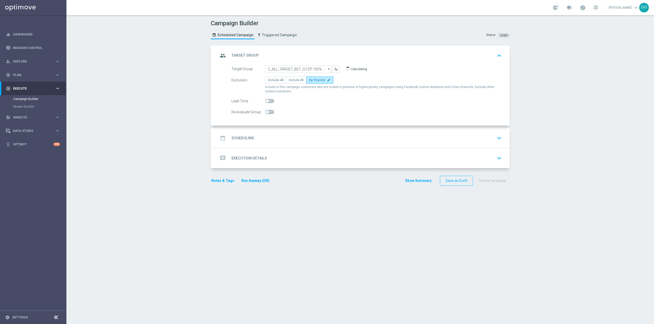
click at [309, 139] on div "date_range Scheduling keyboard_arrow_down" at bounding box center [360, 138] width 285 height 10
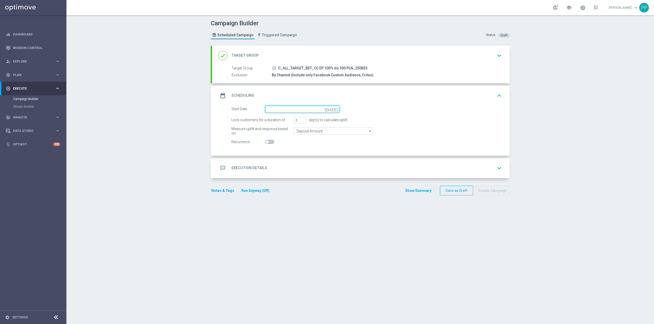
click at [293, 111] on input at bounding box center [302, 109] width 74 height 7
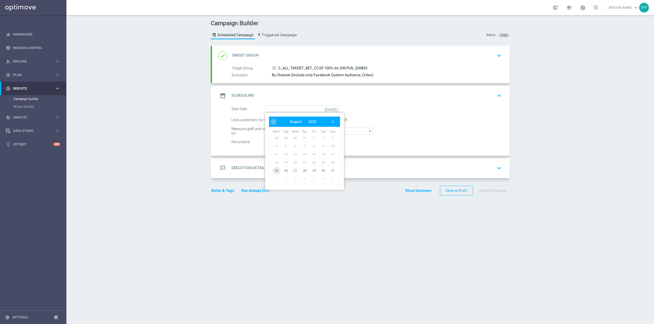
click at [276, 169] on span "25" at bounding box center [276, 170] width 8 height 8
type input "[DATE]"
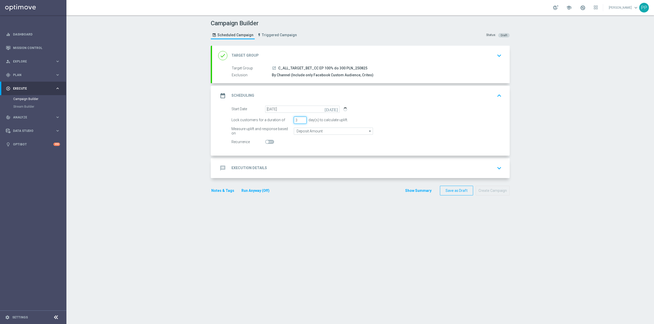
drag, startPoint x: 295, startPoint y: 123, endPoint x: 291, endPoint y: 122, distance: 4.2
click at [294, 122] on input "3" at bounding box center [300, 120] width 13 height 7
type input "4"
click at [317, 132] on input "Deposit Amount" at bounding box center [333, 131] width 79 height 7
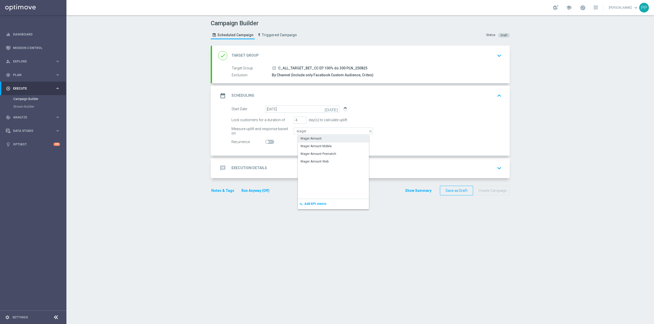
click at [320, 139] on div "Wager Amount" at bounding box center [337, 138] width 79 height 7
type input "Wager Amount"
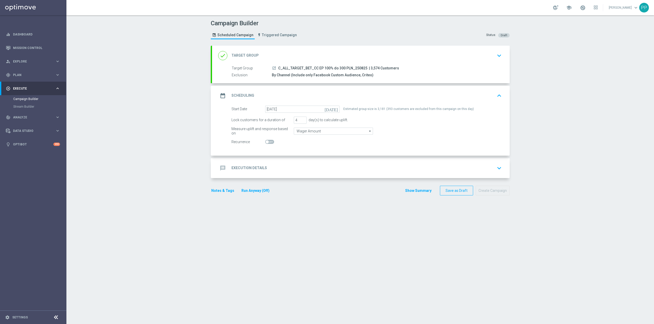
click at [348, 164] on div "message Execution Details keyboard_arrow_down" at bounding box center [360, 168] width 285 height 10
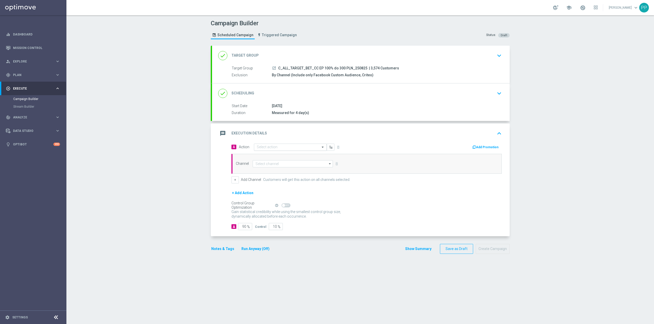
click at [287, 145] on div "Select action" at bounding box center [290, 147] width 73 height 7
paste input "C_ALL_TARGET_BET_CC EP 100% do 300 PLN_250825"
type input "C_ALL_TARGET_BET_CC EP 100% do 300 PLN_250825"
click at [292, 163] on button "add_new Create new action" at bounding box center [289, 163] width 70 height 6
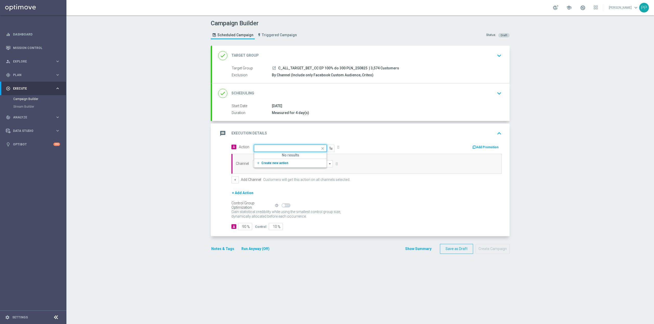
scroll to position [0, 0]
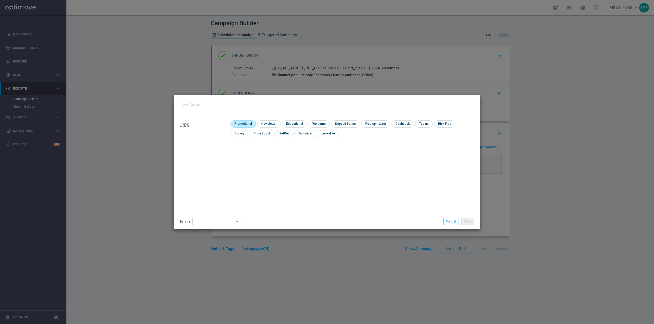
type input "C_ALL_TARGET_BET_CC EP 100% do 300 PLN_250825"
click at [242, 122] on input "checkbox" at bounding box center [242, 124] width 24 height 7
checkbox input "true"
click at [218, 223] on input at bounding box center [216, 221] width 49 height 7
click at [221, 159] on div "8. Sierpień 2025" at bounding box center [219, 158] width 47 height 8
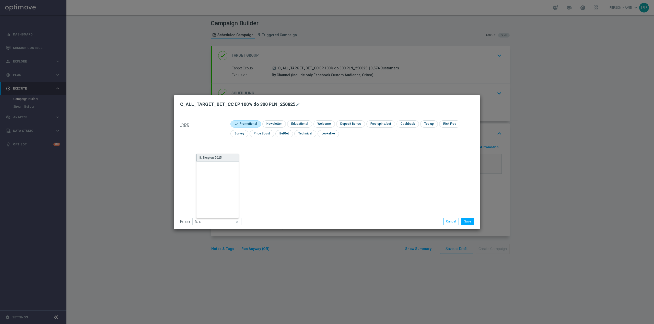
type input "8. Sierpień 2025"
drag, startPoint x: 258, startPoint y: 162, endPoint x: 332, endPoint y: 172, distance: 74.8
click at [267, 165] on div "Type: check Promotional check Newsletter check Educational check Welcome check …" at bounding box center [327, 171] width 306 height 115
click at [471, 222] on button "Save" at bounding box center [467, 221] width 13 height 7
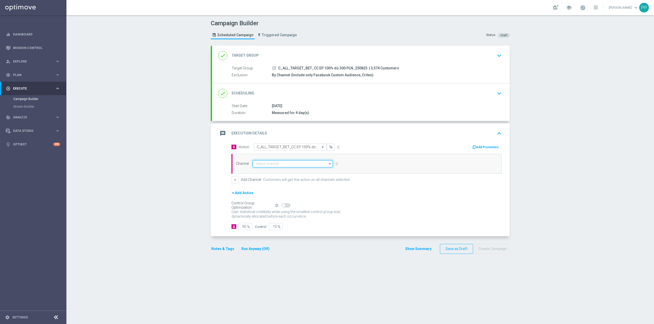
click at [274, 164] on input at bounding box center [293, 163] width 80 height 7
click at [279, 219] on div "Call center" at bounding box center [295, 217] width 76 height 7
type input "Call center"
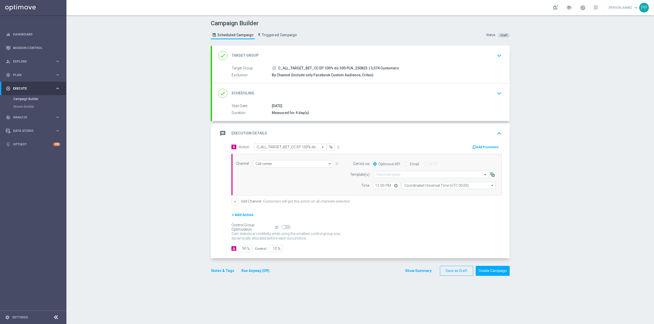
click at [425, 192] on div "Channel Call center Call center arrow_drop_down Show Selected 1 of 22 Target gr…" at bounding box center [366, 175] width 270 height 42
click at [426, 187] on input "Coordinated Universal Time (UTC 00:00)" at bounding box center [448, 185] width 94 height 7
click at [427, 195] on div "Central European Time ([GEOGRAPHIC_DATA]) (UTC +02:00)" at bounding box center [449, 193] width 83 height 5
type input "Central European Time ([GEOGRAPHIC_DATA]) (UTC +02:00)"
click at [399, 175] on input "text" at bounding box center [426, 175] width 100 height 4
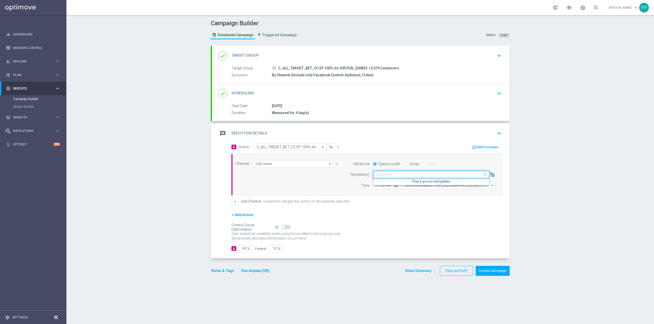
paste input "C_ALL_TARGET_BET_CC EP 100% do 300 PLN_250825"
type input "C_ALL_TARGET_BET_CC EP 100% do 300 PLN_250825"
click at [483, 174] on span at bounding box center [485, 175] width 6 height 6
click at [374, 185] on input "12:00" at bounding box center [386, 185] width 27 height 7
type input "12:30"
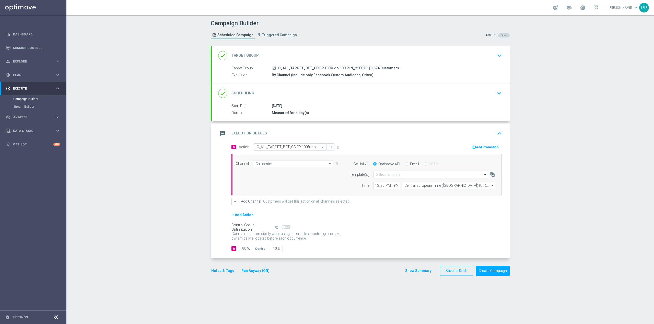
click at [406, 224] on div "+ Add Action" at bounding box center [366, 218] width 270 height 13
click at [243, 250] on input "90" at bounding box center [245, 248] width 14 height 7
type input "9"
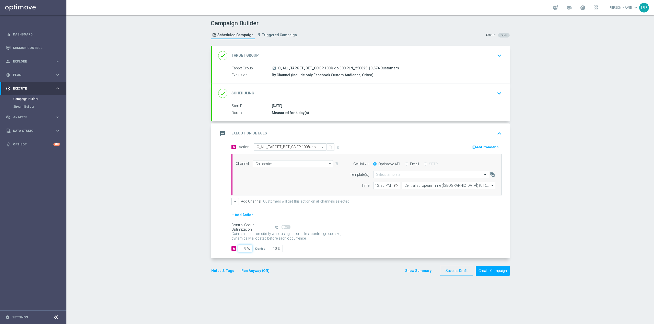
type input "91"
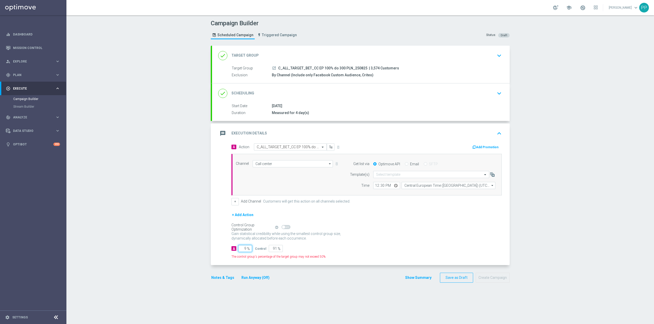
type input "95"
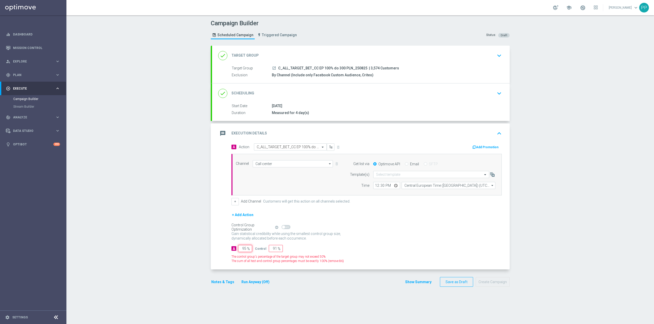
type input "5"
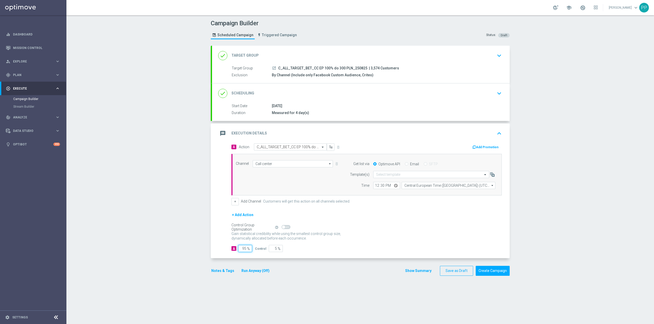
type input "95"
drag, startPoint x: 201, startPoint y: 235, endPoint x: 255, endPoint y: 153, distance: 98.9
click at [201, 234] on div "Campaign Builder Scheduled Campaign Triggered Campaign Status: Draft done Targe…" at bounding box center [359, 169] width 587 height 309
click at [294, 93] on div "done Scheduling keyboard_arrow_down" at bounding box center [360, 94] width 285 height 10
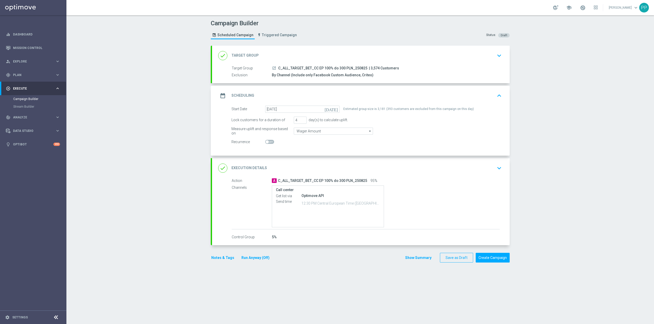
click at [342, 164] on div "done Execution Details keyboard_arrow_down" at bounding box center [360, 168] width 285 height 10
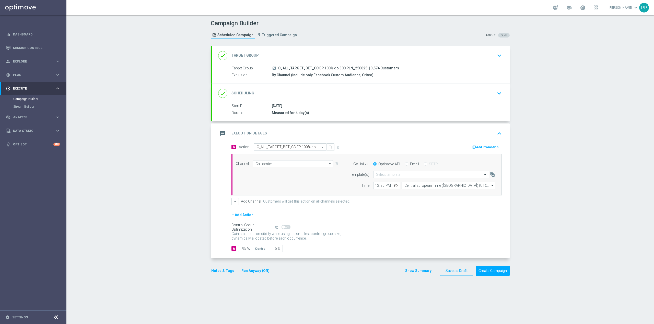
click at [226, 273] on button "Notes & Tags" at bounding box center [223, 271] width 24 height 6
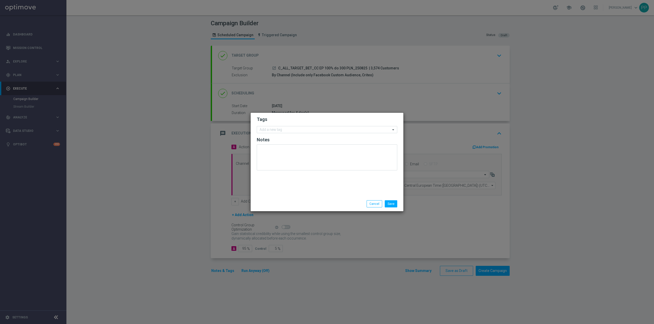
click at [278, 125] on form "Tags Add a new tag Notes" at bounding box center [327, 144] width 140 height 59
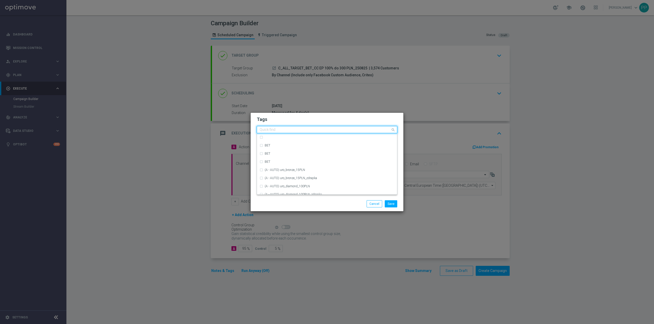
click at [278, 128] on input "text" at bounding box center [324, 130] width 131 height 4
drag, startPoint x: 282, startPoint y: 148, endPoint x: 281, endPoint y: 142, distance: 6.1
click at [282, 148] on div "C" at bounding box center [326, 145] width 135 height 8
type input "C"
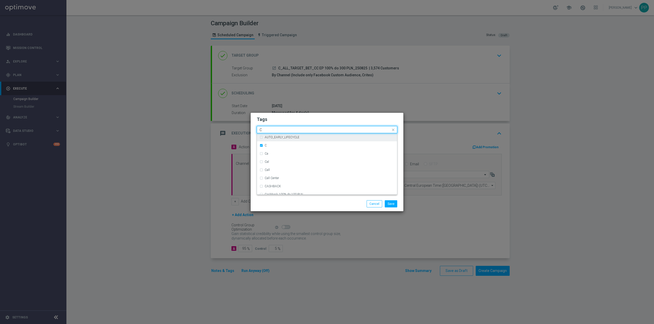
click at [281, 132] on div "C" at bounding box center [325, 130] width 132 height 5
click at [279, 137] on div "ALL" at bounding box center [330, 137] width 130 height 3
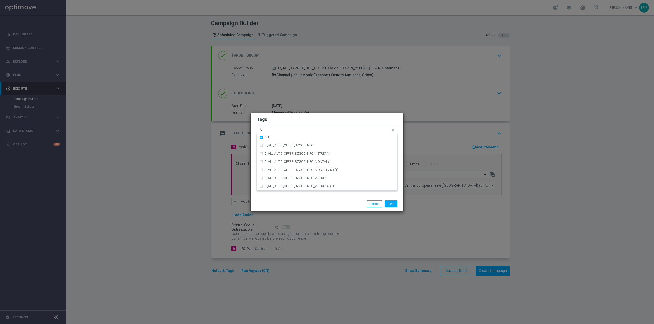
click at [278, 131] on input "ALL" at bounding box center [324, 130] width 131 height 4
type input "A"
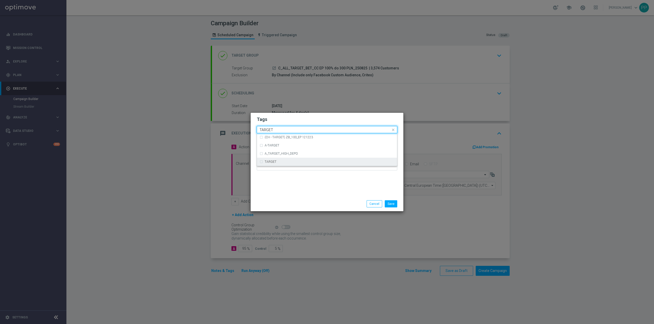
click at [275, 160] on div "TARGET" at bounding box center [326, 162] width 135 height 8
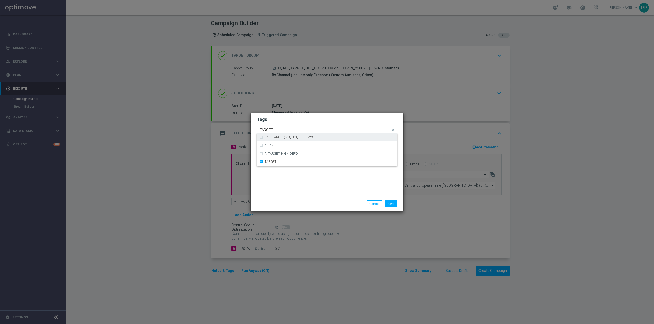
click at [276, 129] on input "TARGET" at bounding box center [324, 130] width 131 height 4
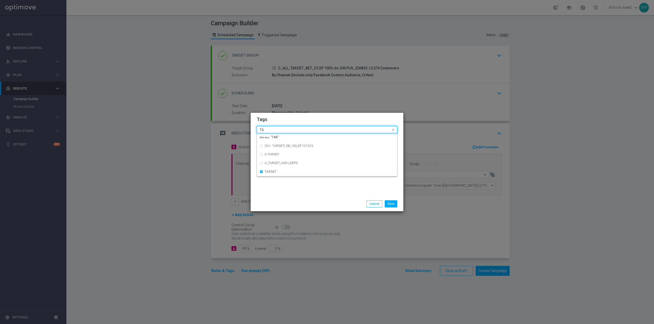
type input "T"
click at [273, 137] on div "BET" at bounding box center [330, 137] width 130 height 3
click at [272, 129] on input "BET" at bounding box center [324, 130] width 131 height 4
type input "B"
click at [274, 144] on label "Call Center" at bounding box center [272, 145] width 14 height 3
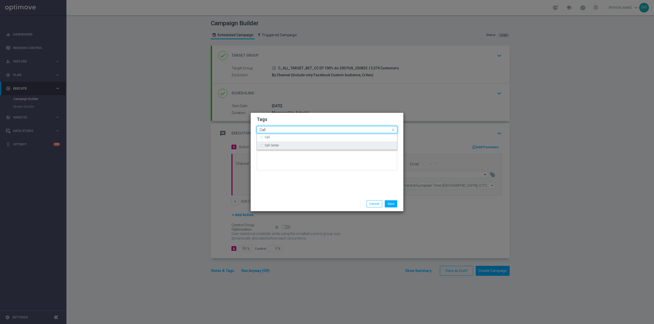
type input "Call"
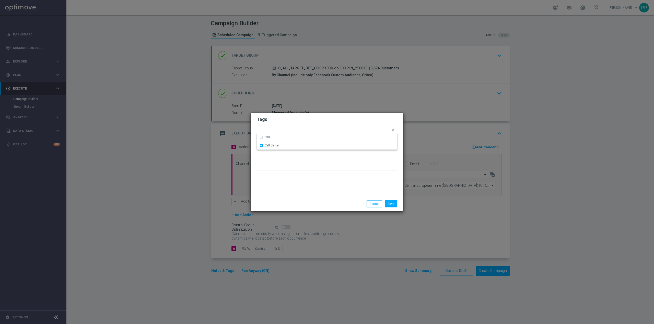
click at [294, 195] on div "Tags Quick find × C × ALL × TARGET × BET × Call Center Call Call Center Notes" at bounding box center [326, 155] width 153 height 84
click at [392, 204] on button "Save" at bounding box center [391, 203] width 13 height 7
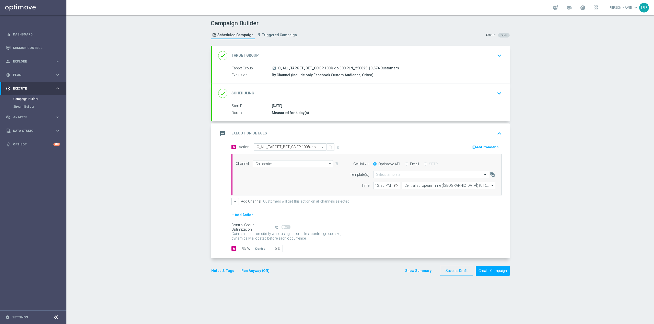
click at [410, 137] on div "message Execution Details keyboard_arrow_up" at bounding box center [360, 134] width 285 height 10
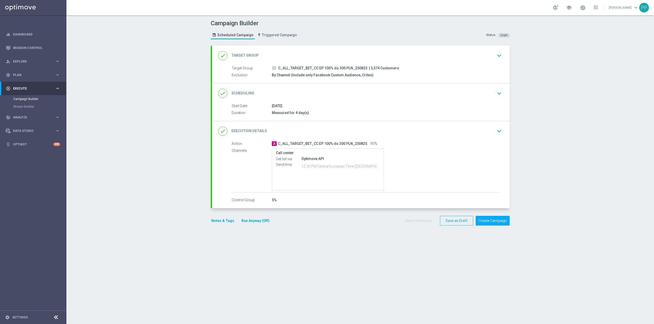
click at [354, 92] on div "done Scheduling keyboard_arrow_down" at bounding box center [360, 94] width 285 height 10
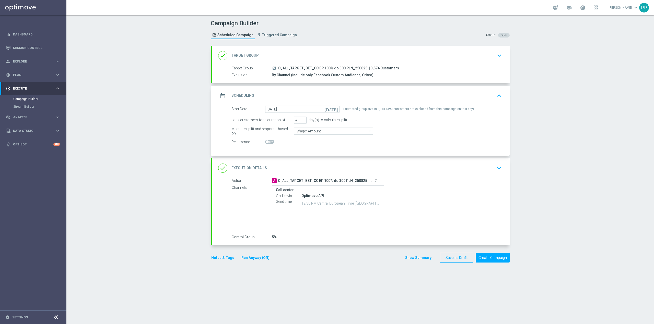
click at [354, 93] on div "date_range Scheduling keyboard_arrow_up" at bounding box center [360, 96] width 285 height 10
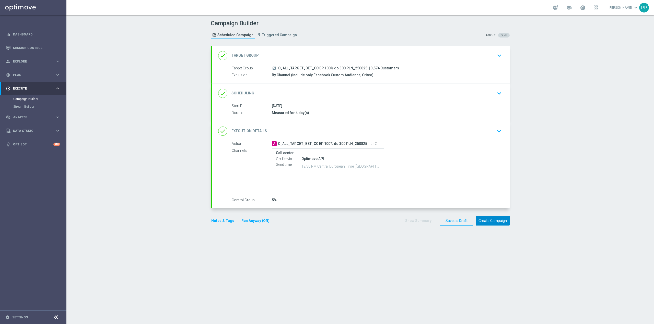
click at [500, 224] on button "Create Campaign" at bounding box center [492, 221] width 34 height 10
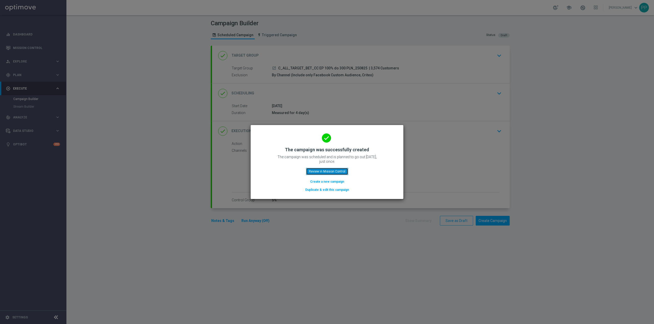
click at [330, 169] on button "Review in Mission Control" at bounding box center [327, 171] width 42 height 7
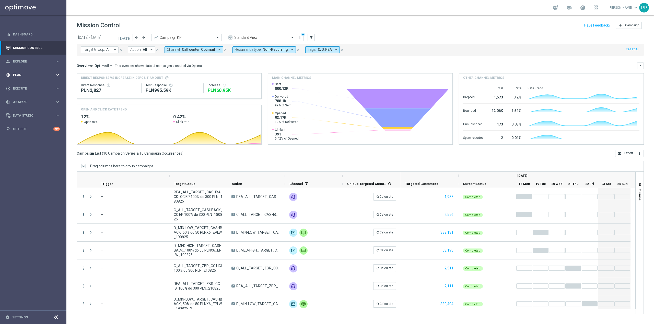
click at [36, 75] on span "Plan" at bounding box center [34, 75] width 42 height 3
click at [26, 126] on span "Execute" at bounding box center [34, 126] width 42 height 3
click at [33, 99] on link "Campaign Builder" at bounding box center [33, 99] width 40 height 4
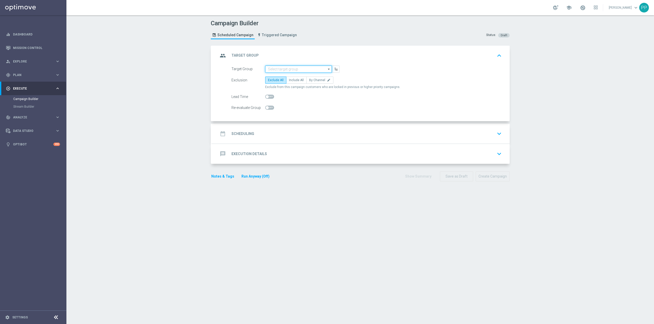
click at [269, 70] on input at bounding box center [298, 69] width 67 height 7
paste input "REA_ALL_TARGET_BET_CC EP 100% do 300 PLN_250825"
click at [275, 80] on div "REA_ALL_TARGET_BET_CC EP 100% do 300 PLN_250825" at bounding box center [303, 78] width 62 height 9
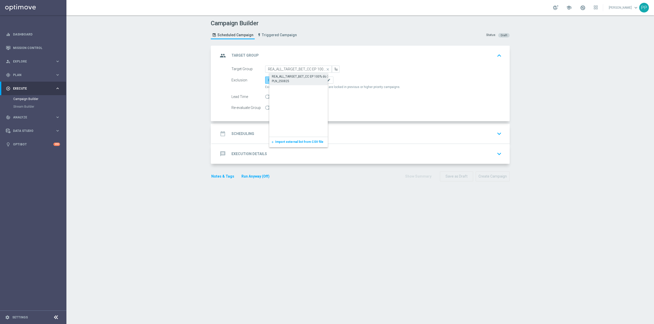
type input "REA_ALL_TARGET_BET_CC EP 100% do 300 PLN_250825"
click at [293, 81] on span "Include All" at bounding box center [296, 80] width 15 height 4
click at [292, 81] on input "Include All" at bounding box center [290, 80] width 3 height 3
radio input "true"
click at [269, 108] on span at bounding box center [269, 108] width 9 height 4
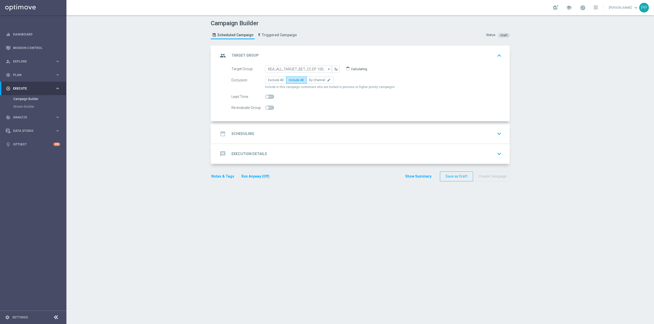
click at [269, 108] on input "checkbox" at bounding box center [269, 108] width 9 height 4
click at [265, 109] on span at bounding box center [269, 108] width 9 height 4
click at [265, 109] on input "checkbox" at bounding box center [269, 108] width 9 height 4
checkbox input "false"
click at [309, 81] on span "By Channel" at bounding box center [317, 80] width 16 height 4
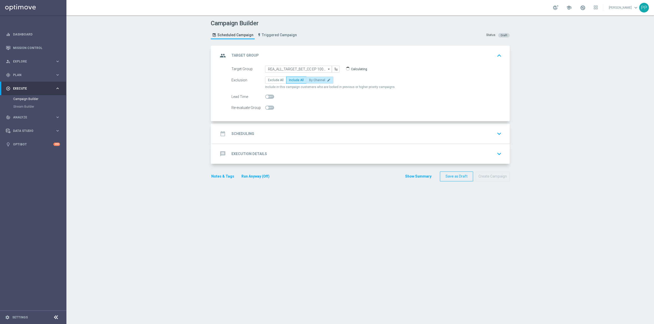
click at [309, 81] on input "By Channel edit" at bounding box center [310, 80] width 3 height 3
radio input "true"
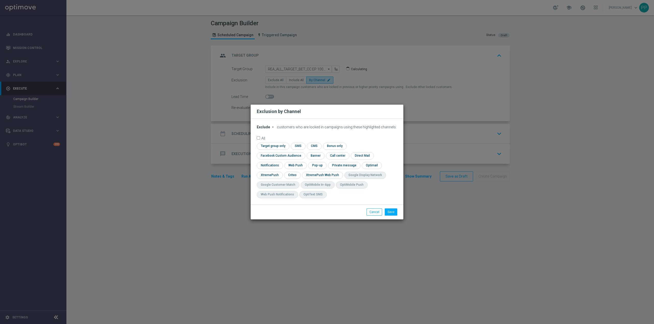
click at [261, 129] on span "Exclude" at bounding box center [263, 127] width 13 height 4
click at [0, 0] on span "Include" at bounding box center [0, 0] width 0 height 0
click at [303, 152] on input "checkbox" at bounding box center [280, 155] width 46 height 7
checkbox input "true"
click at [298, 174] on input "checkbox" at bounding box center [292, 175] width 16 height 7
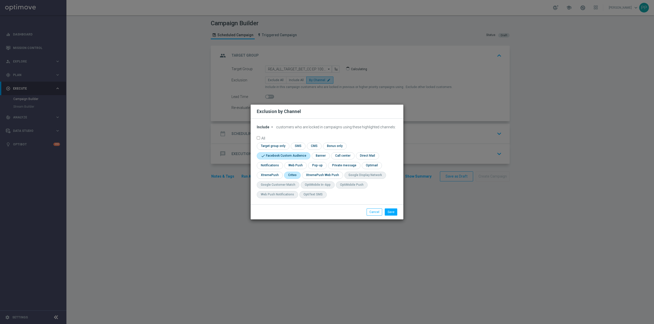
checkbox input "true"
drag, startPoint x: 390, startPoint y: 215, endPoint x: 387, endPoint y: 212, distance: 4.3
click at [390, 214] on button "Save" at bounding box center [391, 212] width 13 height 7
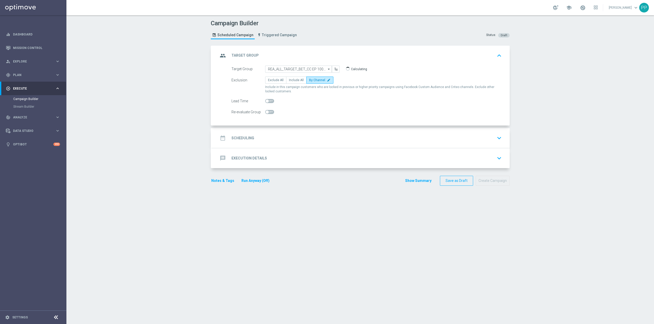
click at [303, 142] on div "date_range Scheduling keyboard_arrow_down" at bounding box center [360, 138] width 285 height 10
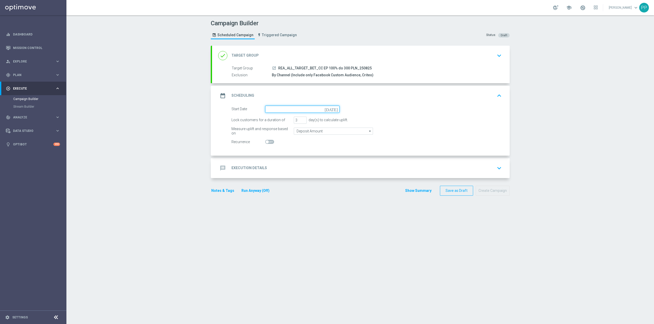
click at [293, 110] on input at bounding box center [302, 109] width 74 height 7
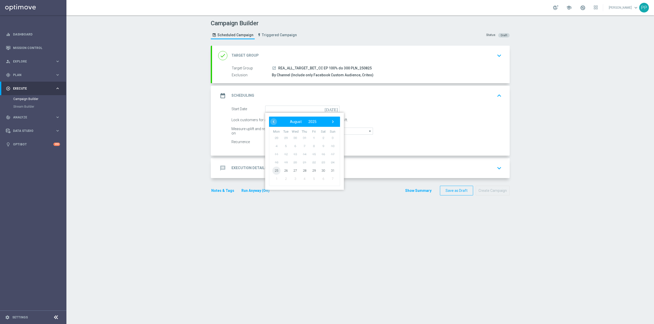
click at [276, 169] on span "25" at bounding box center [276, 170] width 8 height 8
type input "[DATE]"
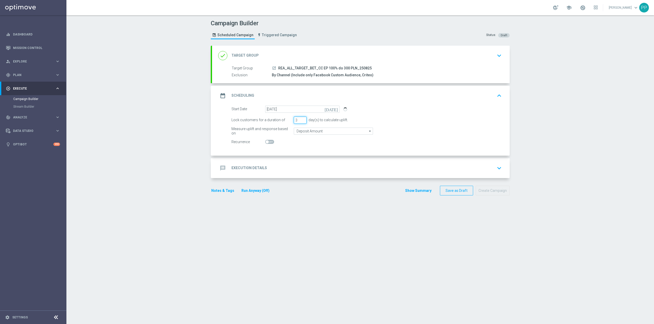
drag, startPoint x: 294, startPoint y: 122, endPoint x: 291, endPoint y: 122, distance: 3.3
click at [294, 122] on input "3" at bounding box center [300, 120] width 13 height 7
type input "4"
click at [294, 136] on form "Start Date [DATE] [DATE] Lock customers for a duration of 4 day(s) to calculate…" at bounding box center [366, 126] width 270 height 40
click at [298, 132] on input "Deposit Amount" at bounding box center [333, 131] width 79 height 7
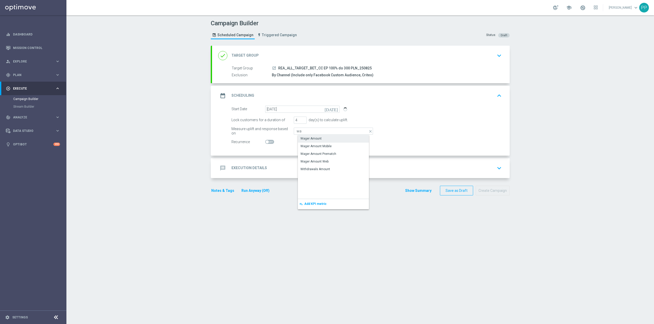
click at [303, 138] on div "Wager Amount" at bounding box center [310, 138] width 21 height 5
type input "Wager Amount"
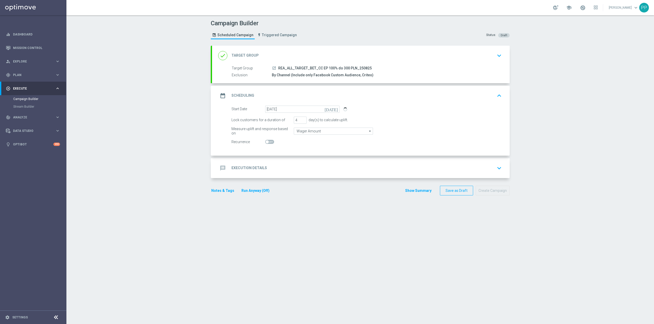
click at [288, 174] on div "message Execution Details keyboard_arrow_down" at bounding box center [360, 168] width 297 height 20
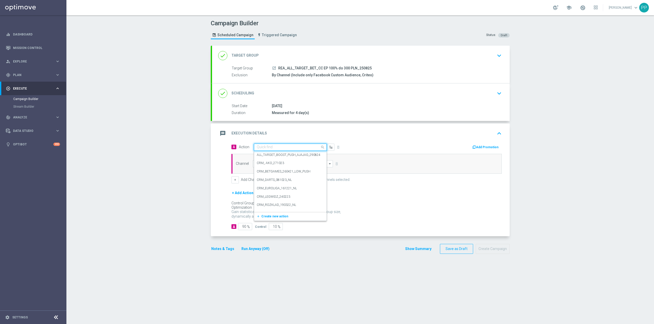
click at [267, 146] on input "text" at bounding box center [285, 147] width 57 height 4
paste input "REA_ALL_TARGET_BET_CC EP 100% do 300 PLN_250825"
type input "REA_ALL_TARGET_BET_CC EP 100% do 300 PLN_250825"
click at [274, 162] on span "Create new action" at bounding box center [274, 163] width 27 height 4
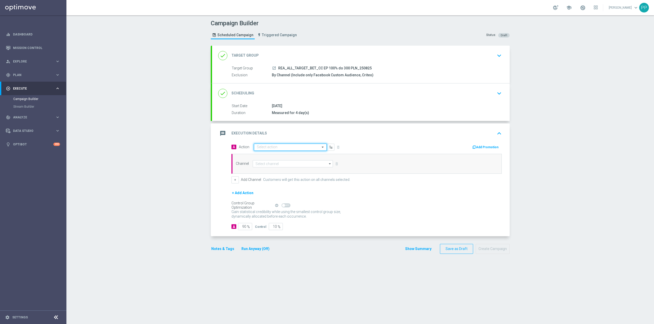
scroll to position [0, 0]
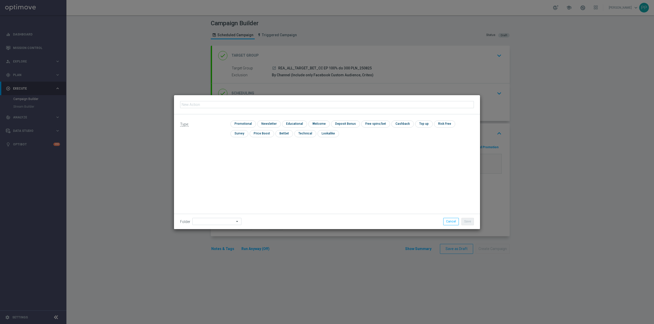
type input "REA_ALL_TARGET_BET_CC EP 100% do 300 PLN_250825"
click at [239, 122] on input "checkbox" at bounding box center [242, 124] width 24 height 7
checkbox input "true"
click at [225, 224] on input at bounding box center [216, 221] width 49 height 7
click at [216, 156] on div "8. Sierpień 2025" at bounding box center [210, 158] width 22 height 5
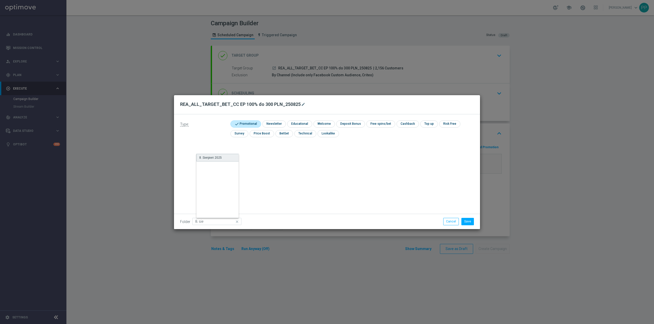
type input "8. Sierpień 2025"
drag, startPoint x: 320, startPoint y: 179, endPoint x: 454, endPoint y: 220, distance: 139.6
click at [320, 179] on div "Type: check Promotional check Newsletter check Educational check Welcome check …" at bounding box center [327, 171] width 306 height 115
click at [465, 220] on button "Save" at bounding box center [467, 221] width 13 height 7
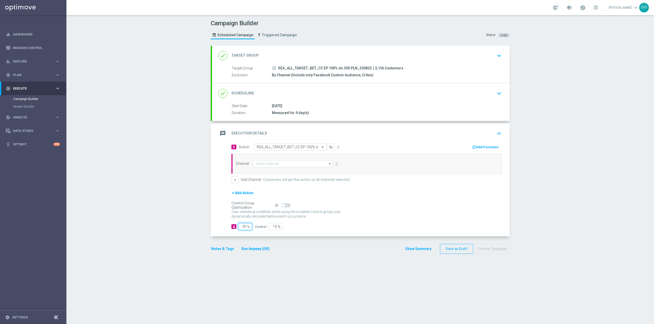
click at [241, 230] on input "90" at bounding box center [245, 226] width 14 height 7
type input "9"
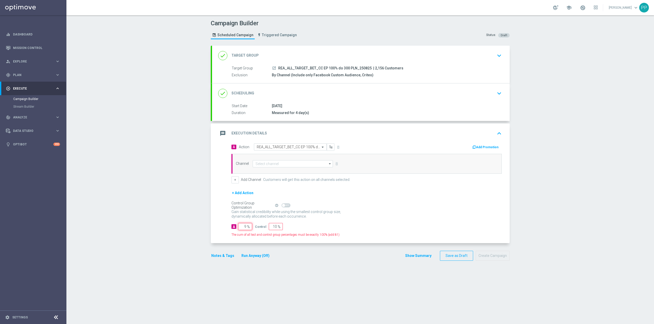
type input "91"
type input "95"
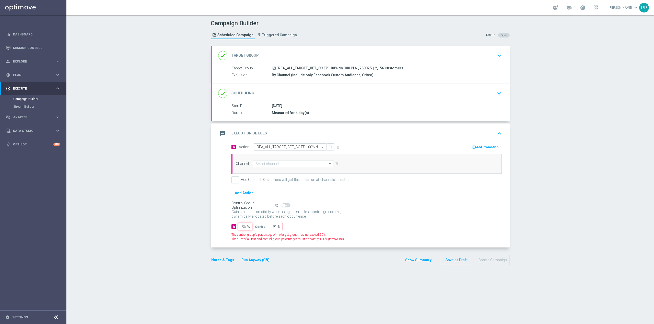
type input "5"
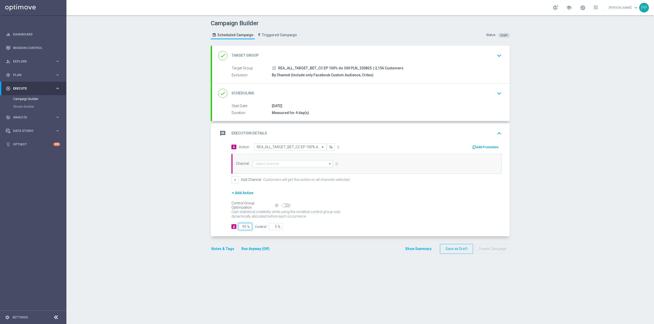
type input "95"
click at [212, 224] on div "A Action Select action REA_ALL_TARGET_BET_CC EP 100% do 300 PLN_250825 delete_f…" at bounding box center [360, 190] width 297 height 93
click at [334, 93] on div "done Scheduling keyboard_arrow_down" at bounding box center [360, 94] width 285 height 10
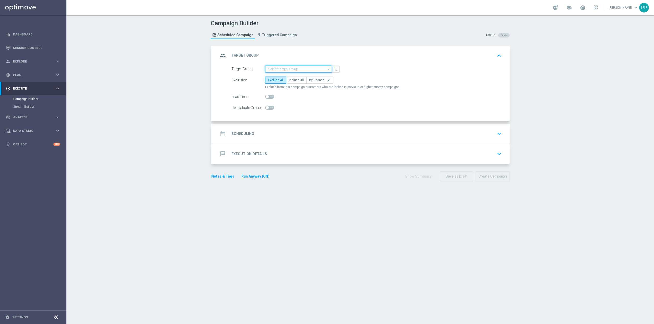
click at [284, 69] on input at bounding box center [298, 69] width 67 height 7
paste input "REA_ALL_TARGET_BET_CC EP 100% do 300 PLN_250825"
click at [285, 77] on div "REA_ALL_TARGET_BET_CC EP 100% do 300 PLN_250825" at bounding box center [303, 78] width 62 height 9
type input "REA_ALL_TARGET_BET_CC EP 100% do 300 PLN_250825"
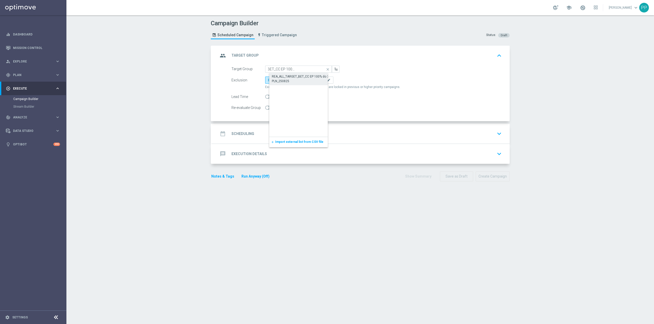
scroll to position [0, 0]
click at [309, 82] on label "By Channel edit" at bounding box center [319, 80] width 27 height 7
click at [309, 82] on input "By Channel edit" at bounding box center [310, 80] width 3 height 3
radio input "true"
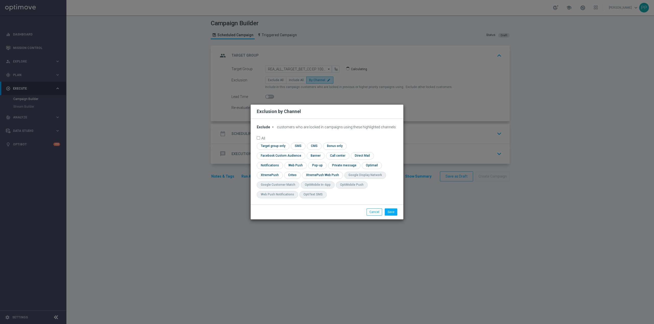
click at [258, 129] on span "Exclude" at bounding box center [263, 127] width 13 height 4
click at [0, 0] on span "Include" at bounding box center [0, 0] width 0 height 0
click at [303, 152] on input "checkbox" at bounding box center [280, 155] width 46 height 7
checkbox input "true"
click at [290, 178] on input "checkbox" at bounding box center [292, 175] width 16 height 7
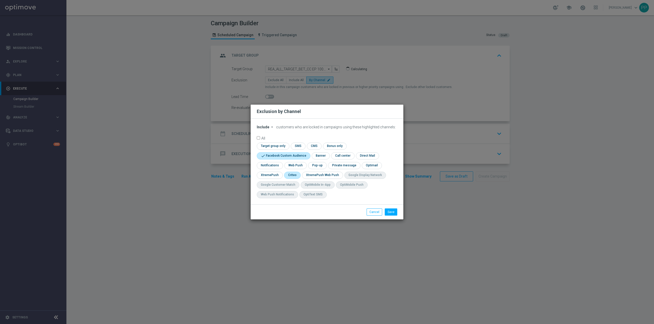
checkbox input "true"
click at [389, 214] on button "Save" at bounding box center [391, 212] width 13 height 7
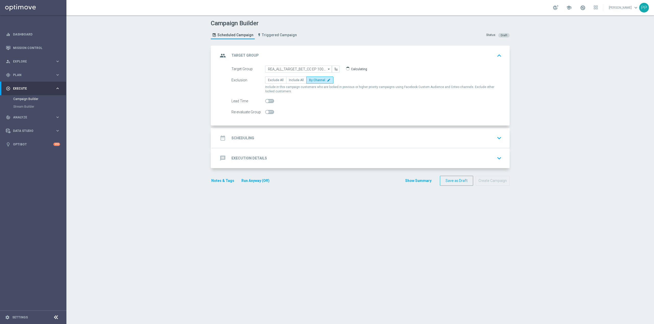
click at [295, 139] on div "date_range Scheduling keyboard_arrow_down" at bounding box center [360, 138] width 285 height 10
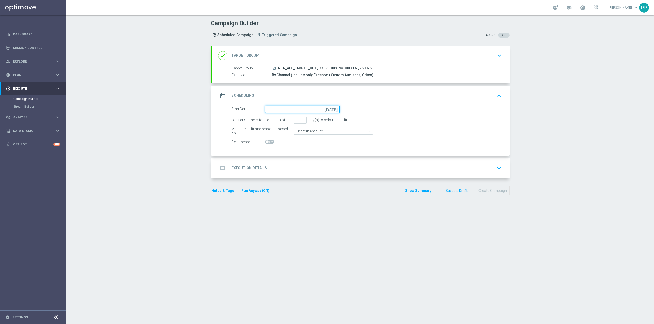
click at [277, 109] on input at bounding box center [302, 109] width 74 height 7
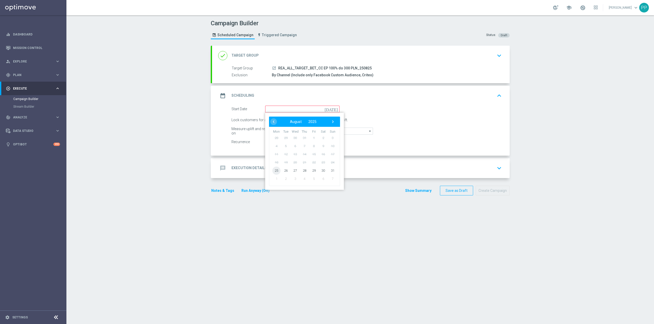
click at [272, 171] on span "25" at bounding box center [276, 170] width 8 height 8
type input "25 Aug 2025"
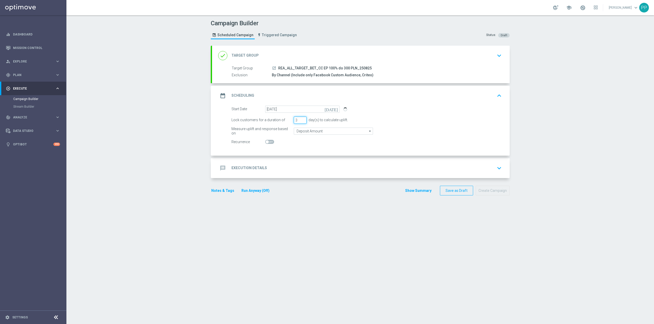
drag, startPoint x: 296, startPoint y: 121, endPoint x: 291, endPoint y: 122, distance: 4.7
click at [294, 122] on input "3" at bounding box center [300, 120] width 13 height 7
type input "4"
click at [296, 131] on input "Deposit Amount" at bounding box center [333, 131] width 79 height 7
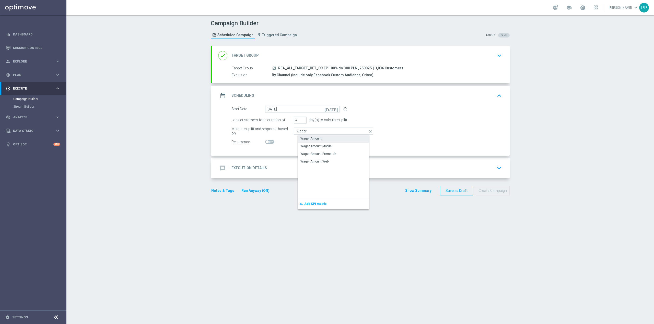
click at [300, 139] on div "Wager Amount" at bounding box center [310, 138] width 21 height 5
type input "Wager Amount"
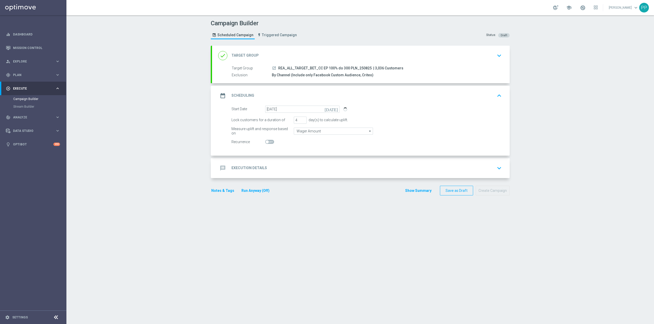
click at [142, 126] on div "Campaign Builder Scheduled Campaign Triggered Campaign Status: Draft done Targe…" at bounding box center [359, 169] width 587 height 309
click at [324, 164] on div "message Execution Details keyboard_arrow_down" at bounding box center [360, 168] width 285 height 10
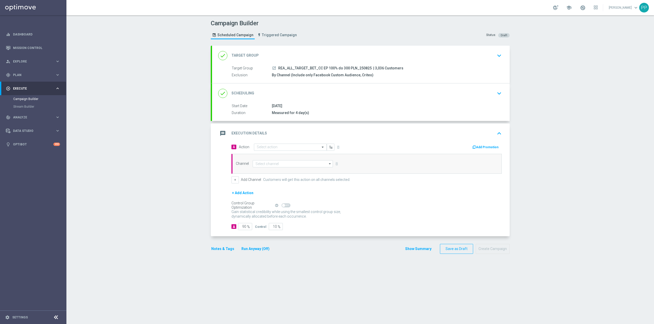
click at [322, 131] on div "message Execution Details keyboard_arrow_up" at bounding box center [360, 134] width 285 height 10
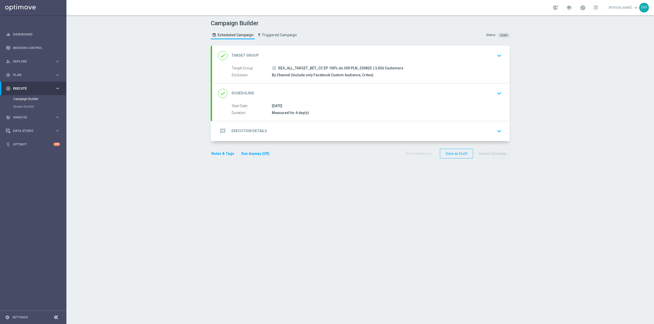
click at [356, 97] on div "done Scheduling keyboard_arrow_down" at bounding box center [360, 94] width 285 height 10
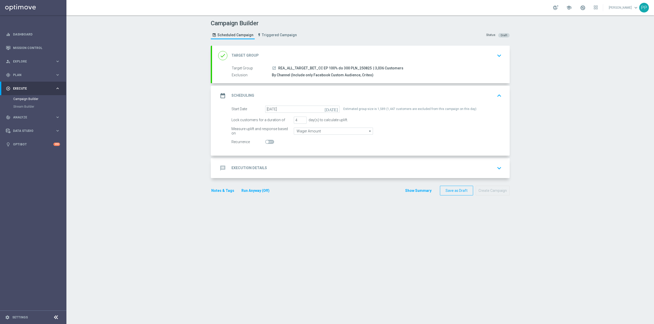
click at [287, 55] on div "done Target Group keyboard_arrow_down" at bounding box center [360, 56] width 285 height 10
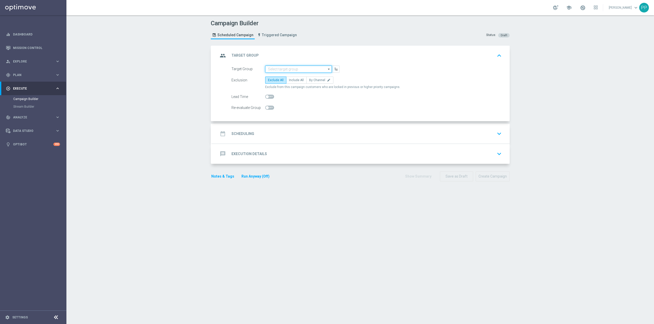
click at [280, 68] on input at bounding box center [298, 69] width 67 height 7
paste input "REA_ALL_TARGET_BET_CC EP 100% do 300 PLN_250825"
click at [279, 77] on div "REA_ALL_TARGET_BET_CC EP 100% do 300 PLN_250825" at bounding box center [302, 79] width 61 height 9
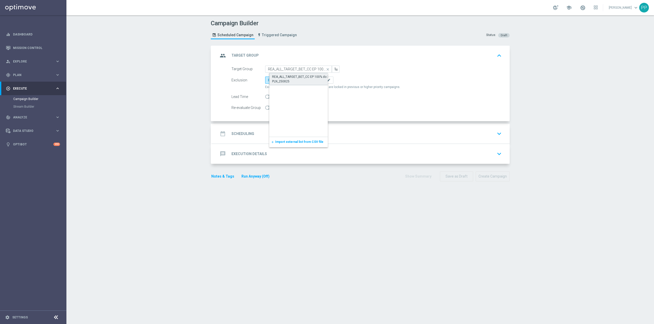
type input "REA_ALL_TARGET_BET_CC EP 100% do 300 PLN_250825"
click at [318, 79] on span "By Channel" at bounding box center [317, 80] width 16 height 4
click at [312, 79] on input "By Channel edit" at bounding box center [310, 80] width 3 height 3
radio input "true"
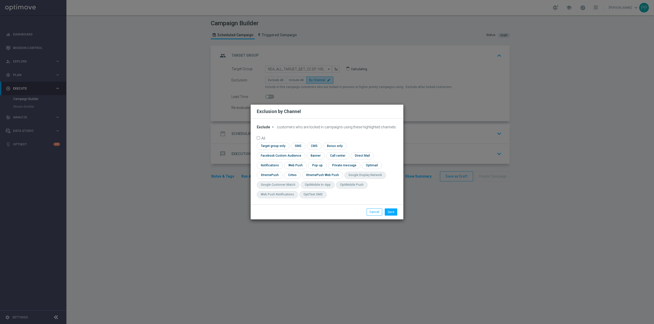
click at [266, 128] on div "Exclude arrow_drop_down × Exclude customers who are locked in campaigns using t…" at bounding box center [326, 162] width 153 height 86
click at [265, 129] on span "Exclude" at bounding box center [263, 127] width 13 height 4
click at [0, 0] on span "Exclude" at bounding box center [0, 0] width 0 height 0
click at [265, 129] on span "Exclude" at bounding box center [263, 127] width 13 height 4
click at [0, 0] on span "Include" at bounding box center [0, 0] width 0 height 0
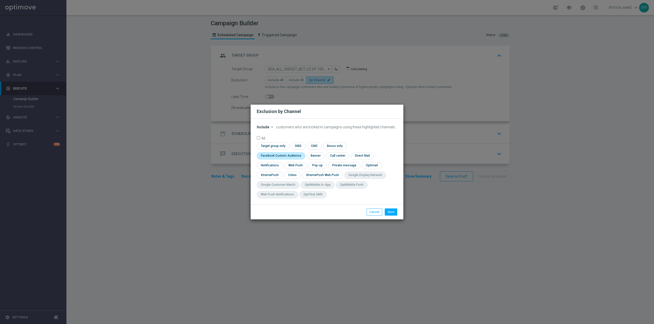
click at [303, 152] on input "checkbox" at bounding box center [280, 155] width 46 height 7
checkbox input "true"
click at [285, 176] on input "checkbox" at bounding box center [292, 175] width 16 height 7
checkbox input "true"
click at [386, 209] on button "Save" at bounding box center [391, 212] width 13 height 7
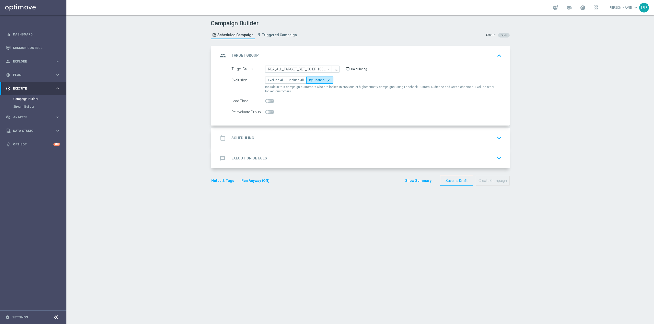
click at [300, 135] on div "date_range Scheduling keyboard_arrow_down" at bounding box center [360, 138] width 285 height 10
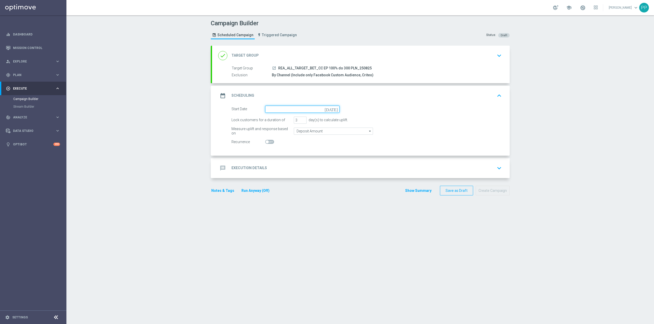
click at [297, 111] on input at bounding box center [302, 109] width 74 height 7
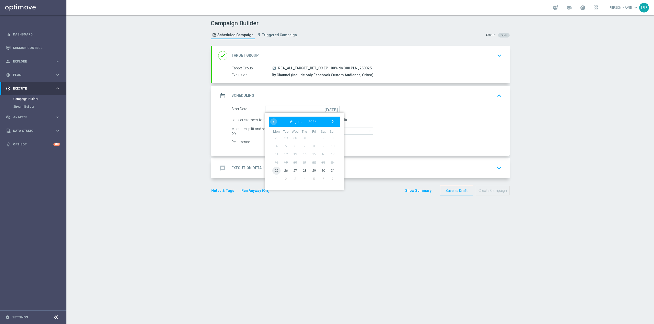
click at [275, 172] on span "25" at bounding box center [276, 170] width 8 height 8
type input "25 Aug 2025"
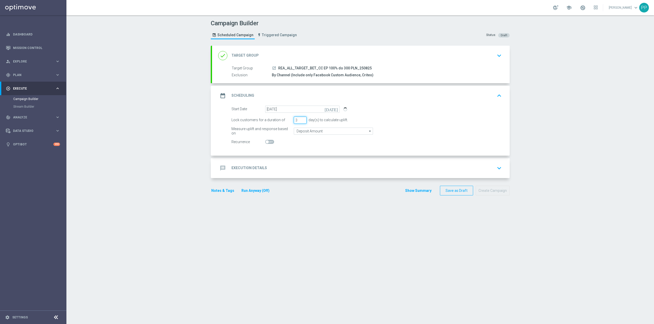
drag, startPoint x: 295, startPoint y: 122, endPoint x: 290, endPoint y: 121, distance: 5.8
click at [290, 121] on div "Lock customers for a duration of 3 day(s) to calculate uplift." at bounding box center [367, 120] width 278 height 7
type input "4"
click at [311, 134] on input "Deposit Amount" at bounding box center [333, 131] width 79 height 7
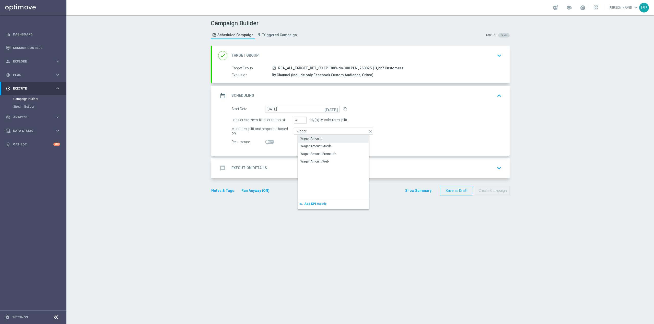
click at [311, 137] on div "Wager Amount" at bounding box center [310, 138] width 21 height 5
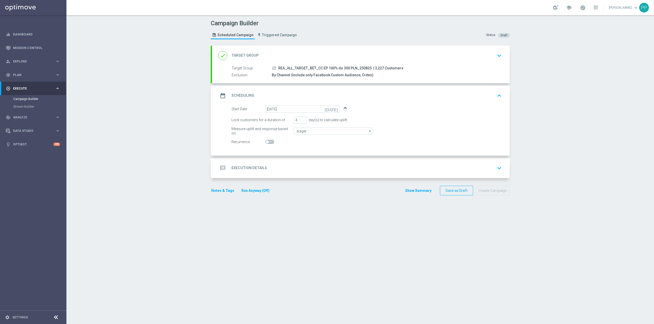
type input "Wager Amount"
click at [145, 128] on div "Campaign Builder Scheduled Campaign Triggered Campaign Status: Draft done Targe…" at bounding box center [359, 169] width 587 height 309
click at [358, 167] on div "message Execution Details keyboard_arrow_down" at bounding box center [360, 168] width 285 height 10
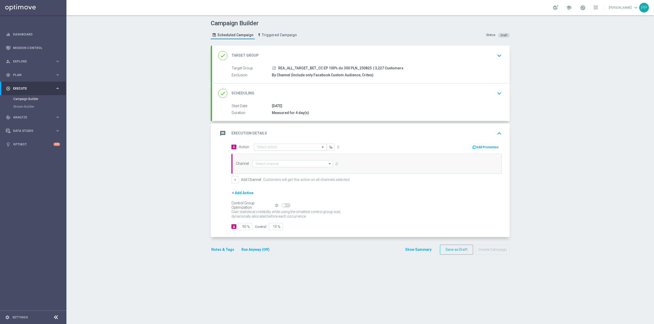
click at [281, 147] on input "text" at bounding box center [285, 147] width 57 height 4
paste input "2556 455 329 19 58193 1254 338131 7595 1123 67 2321 237 2511 590 35061 255 5749…"
type input "2556 455 329 19 58193 1254 338131 7595 1123 67 2321 237 2511 590 35061 255 5749…"
click at [320, 148] on span at bounding box center [323, 147] width 6 height 4
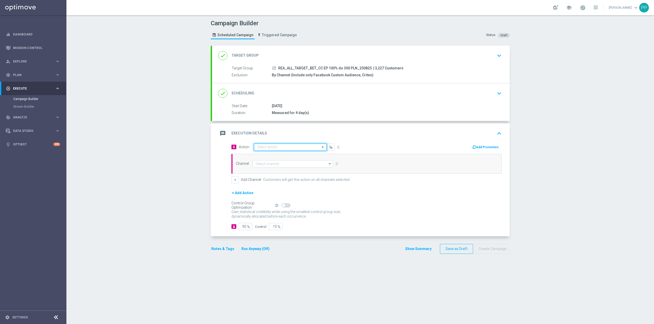
scroll to position [0, 0]
paste input "REA_ALL_TARGET_BET_CC EP 100% do 300 PLN_250825"
type input "REA_ALL_TARGET_BET_CC EP 100% do 300 PLN_250825"
click at [288, 154] on label "REA_ALL_TARGET_BET_CC EP 100% do 300 PLN_250825" at bounding box center [296, 156] width 79 height 4
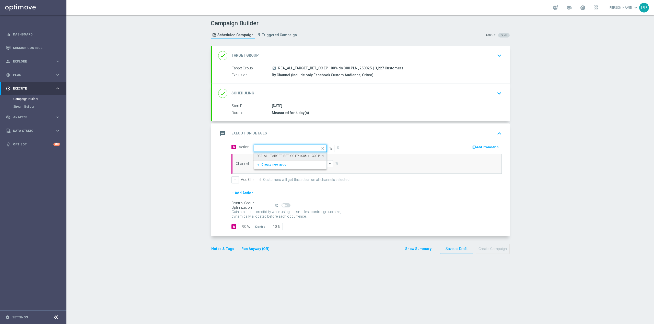
scroll to position [0, 0]
click at [283, 166] on input at bounding box center [293, 163] width 80 height 7
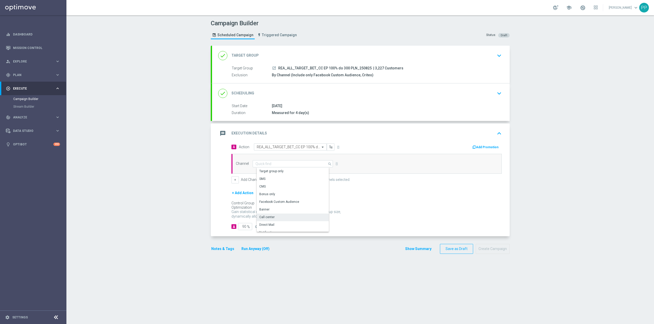
click at [285, 215] on div "Call center" at bounding box center [295, 217] width 76 height 7
type input "Call center"
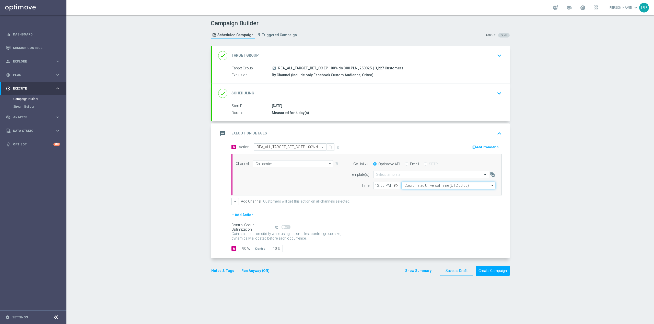
click at [409, 188] on input "Coordinated Universal Time (UTC 00:00)" at bounding box center [448, 185] width 94 height 7
drag, startPoint x: 416, startPoint y: 193, endPoint x: 403, endPoint y: 183, distance: 15.8
click at [416, 193] on div "Central European Time ([GEOGRAPHIC_DATA]) (UTC +02:00)" at bounding box center [449, 193] width 83 height 5
type input "Central European Time ([GEOGRAPHIC_DATA]) (UTC +02:00)"
click at [373, 186] on input "12:00" at bounding box center [386, 185] width 27 height 7
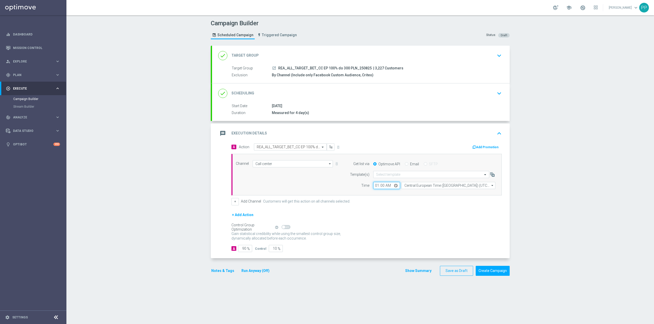
type input "13:00"
click at [242, 252] on input "90" at bounding box center [245, 248] width 14 height 7
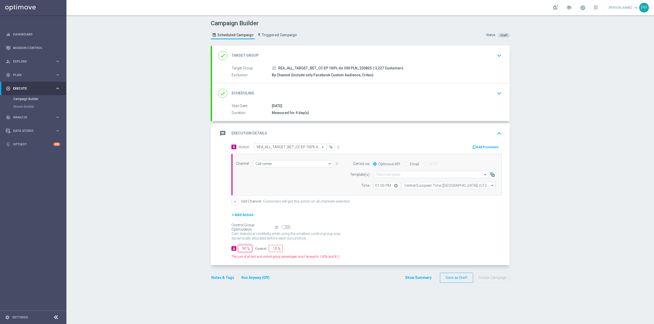
type input "9"
type input "91"
type input "95"
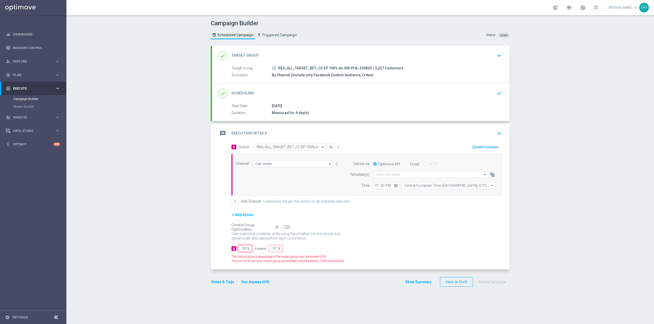
type input "5"
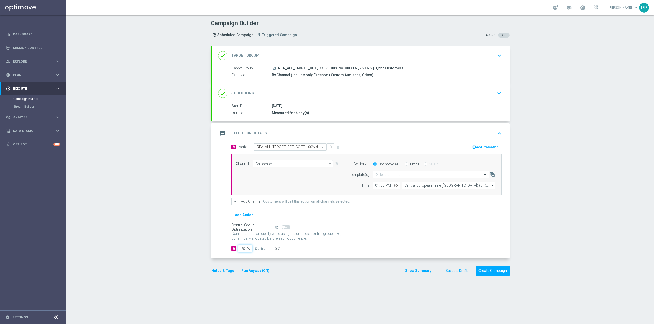
type input "95"
click at [202, 244] on div "Campaign Builder Scheduled Campaign Triggered Campaign Status: Draft done Targe…" at bounding box center [359, 169] width 587 height 309
click at [217, 271] on button "Notes & Tags" at bounding box center [223, 271] width 24 height 6
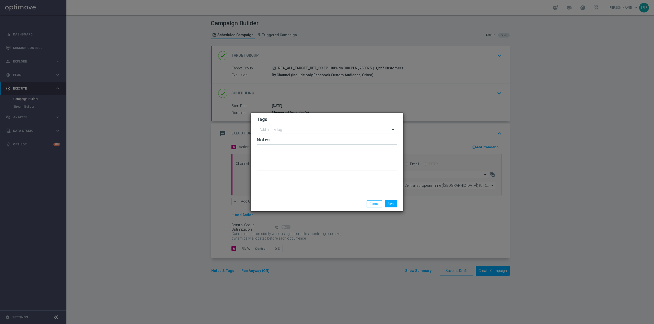
click at [284, 129] on input "text" at bounding box center [324, 130] width 131 height 4
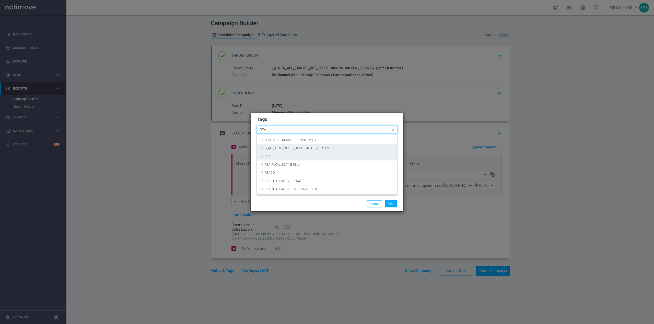
scroll to position [272, 0]
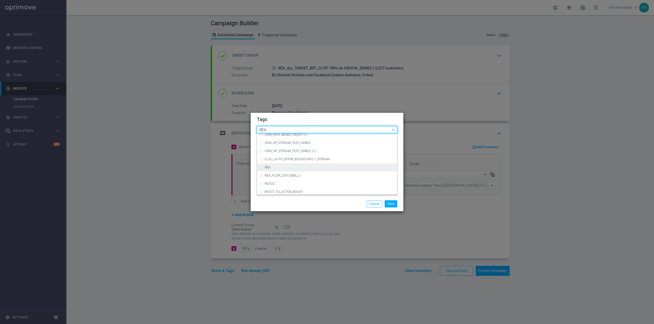
click at [275, 169] on div "REA" at bounding box center [330, 167] width 130 height 3
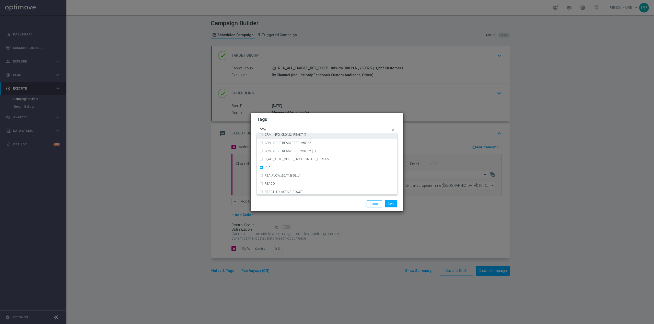
click at [276, 129] on input "REA" at bounding box center [324, 130] width 131 height 4
type input "R"
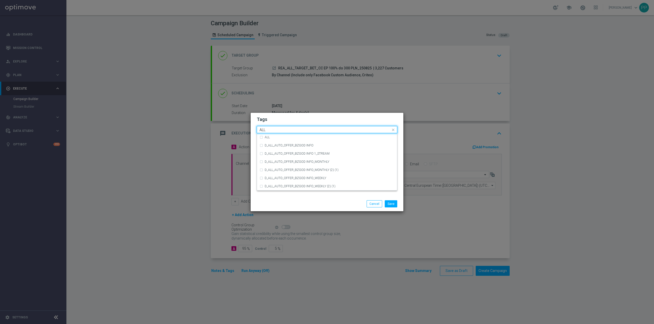
scroll to position [0, 0]
click at [274, 140] on div "ALL" at bounding box center [326, 137] width 135 height 8
click at [273, 130] on input "ALL" at bounding box center [324, 130] width 131 height 4
type input "A"
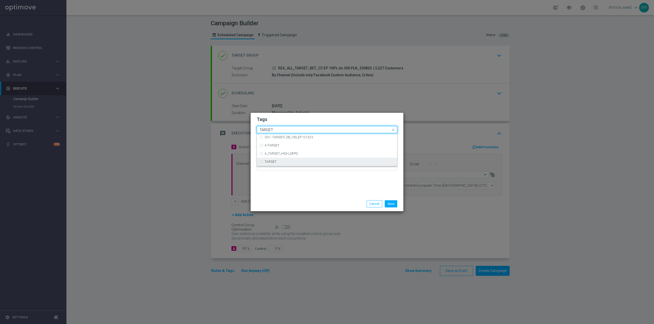
click at [276, 160] on div "TARGET" at bounding box center [330, 161] width 130 height 3
click at [282, 129] on input "TARGET" at bounding box center [324, 130] width 131 height 4
type input "T"
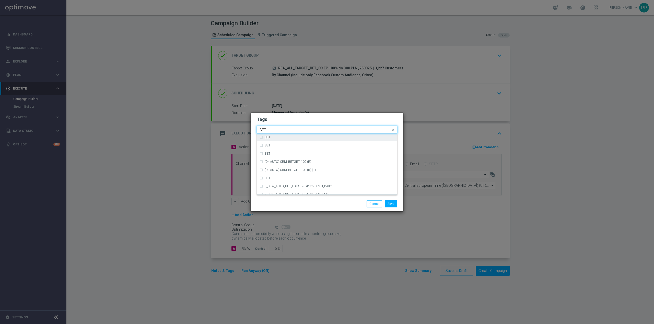
click at [264, 138] on div "BET" at bounding box center [326, 137] width 135 height 8
click at [268, 130] on input "BET" at bounding box center [324, 130] width 131 height 4
type input "B"
click at [278, 140] on div "Call" at bounding box center [326, 137] width 135 height 8
type input "Call"
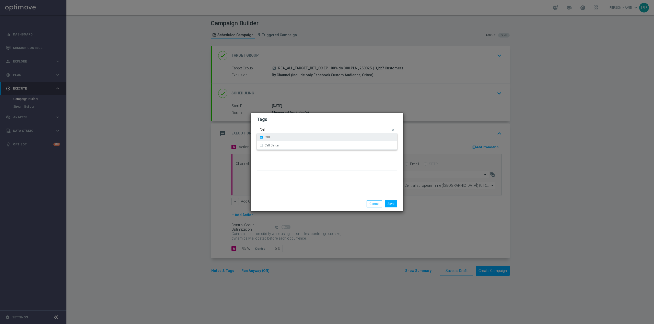
click at [278, 140] on div "Call" at bounding box center [326, 137] width 135 height 8
click at [278, 145] on label "Call Center" at bounding box center [272, 145] width 14 height 3
click at [288, 185] on div "Tags Quick find × REA × ALL × TARGET × BET × Call Center Call Call Center Notes" at bounding box center [326, 155] width 153 height 84
click at [390, 205] on button "Save" at bounding box center [391, 203] width 13 height 7
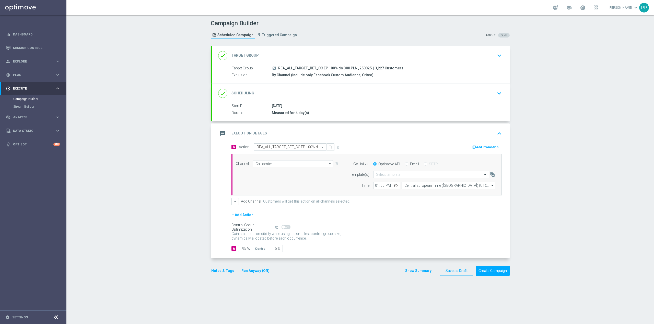
click at [376, 134] on div "message Execution Details keyboard_arrow_up" at bounding box center [360, 134] width 285 height 10
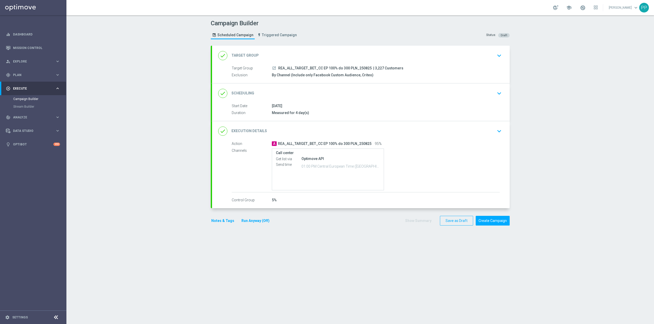
click at [385, 87] on div "done Scheduling keyboard_arrow_down" at bounding box center [360, 93] width 297 height 20
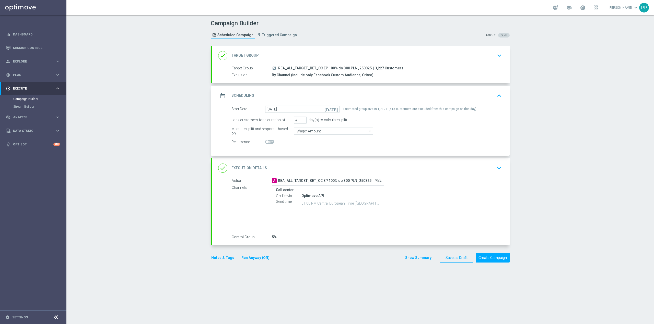
click at [384, 97] on div "date_range Scheduling keyboard_arrow_up" at bounding box center [360, 96] width 285 height 10
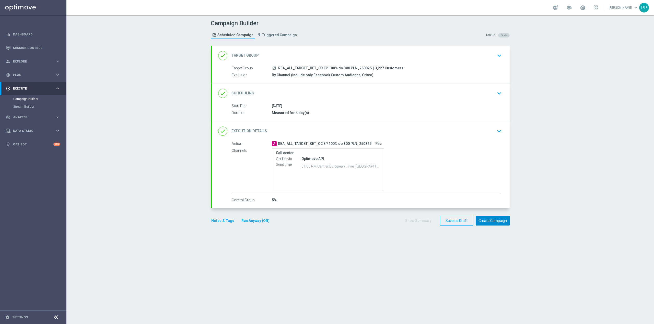
click at [496, 224] on button "Create Campaign" at bounding box center [492, 221] width 34 height 10
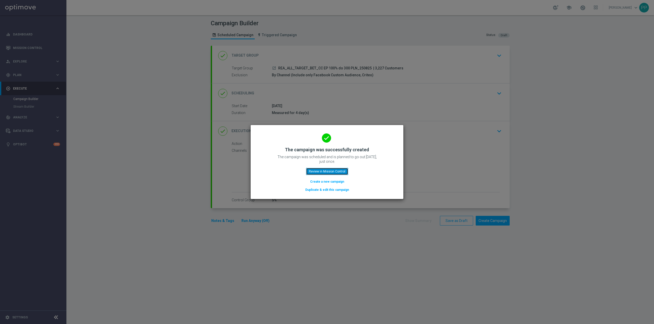
click at [331, 172] on button "Review in Mission Control" at bounding box center [327, 171] width 42 height 7
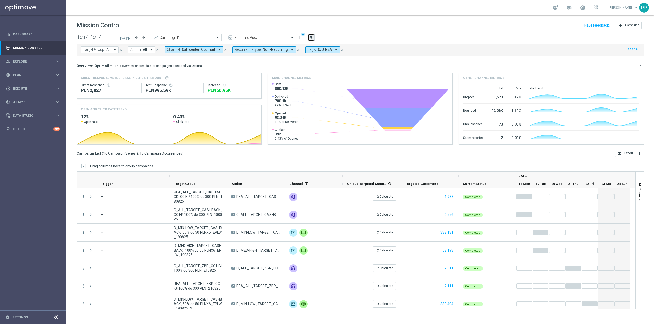
click at [312, 40] on button "filter_alt" at bounding box center [310, 37] width 7 height 7
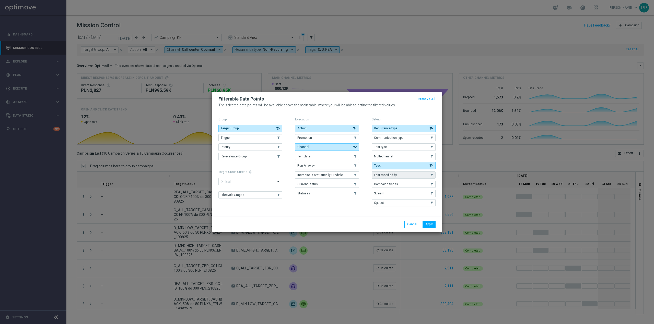
click at [392, 173] on span "Last modified by" at bounding box center [385, 175] width 23 height 4
click at [432, 226] on button "Apply" at bounding box center [428, 224] width 13 height 7
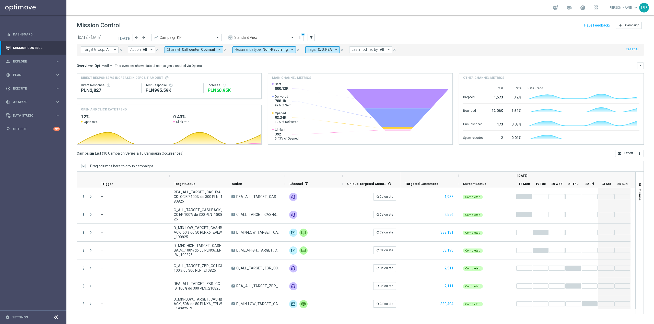
click at [369, 50] on span "Last modified by:" at bounding box center [364, 49] width 27 height 4
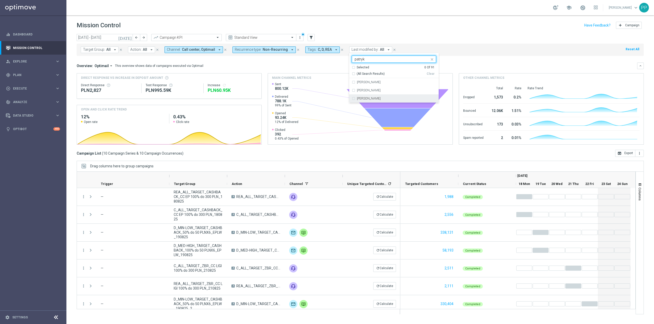
click at [371, 96] on div "[PERSON_NAME]" at bounding box center [394, 98] width 84 height 8
type input "patryk"
click at [368, 23] on div "Mission Control add Campaign" at bounding box center [360, 25] width 567 height 10
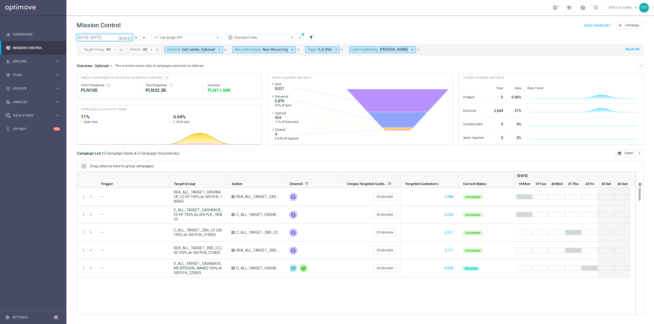
click at [101, 37] on input "[DATE] - [DATE]" at bounding box center [105, 37] width 56 height 7
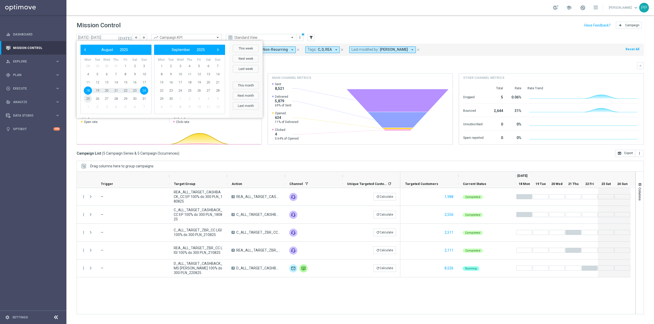
click at [86, 99] on span "25" at bounding box center [88, 99] width 8 height 8
type input "[DATE] - [DATE]"
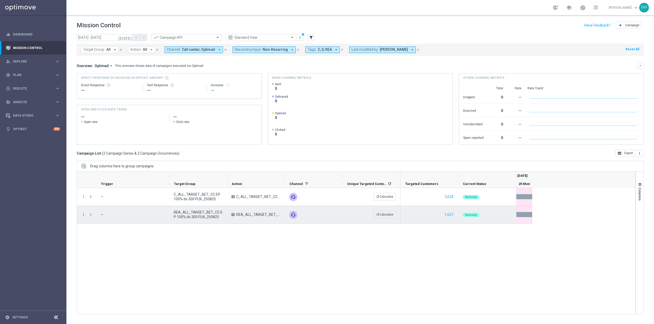
click at [193, 211] on span "REA_ALL_TARGET_BET_CC EP 100% do 300 PLN_250825" at bounding box center [198, 214] width 49 height 9
copy span "REA_ALL_TARGET_BET_CC EP 100% do 300 PLN_250825"
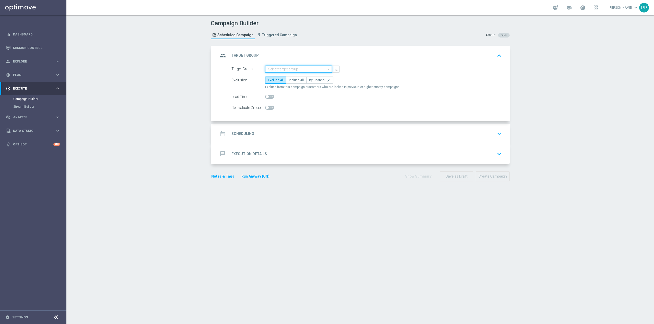
click at [309, 70] on input at bounding box center [298, 69] width 67 height 7
paste input "D_ALL_TARGET_CASHBACK_MS [PERSON_NAME] 100% do 300 PLN PN PUSH_220825"
click at [303, 78] on div "D_ALL_TARGET_CASHBACK_MS [PERSON_NAME] 100% do 300 PLN PN PUSH_220825" at bounding box center [303, 81] width 62 height 14
type input "D_ALL_TARGET_CASHBACK_MS [PERSON_NAME] 100% do 300 PLN PN PUSH_220825"
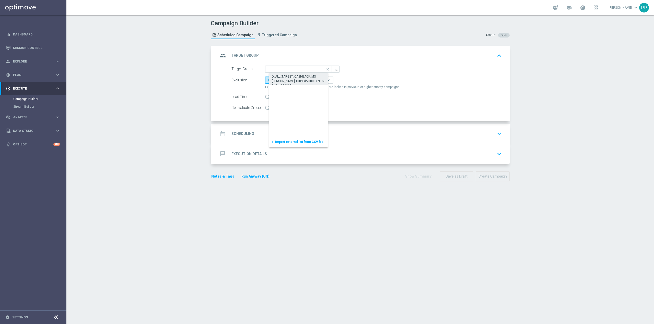
scroll to position [0, 0]
click at [296, 83] on label "Include All" at bounding box center [296, 80] width 20 height 7
click at [292, 83] on input "Include All" at bounding box center [290, 80] width 3 height 3
radio input "true"
click at [269, 108] on span at bounding box center [269, 108] width 9 height 4
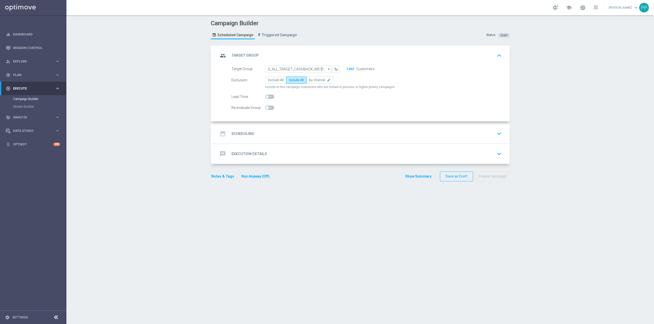
click at [269, 108] on input "checkbox" at bounding box center [269, 108] width 9 height 4
checkbox input "true"
click at [280, 142] on div "date_range Scheduling keyboard_arrow_down" at bounding box center [360, 134] width 297 height 20
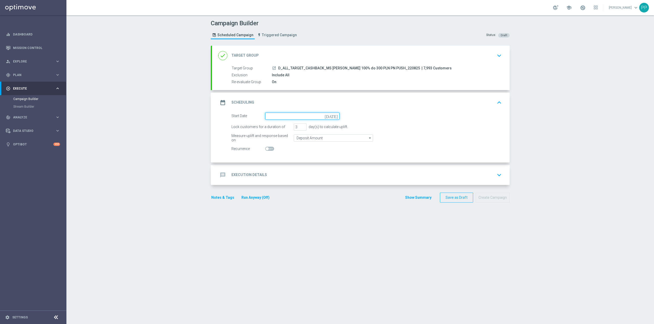
click at [277, 117] on input at bounding box center [302, 116] width 74 height 7
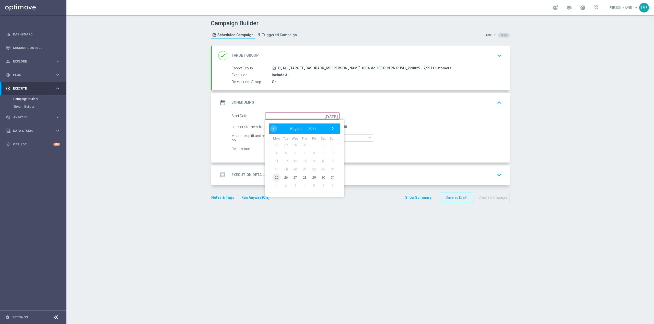
click at [275, 180] on span "25" at bounding box center [276, 177] width 8 height 8
type input "[DATE]"
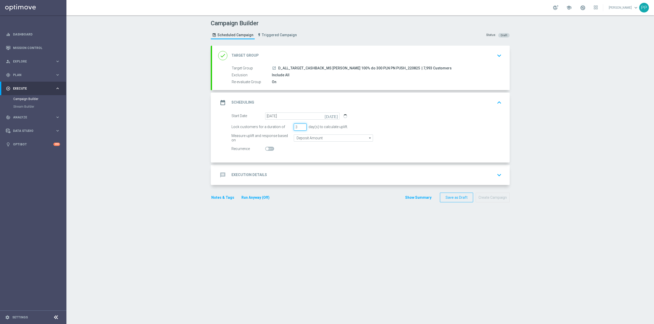
drag, startPoint x: 295, startPoint y: 127, endPoint x: 290, endPoint y: 128, distance: 5.2
click at [290, 128] on div "Lock customers for a duration of 3 day(s) to calculate uplift." at bounding box center [367, 127] width 278 height 7
type input "1"
click at [301, 139] on input "Deposit Amount" at bounding box center [333, 138] width 79 height 7
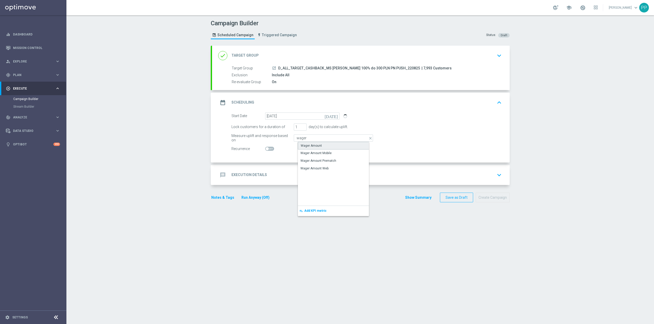
click at [305, 147] on div "Wager Amount" at bounding box center [311, 146] width 21 height 5
type input "Wager Amount"
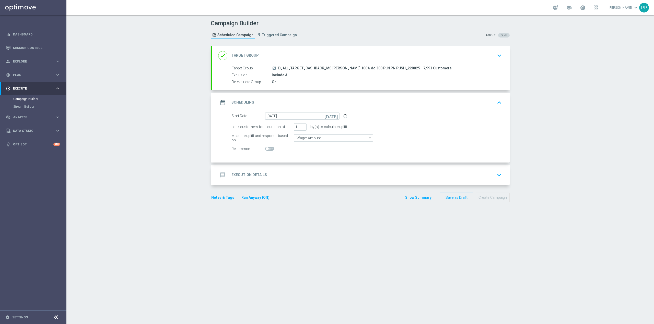
click at [285, 173] on div "message Execution Details keyboard_arrow_down" at bounding box center [360, 175] width 285 height 10
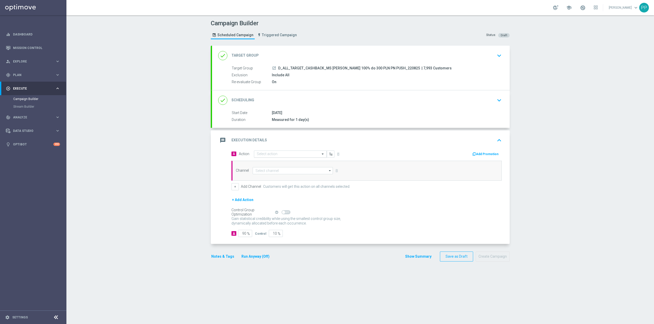
click at [283, 156] on input "text" at bounding box center [285, 154] width 57 height 4
click at [269, 224] on span "Create new action" at bounding box center [274, 224] width 27 height 4
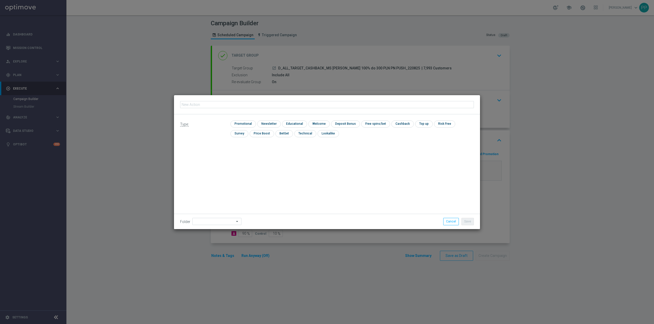
type input "D_ALL_TARGET_CASHBACK_MS SIATKA 100% do 300 PLN PN PUSH_220825"
click at [251, 122] on input "checkbox" at bounding box center [242, 124] width 24 height 7
checkbox input "true"
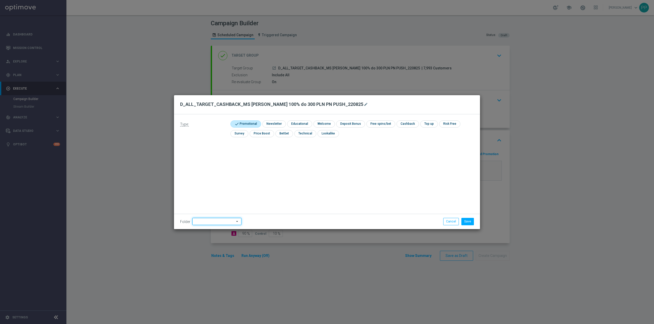
click at [207, 221] on input at bounding box center [216, 221] width 49 height 7
click at [208, 161] on div "8. Sierpień 2025" at bounding box center [219, 157] width 47 height 7
type input "8. Sierpień 2025"
click at [469, 224] on button "Save" at bounding box center [467, 221] width 13 height 7
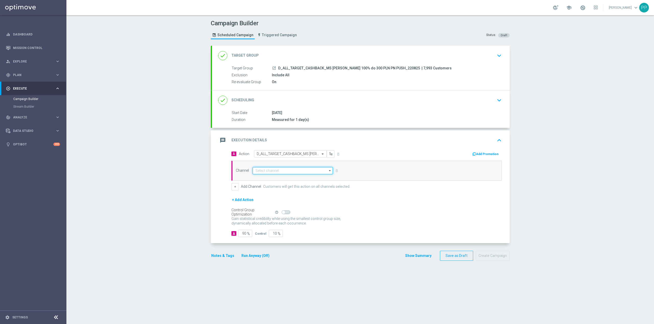
click at [309, 173] on input at bounding box center [293, 170] width 80 height 7
click at [287, 195] on div "Criteo" at bounding box center [295, 196] width 76 height 7
type input "Criteo"
click at [289, 173] on input "Criteo" at bounding box center [293, 170] width 80 height 7
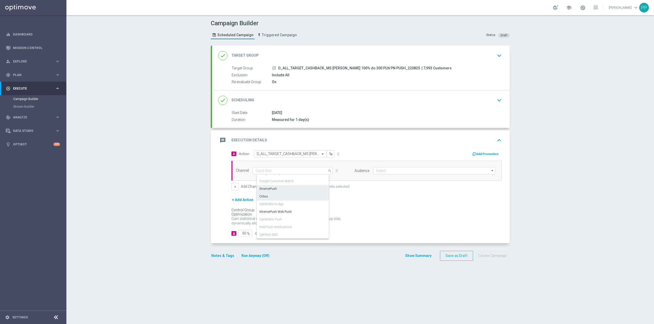
click at [282, 190] on div "XtremePush" at bounding box center [295, 188] width 76 height 7
type input "XtremePush"
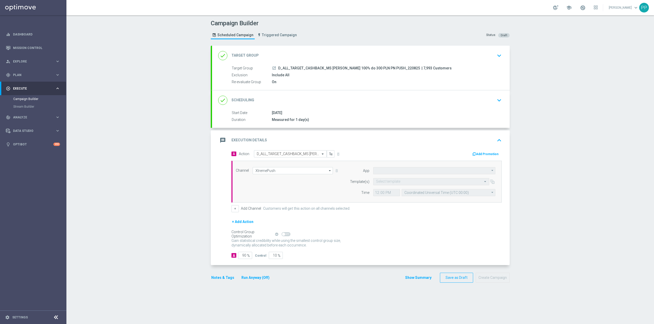
type input "STS_PL"
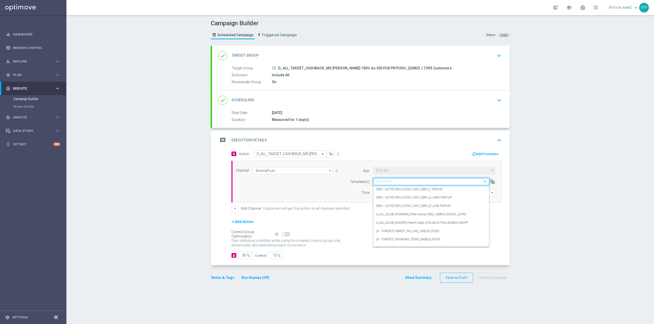
click at [405, 181] on input "text" at bounding box center [426, 182] width 100 height 4
paste input "D_ALL_TARGET_CASHBACK_MS SIATKA 100% do 300 PLN PN PUSH_220825"
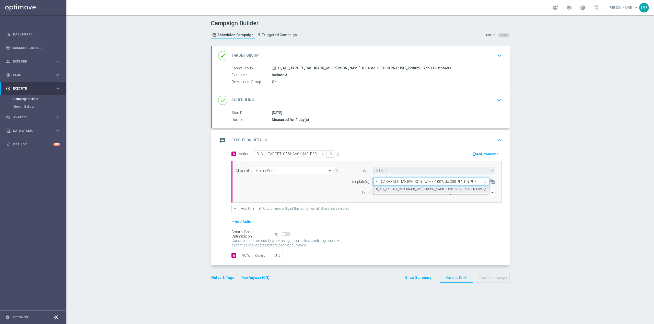
click at [408, 190] on label "D_ALL_TARGET_CASHBACK_MS SIATKA 100% do 300 PLN PN PUSH_220825" at bounding box center [436, 189] width 120 height 4
type input "D_ALL_TARGET_CASHBACK_MS SIATKA 100% do 300 PLN PN PUSH_220825"
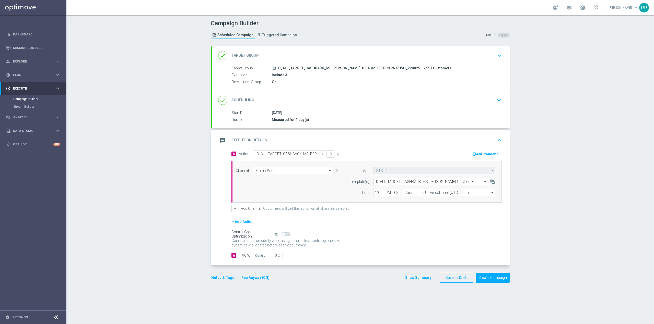
scroll to position [0, 0]
click at [421, 193] on input "Coordinated Universal Time (UTC 00:00)" at bounding box center [448, 192] width 94 height 7
click at [426, 200] on div "Central European Time (Warsaw) (UTC +02:00)" at bounding box center [449, 200] width 83 height 5
type input "Central European Time (Warsaw) (UTC +02:00)"
click at [374, 194] on input "12:00" at bounding box center [386, 192] width 27 height 7
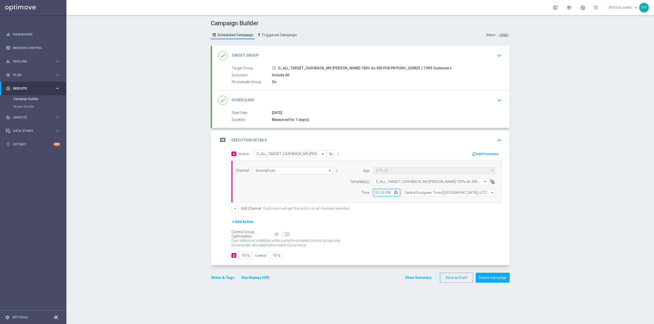
type input "14:30"
click at [389, 209] on div "+ Add Channel Customers will get this action on all channels selected." at bounding box center [366, 208] width 270 height 7
click at [243, 257] on input "90" at bounding box center [245, 255] width 14 height 7
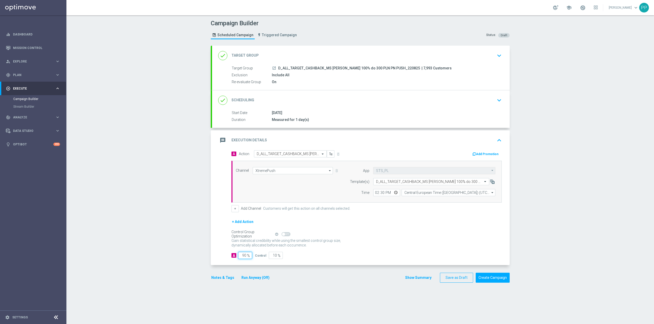
type input "9"
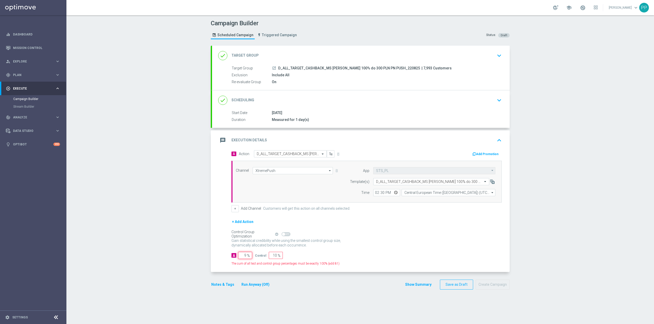
type input "91"
type input "95"
type input "5"
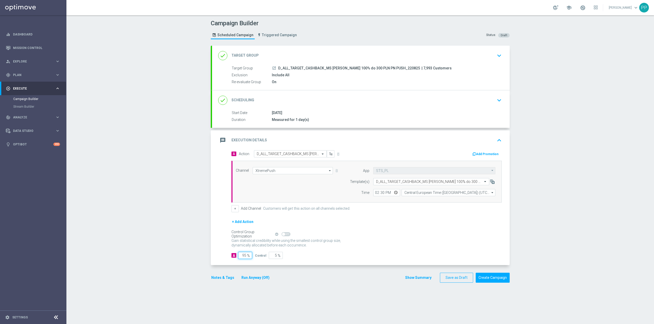
type input "95"
click at [202, 258] on div "Campaign Builder Scheduled Campaign Triggered Campaign Status: Draft done Targe…" at bounding box center [359, 169] width 587 height 309
click at [229, 278] on button "Notes & Tags" at bounding box center [223, 278] width 24 height 6
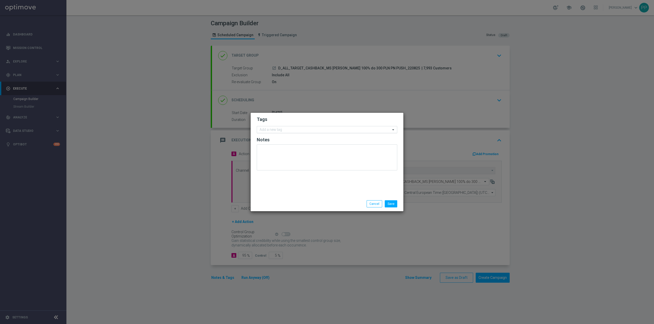
click at [276, 130] on input "text" at bounding box center [324, 130] width 131 height 4
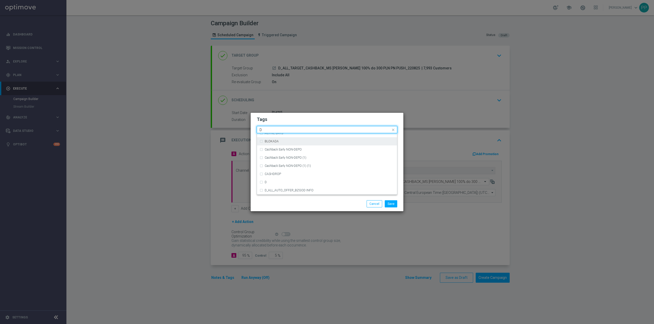
scroll to position [545, 0]
click at [286, 180] on div "D" at bounding box center [330, 181] width 130 height 3
type input "D"
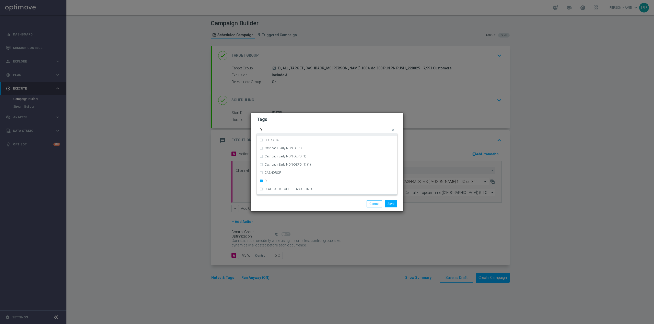
click at [278, 128] on input "D" at bounding box center [324, 130] width 131 height 4
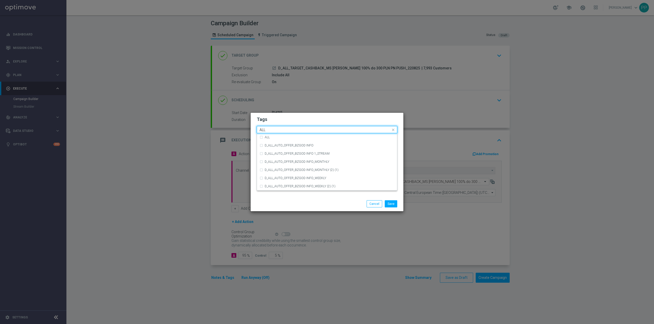
scroll to position [0, 0]
click at [279, 137] on div "ALL" at bounding box center [330, 137] width 130 height 3
click at [278, 129] on input "ALL" at bounding box center [324, 130] width 131 height 4
type input "A"
click at [317, 170] on div "TARGET" at bounding box center [326, 172] width 135 height 8
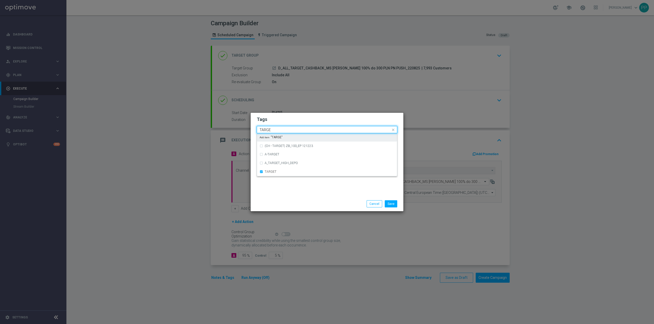
click at [286, 127] on div "Quick find × D × ALL × TARGET TARGE" at bounding box center [324, 130] width 134 height 6
type input "T"
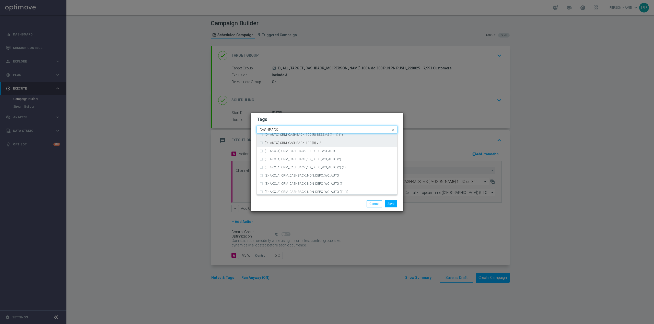
scroll to position [78, 0]
click at [281, 165] on div "CASHBACK" at bounding box center [330, 165] width 130 height 3
click at [287, 130] on input "CASHBACK" at bounding box center [324, 130] width 131 height 4
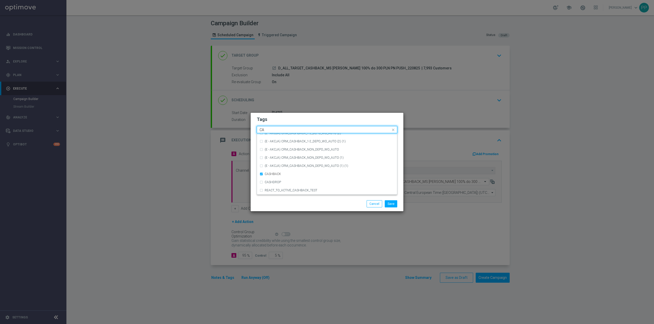
type input "C"
click at [326, 201] on div "Save Cancel" at bounding box center [351, 203] width 99 height 7
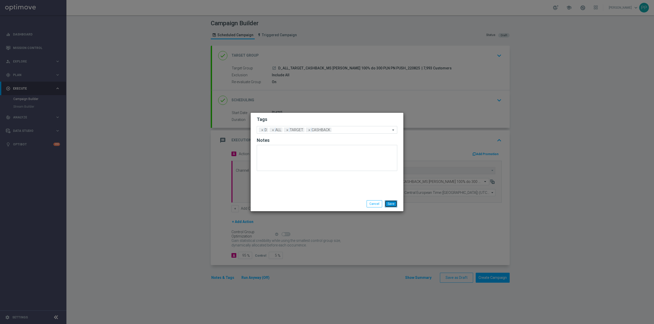
click at [396, 203] on button "Save" at bounding box center [391, 203] width 13 height 7
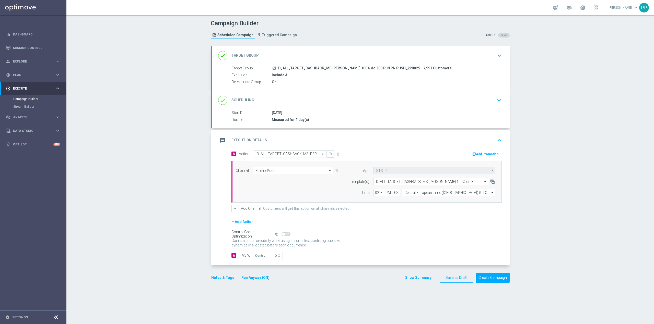
click at [351, 137] on div "message Execution Details keyboard_arrow_up" at bounding box center [360, 141] width 285 height 10
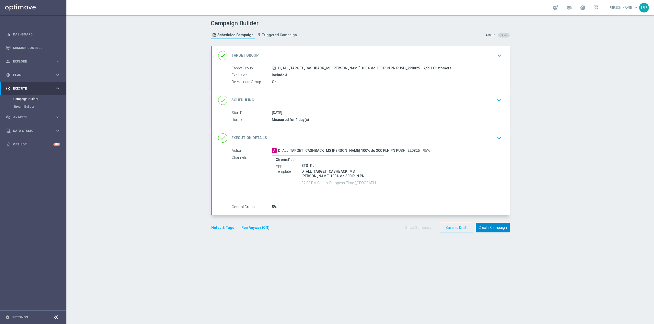
click at [478, 230] on button "Create Campaign" at bounding box center [492, 228] width 34 height 10
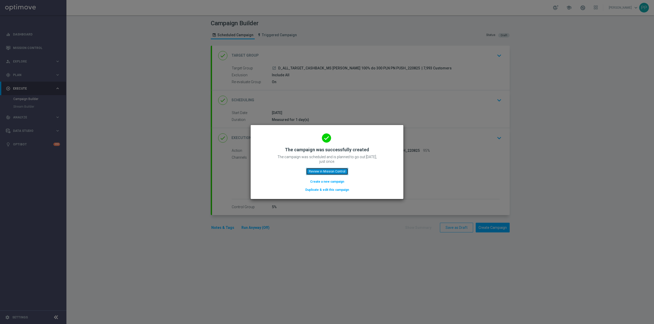
click at [323, 171] on button "Review in Mission Control" at bounding box center [327, 171] width 42 height 7
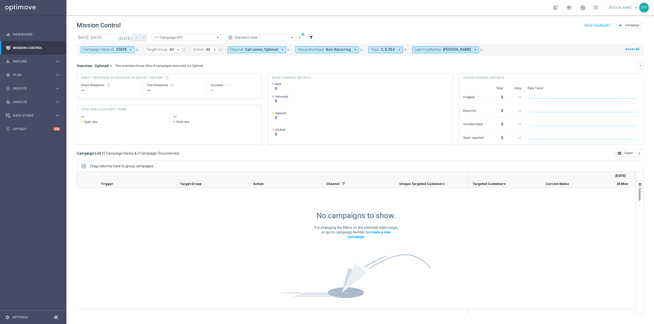
click at [268, 50] on span "Call center, Optimail" at bounding box center [261, 49] width 33 height 4
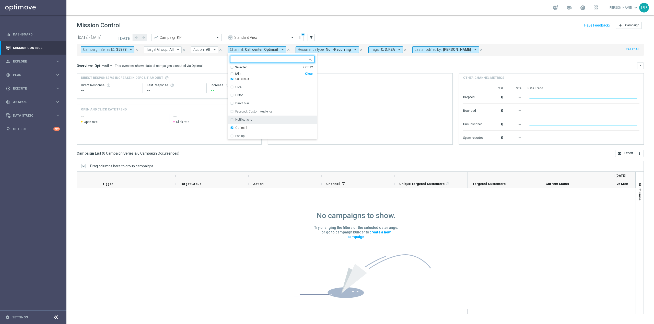
scroll to position [118, 0]
click at [255, 126] on div "XtremePush" at bounding box center [274, 127] width 79 height 3
click at [333, 63] on div "Overview: Optimail arrow_drop_down This overview shows data of campaigns execut…" at bounding box center [360, 66] width 567 height 7
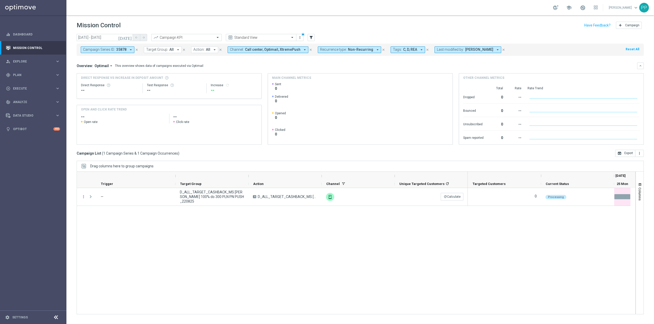
click at [135, 47] on button "close" at bounding box center [136, 50] width 5 height 6
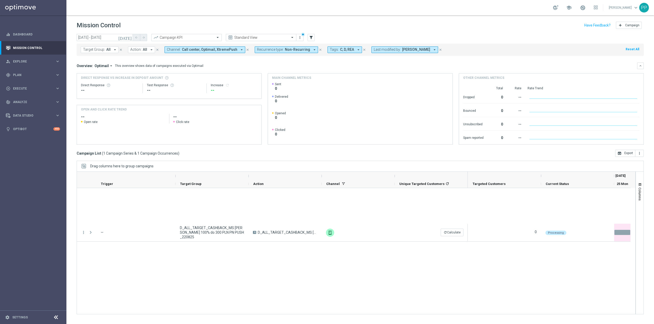
click at [137, 48] on span "Action:" at bounding box center [135, 49] width 11 height 4
click at [105, 33] on header "Mission Control add Campaign" at bounding box center [359, 24] width 587 height 19
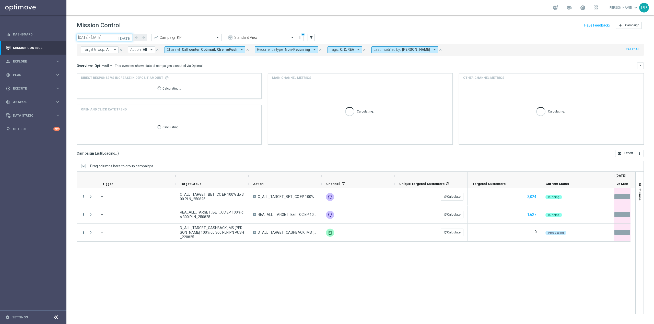
click at [109, 40] on input "25 Aug 2025 - 25 Aug 2025" at bounding box center [105, 37] width 56 height 7
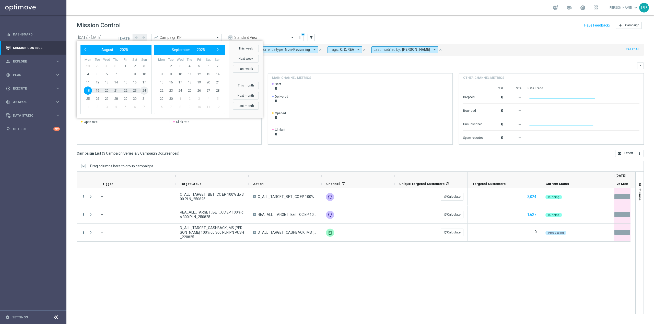
drag, startPoint x: 139, startPoint y: 91, endPoint x: 397, endPoint y: 58, distance: 259.8
click at [144, 91] on span "24" at bounding box center [144, 91] width 8 height 8
type input "[DATE] - [DATE]"
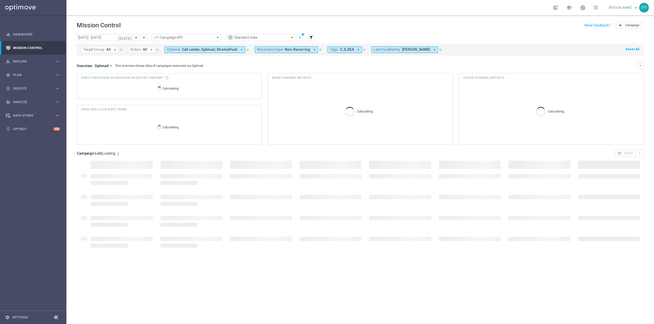
click at [108, 48] on span "All" at bounding box center [108, 49] width 4 height 4
click at [113, 86] on div "C_ALL_TARGET_CASHBACK_CC EP 100% do 300 PLN_180825" at bounding box center [125, 82] width 84 height 8
type input "C_ALL_TARGET_CASHBACK_CC EP 100% do 300 PLN_180825"
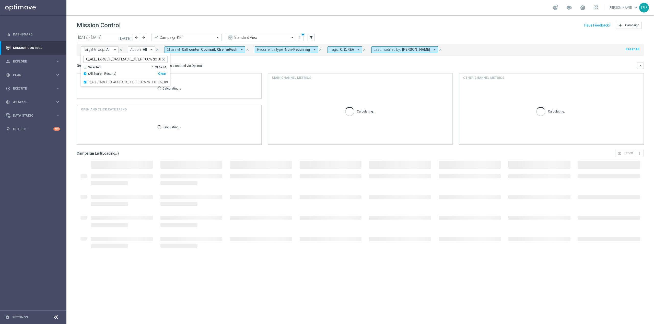
click at [285, 68] on div "Overview: Optimail arrow_drop_down This overview shows data of campaigns execut…" at bounding box center [357, 66] width 560 height 5
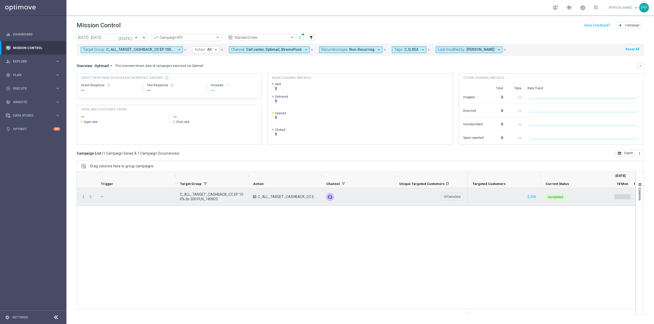
click at [83, 197] on icon "more_vert" at bounding box center [83, 197] width 5 height 5
click at [95, 207] on span "Campaign Metrics" at bounding box center [107, 208] width 27 height 4
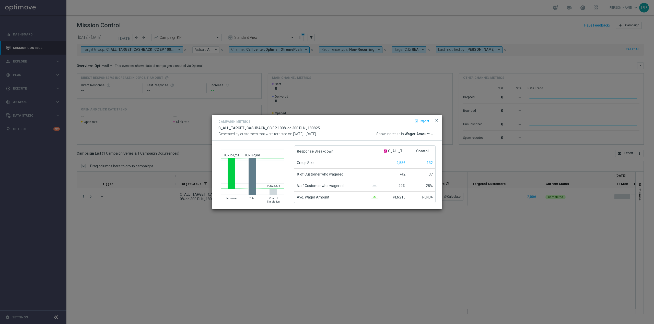
drag, startPoint x: 103, startPoint y: 208, endPoint x: 71, endPoint y: 199, distance: 32.9
click at [102, 208] on modal-container "Campaign Metrics open_in_browser Export C_ALL_TARGET_CASHBACK_CC EP 100% do 300…" at bounding box center [327, 162] width 654 height 324
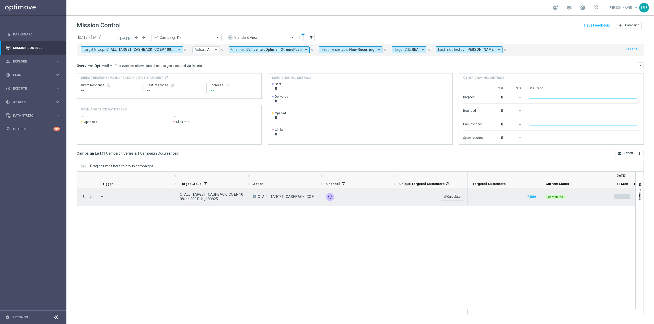
click at [82, 197] on icon "more_vert" at bounding box center [83, 197] width 5 height 5
click at [110, 229] on span "Go to Campaign Analysis" at bounding box center [112, 229] width 37 height 4
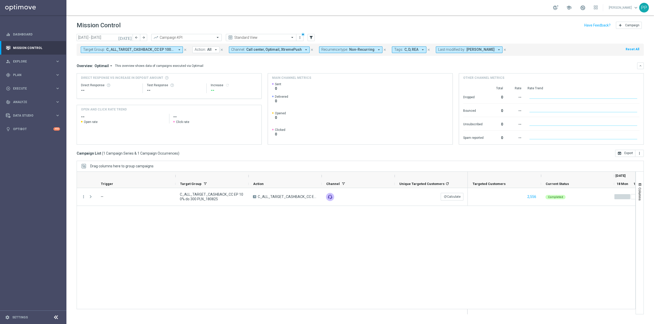
click at [121, 52] on span "C_ALL_TARGET_CASHBACK_CC EP 100% do 300 PLN_180825" at bounding box center [140, 49] width 69 height 4
drag, startPoint x: 161, startPoint y: 74, endPoint x: 154, endPoint y: 62, distance: 14.5
click at [0, 0] on div "Clear" at bounding box center [0, 0] width 0 height 0
click at [152, 60] on input "text" at bounding box center [123, 59] width 75 height 4
paste input "D_ALL_TARGET_CASHBACK_MS [PERSON_NAME] 100% do 300 PLN_220825"
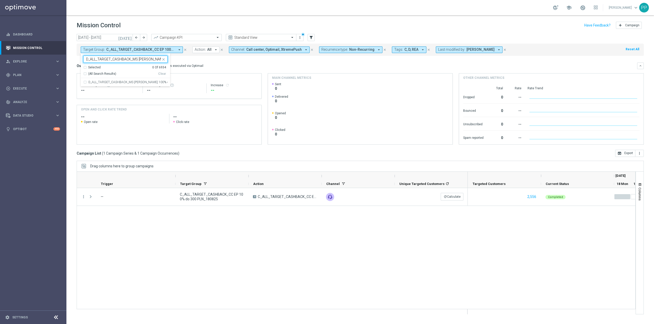
scroll to position [0, 31]
click at [156, 83] on label "D_ALL_TARGET_CASHBACK_MS [PERSON_NAME] 100% do 300 PLN_220825" at bounding box center [127, 82] width 79 height 3
type input "D_ALL_TARGET_CASHBACK_MS [PERSON_NAME] 100% do 300 PLN_220825"
click at [207, 65] on div "Overview: Optimail arrow_drop_down This overview shows data of campaigns execut…" at bounding box center [357, 66] width 560 height 5
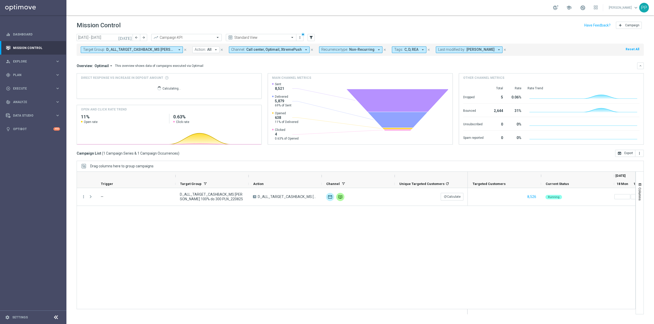
drag, startPoint x: 126, startPoint y: 51, endPoint x: 129, endPoint y: 51, distance: 2.6
click at [126, 51] on span "D_ALL_TARGET_CASHBACK_MS [PERSON_NAME] 100% do 300 PLN_220825" at bounding box center [140, 49] width 69 height 4
click at [0, 0] on div "Clear" at bounding box center [0, 0] width 0 height 0
click at [151, 63] on ng-select "Selected 0 Of 6934 (All) Clear - Campaign 1 - Campaign 1 (1) - Campaign 2 - Cam…" at bounding box center [125, 98] width 89 height 84
click at [149, 60] on input "text" at bounding box center [123, 59] width 75 height 4
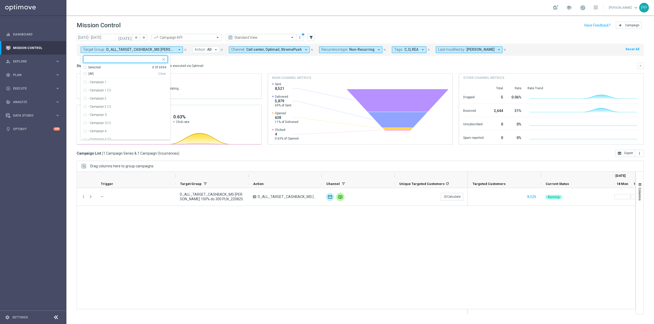
paste input "C_ALL_TARGET_ZBR_CC LIGI 100% do 300 PLN_210825"
click at [151, 83] on label "C_ALL_TARGET_ZBR_CC LIGI 100% do 300 PLN_210825" at bounding box center [126, 82] width 77 height 3
type input "C_ALL_TARGET_ZBR_CC LIGI 100% do 300 PLN_210825"
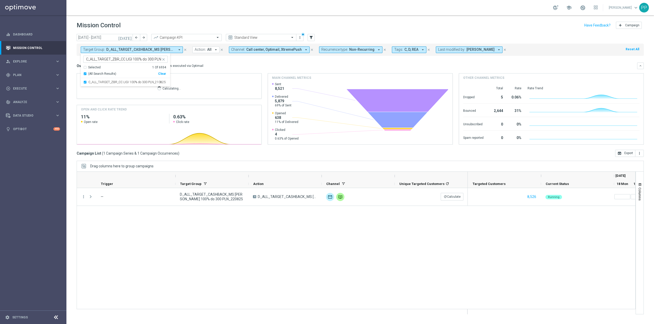
click at [232, 66] on div "Overview: Optimail arrow_drop_down This overview shows data of campaigns execut…" at bounding box center [357, 66] width 560 height 5
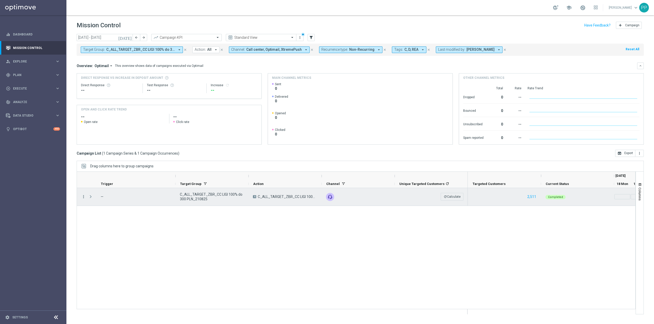
click at [84, 197] on icon "more_vert" at bounding box center [83, 197] width 5 height 5
click at [105, 229] on span "Go to Campaign Analysis" at bounding box center [112, 229] width 37 height 4
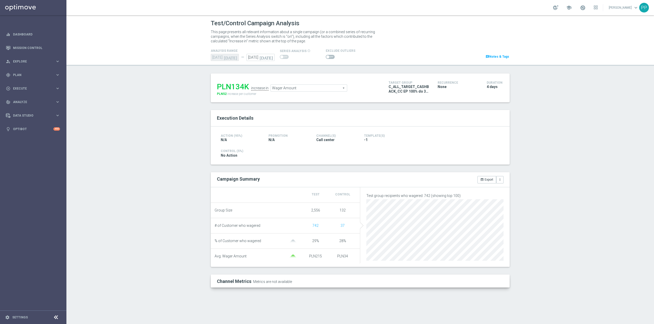
click at [328, 58] on span at bounding box center [330, 57] width 9 height 4
click at [328, 58] on input "checkbox" at bounding box center [330, 57] width 9 height 4
click at [311, 90] on span "Wager Amount" at bounding box center [310, 88] width 76 height 7
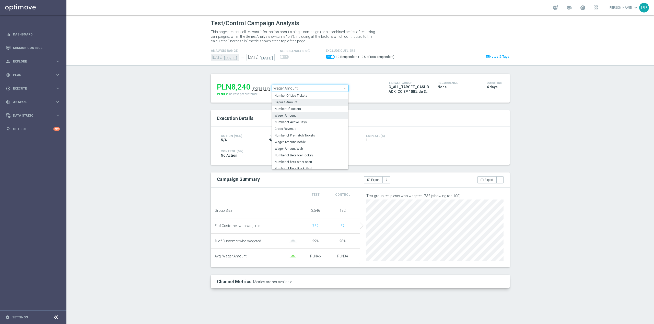
click at [310, 101] on span "Deposit Amount" at bounding box center [310, 102] width 71 height 4
checkbox input "false"
type input "Deposit Amount"
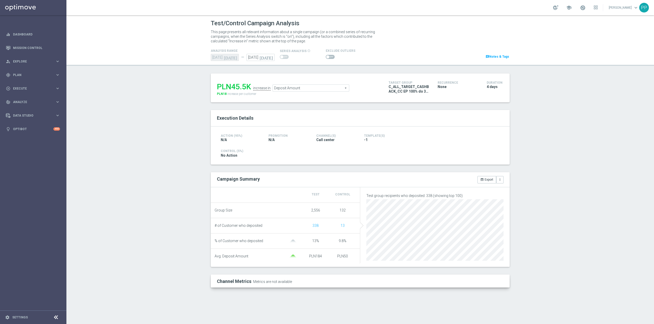
click at [329, 58] on span at bounding box center [330, 57] width 9 height 4
click at [329, 58] on input "checkbox" at bounding box center [330, 57] width 9 height 4
checkbox input "true"
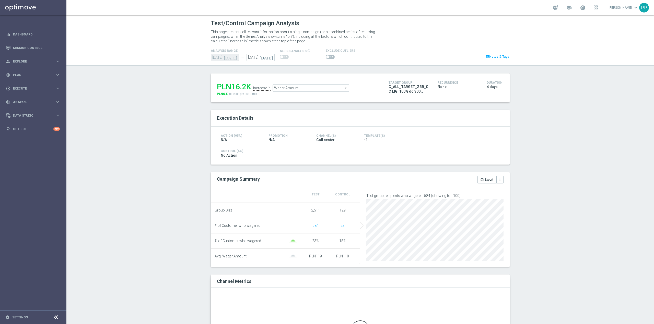
click at [327, 57] on span at bounding box center [330, 57] width 9 height 4
click at [327, 57] on input "checkbox" at bounding box center [330, 57] width 9 height 4
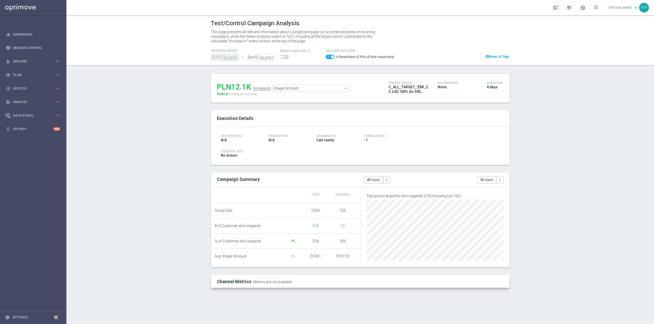
click at [314, 90] on span "Wager Amount" at bounding box center [311, 88] width 76 height 7
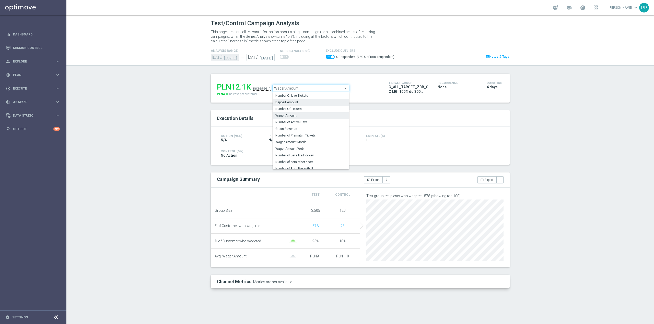
click at [301, 102] on span "Deposit Amount" at bounding box center [310, 102] width 71 height 4
checkbox input "false"
type input "Deposit Amount"
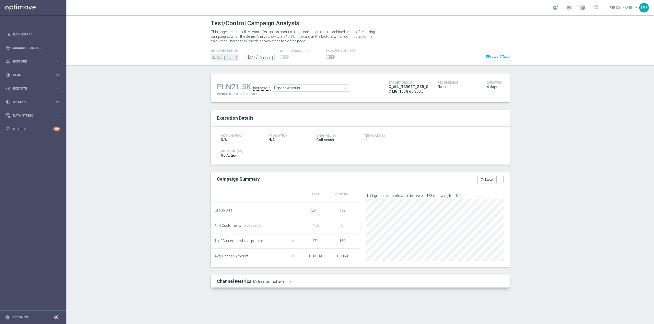
click at [331, 58] on span at bounding box center [330, 57] width 9 height 4
click at [331, 58] on input "checkbox" at bounding box center [330, 57] width 9 height 4
checkbox input "true"
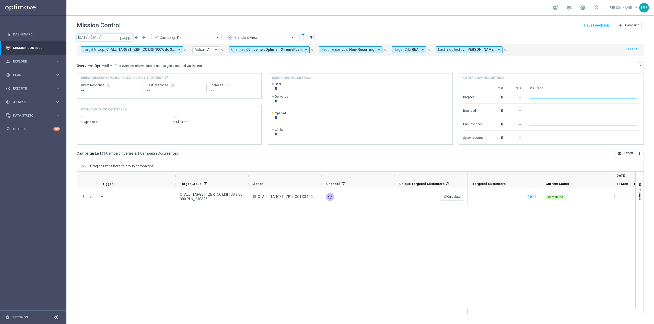
click at [120, 37] on input "[DATE] - [DATE]" at bounding box center [105, 37] width 56 height 7
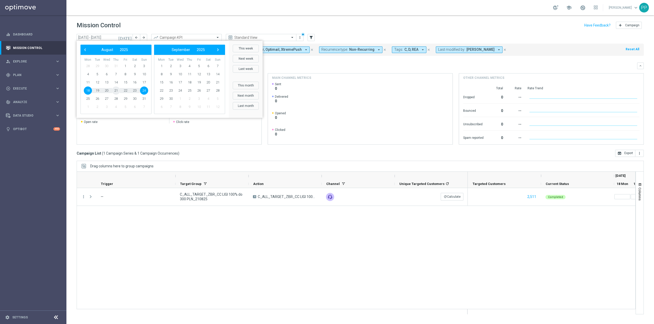
click at [117, 92] on span "21" at bounding box center [116, 91] width 8 height 8
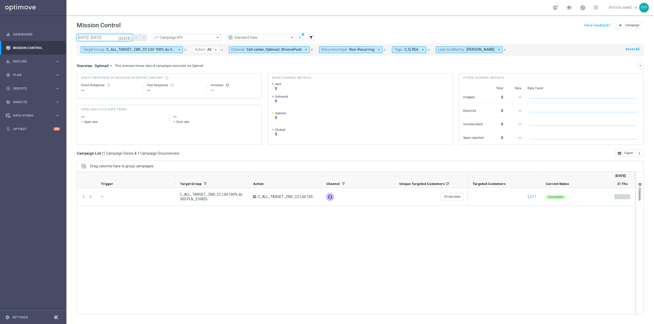
click at [103, 40] on input "[DATE] - [DATE]" at bounding box center [105, 37] width 56 height 7
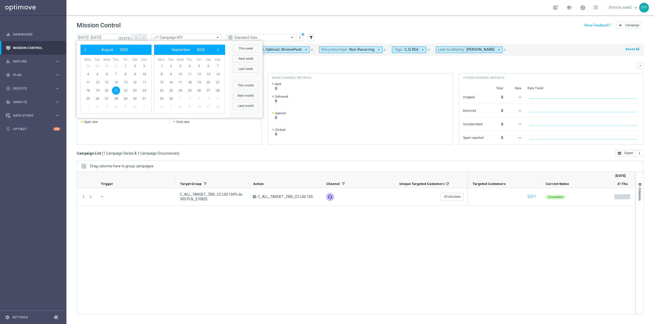
click at [153, 8] on div "school [PERSON_NAME] keyboard_arrow_down PP" at bounding box center [359, 7] width 587 height 15
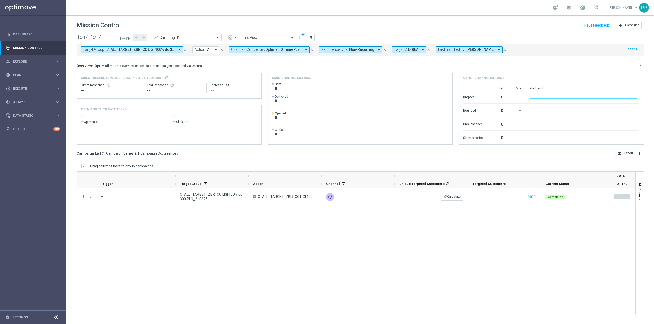
click at [144, 53] on button "Target Group: C_ALL_TARGET_ZBR_CC LIGI 100% do 300 PLN_210825 arrow_drop_down" at bounding box center [132, 49] width 102 height 7
click at [0, 0] on div "Clear" at bounding box center [0, 0] width 0 height 0
click at [180, 26] on div "Mission Control add Campaign" at bounding box center [360, 25] width 567 height 10
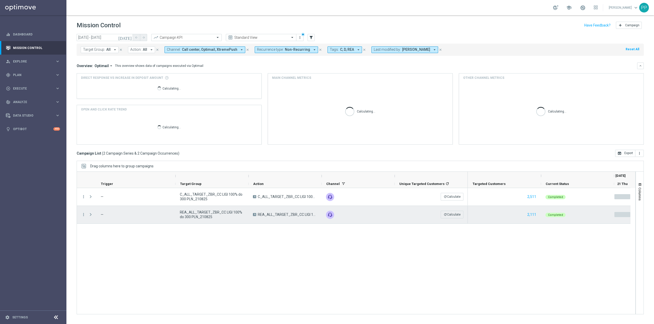
click at [209, 218] on span "REA_ALL_TARGET_ZBR_CC LIGI 100% do 300 PLN_210825" at bounding box center [212, 214] width 64 height 9
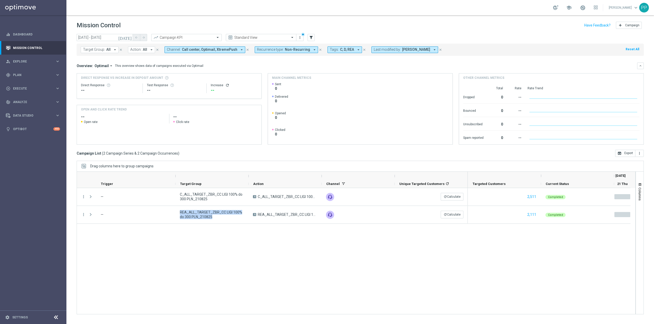
click at [194, 49] on span "Call center, Optimail, XtremePush" at bounding box center [209, 49] width 55 height 4
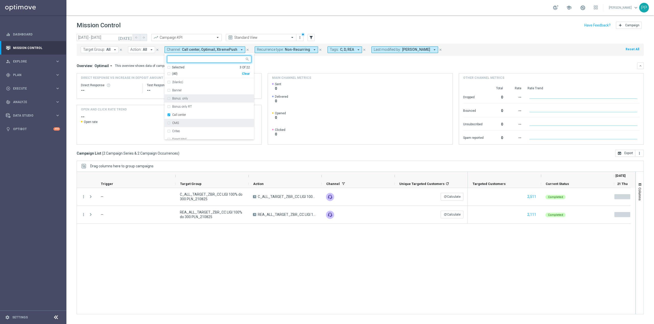
scroll to position [118, 0]
click at [187, 89] on div "SMS" at bounding box center [209, 86] width 84 height 8
click at [265, 70] on div "Overview: Optimail arrow_drop_down This overview shows data of campaigns execut…" at bounding box center [360, 104] width 567 height 82
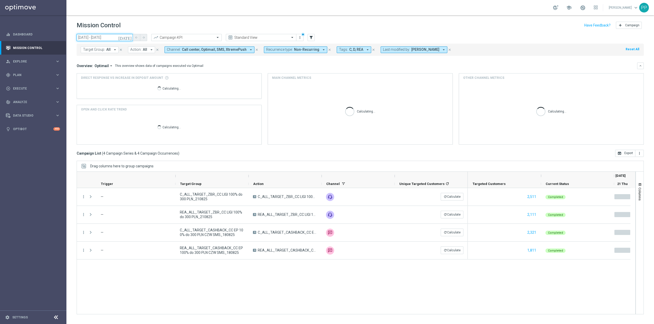
click at [98, 35] on input "[DATE] - [DATE]" at bounding box center [105, 37] width 56 height 7
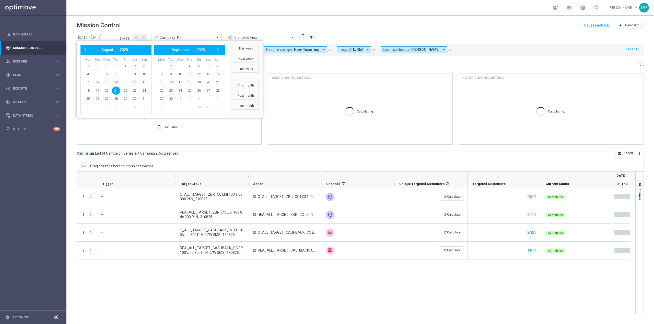
click at [116, 91] on span "21" at bounding box center [116, 91] width 8 height 8
click at [142, 91] on span "24" at bounding box center [144, 91] width 8 height 8
type input "[DATE] - [DATE]"
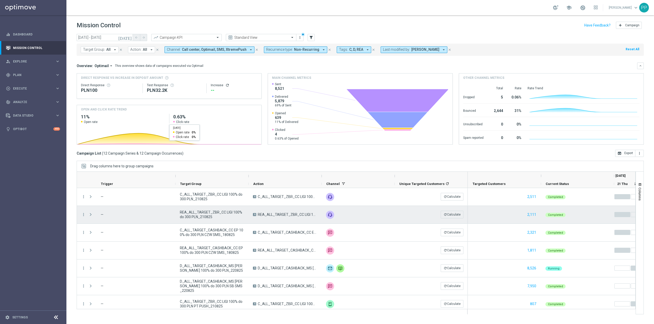
scroll to position [93, 0]
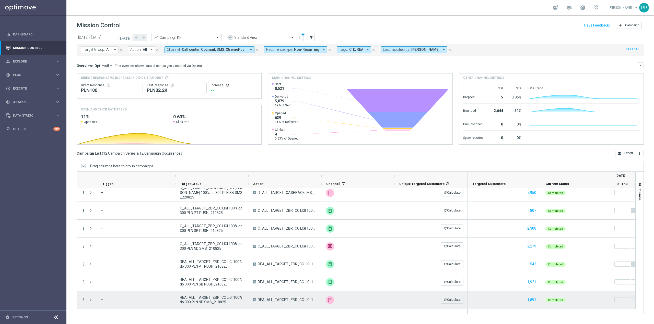
click at [195, 302] on span "REA_ALL_TARGET_ZBR_CC LIGI 100% do 300 PLN ND SMS_210825" at bounding box center [212, 299] width 64 height 9
